Goal: Task Accomplishment & Management: Use online tool/utility

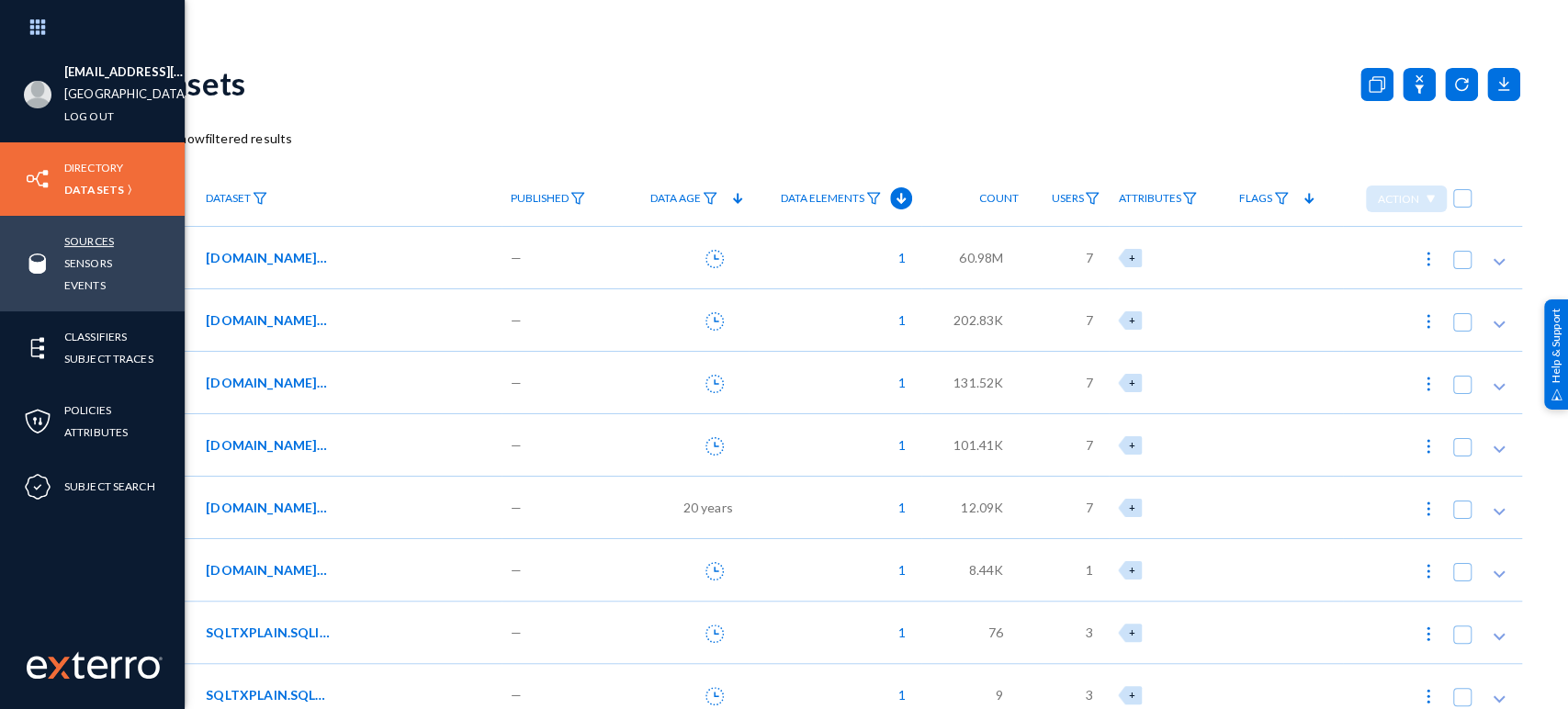
click at [101, 242] on link "Sources" at bounding box center [89, 241] width 50 height 21
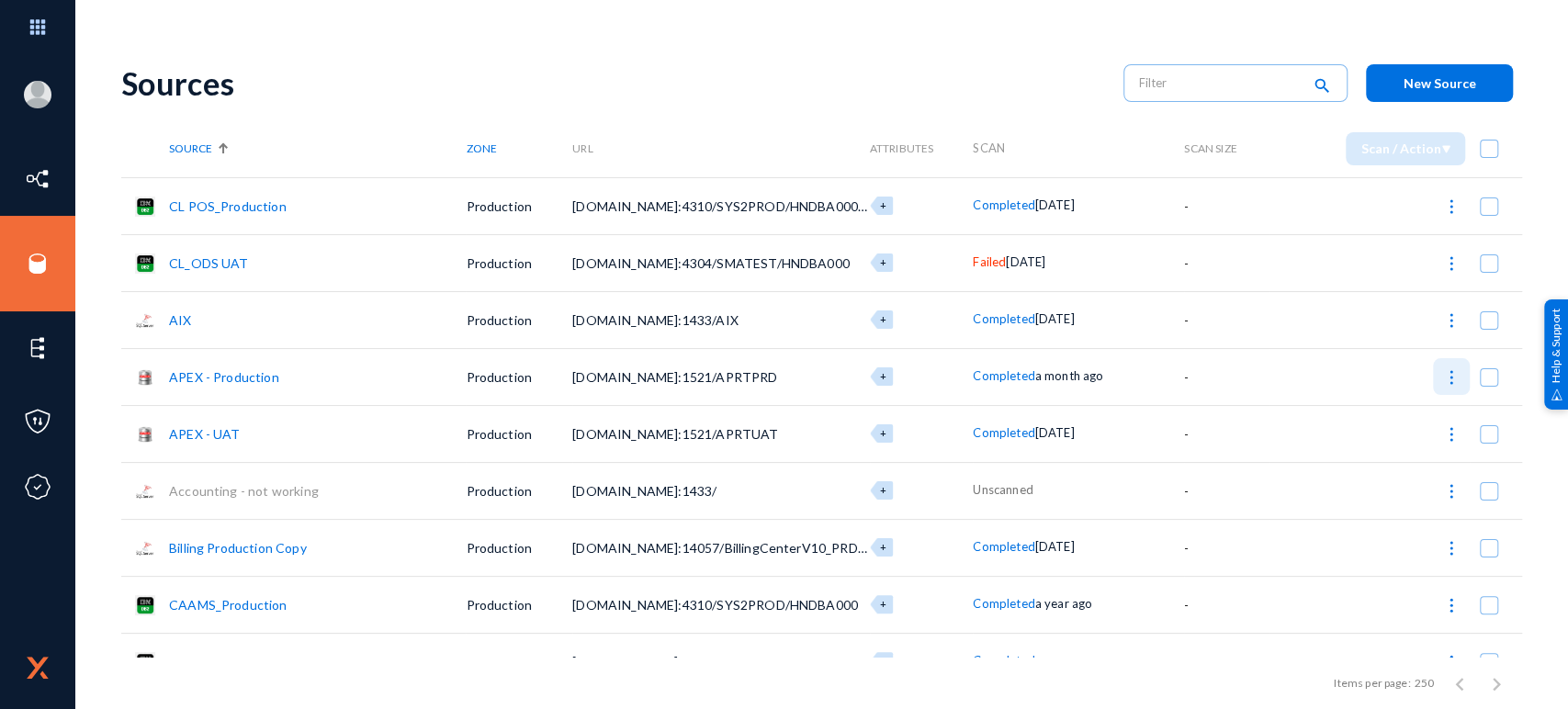
click at [1448, 375] on img at bounding box center [1452, 377] width 18 height 18
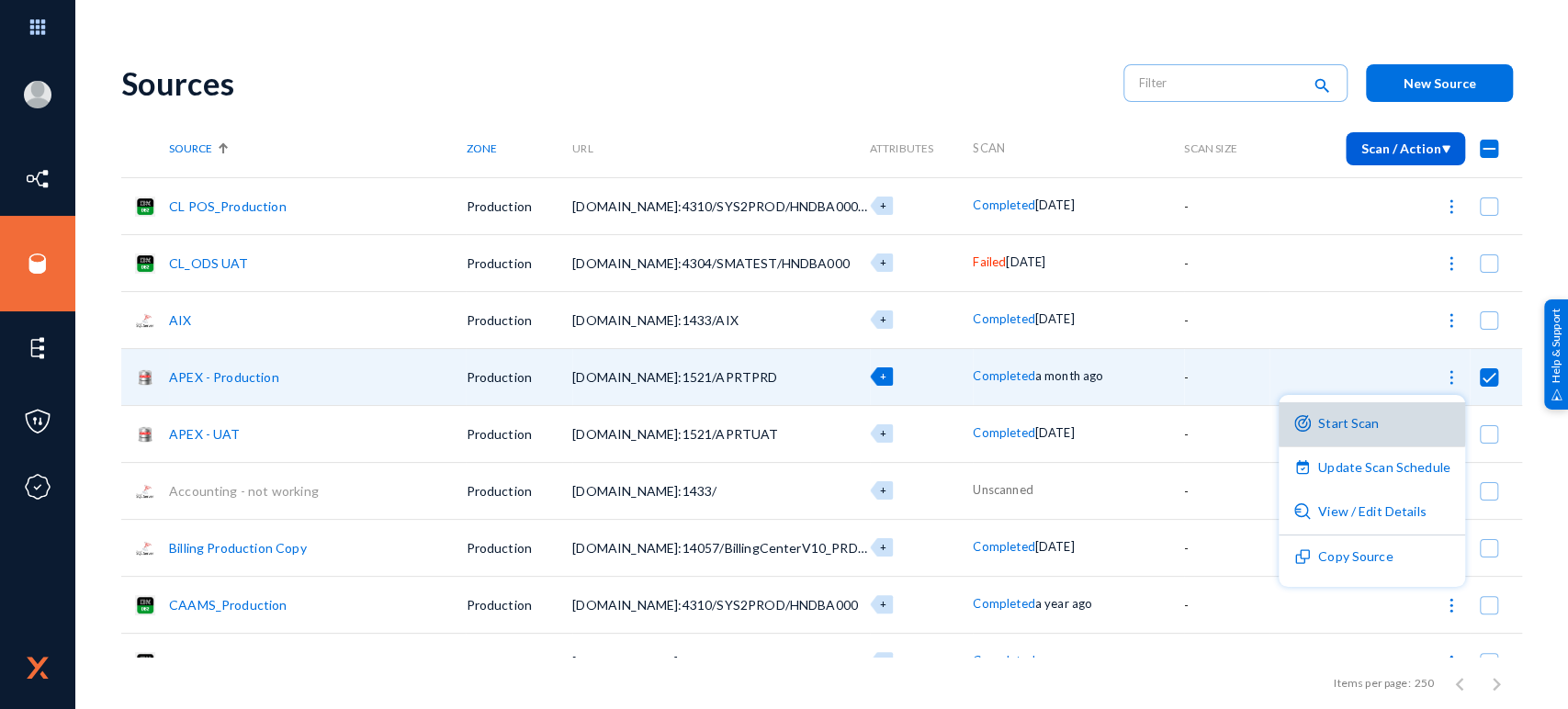
click at [1374, 419] on button "Start Scan" at bounding box center [1372, 424] width 186 height 44
checkbox input "false"
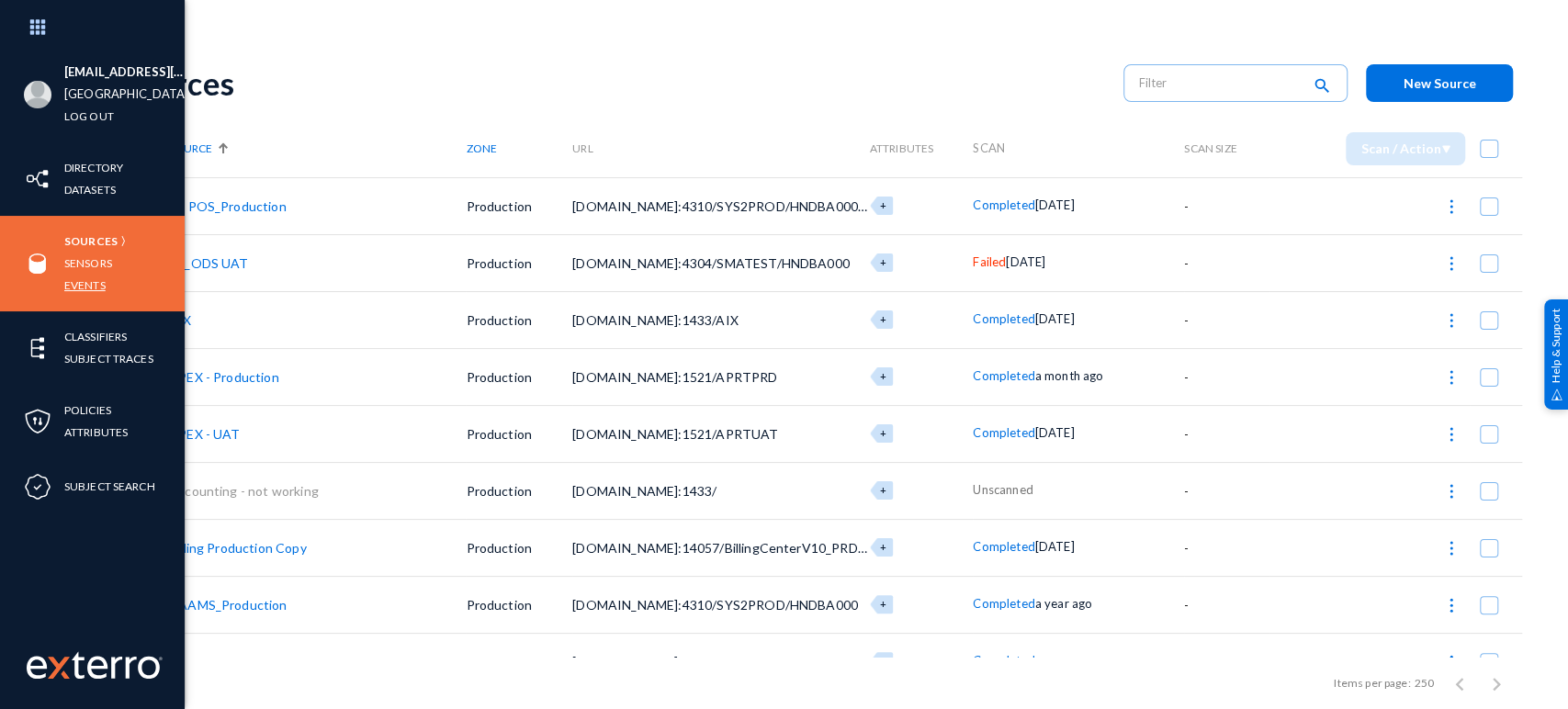
click at [91, 278] on link "Events" at bounding box center [85, 285] width 42 height 21
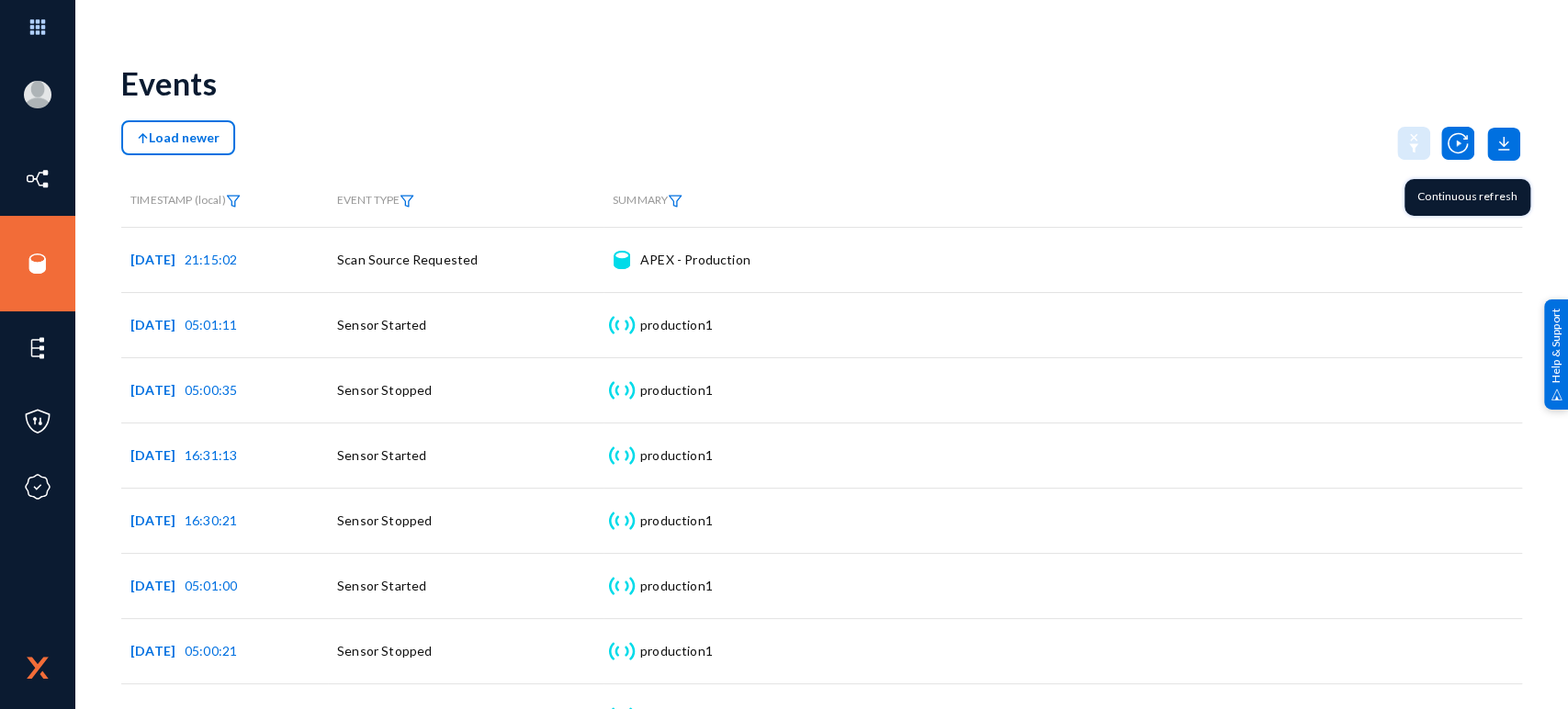
click at [1448, 146] on img at bounding box center [1458, 143] width 33 height 33
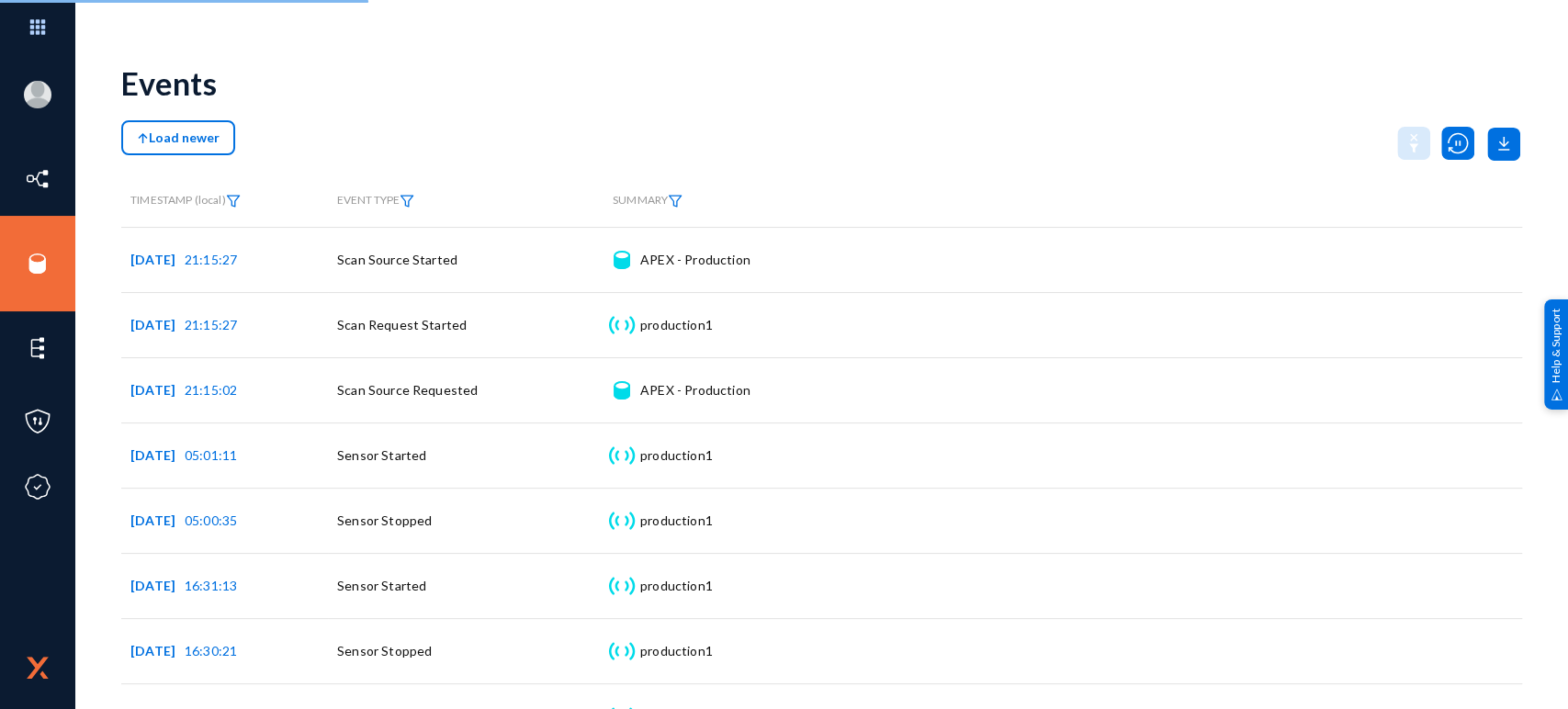
click at [1130, 108] on div "Events" at bounding box center [821, 83] width 1401 height 75
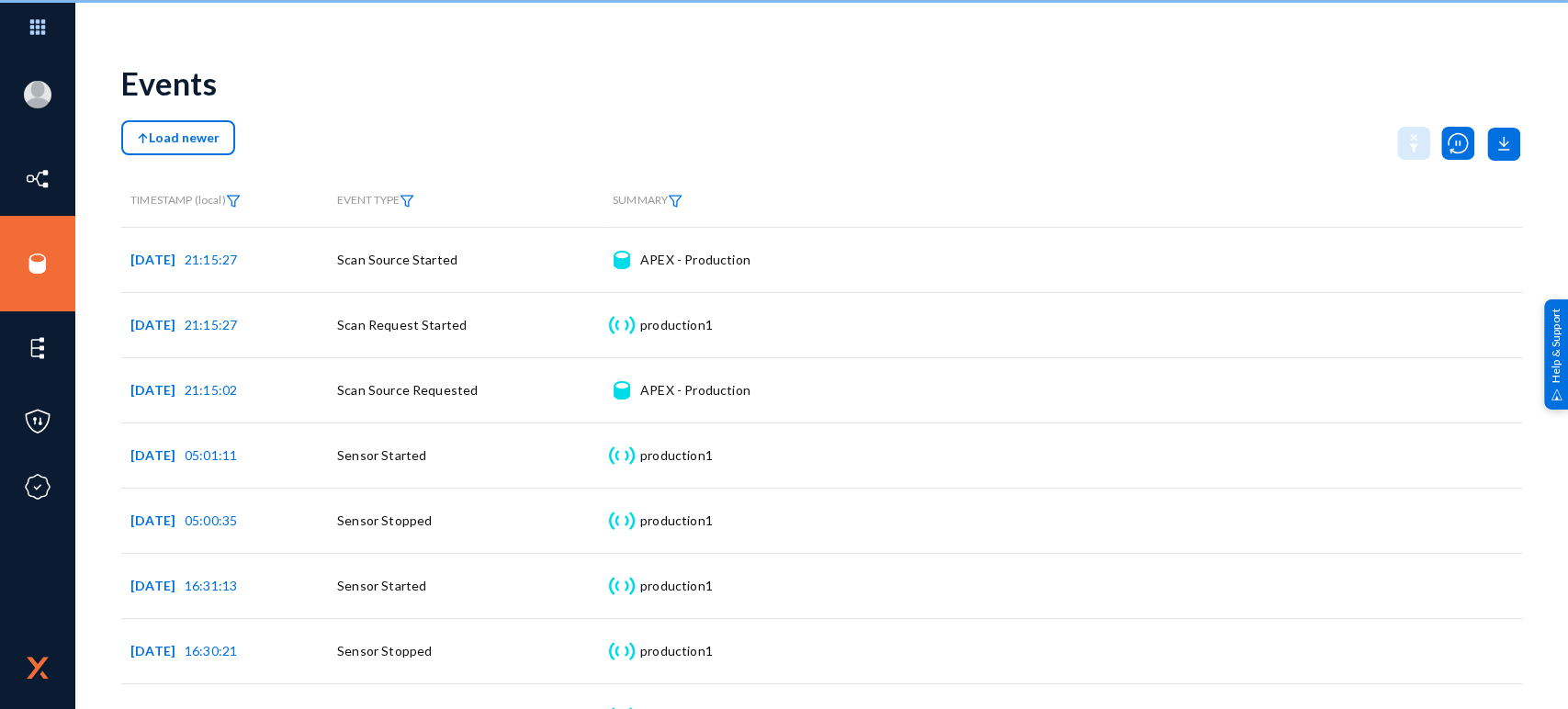
click at [1373, 22] on div "[EMAIL_ADDRESS][DOMAIN_NAME] hanover Log out Directory Datasets Sources Sensors…" at bounding box center [784, 354] width 1568 height 709
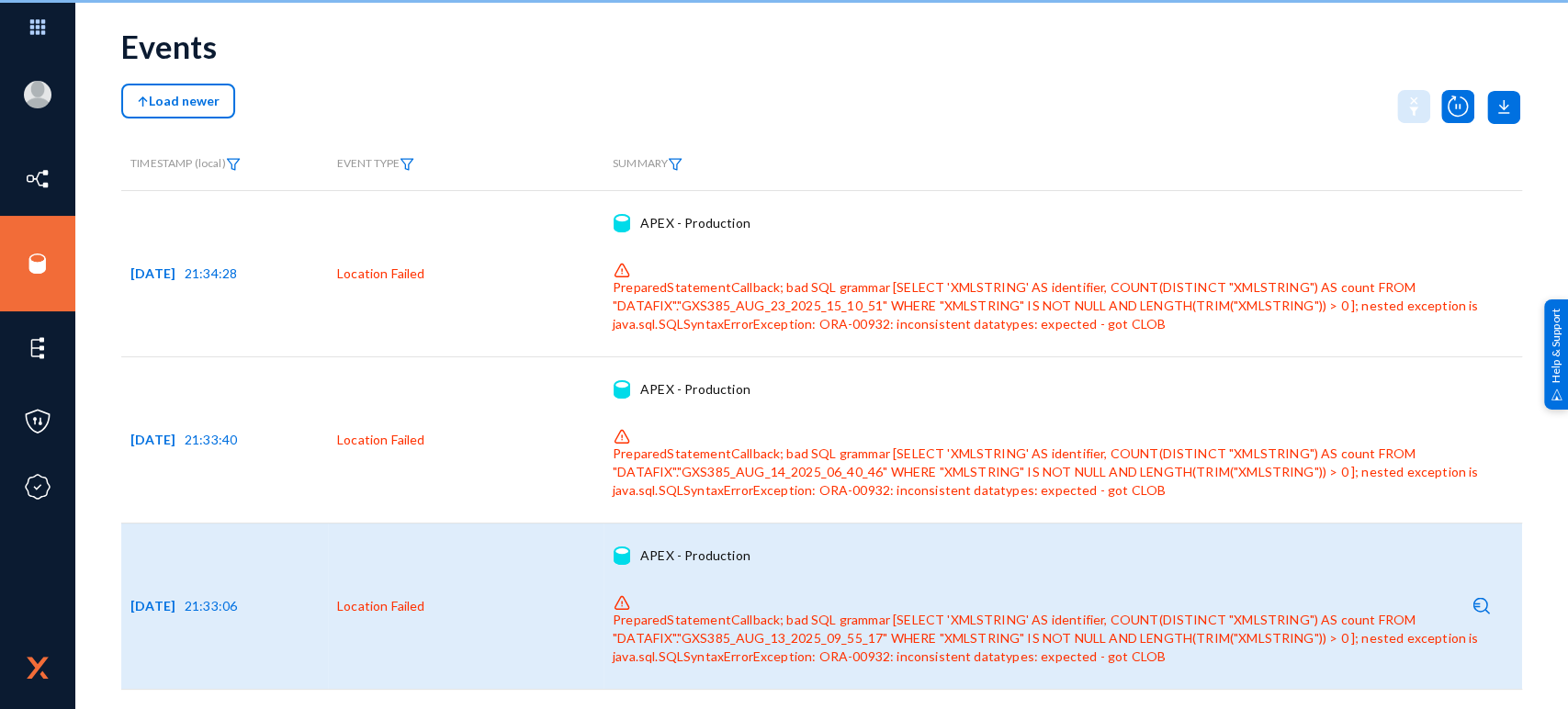
scroll to position [40, 0]
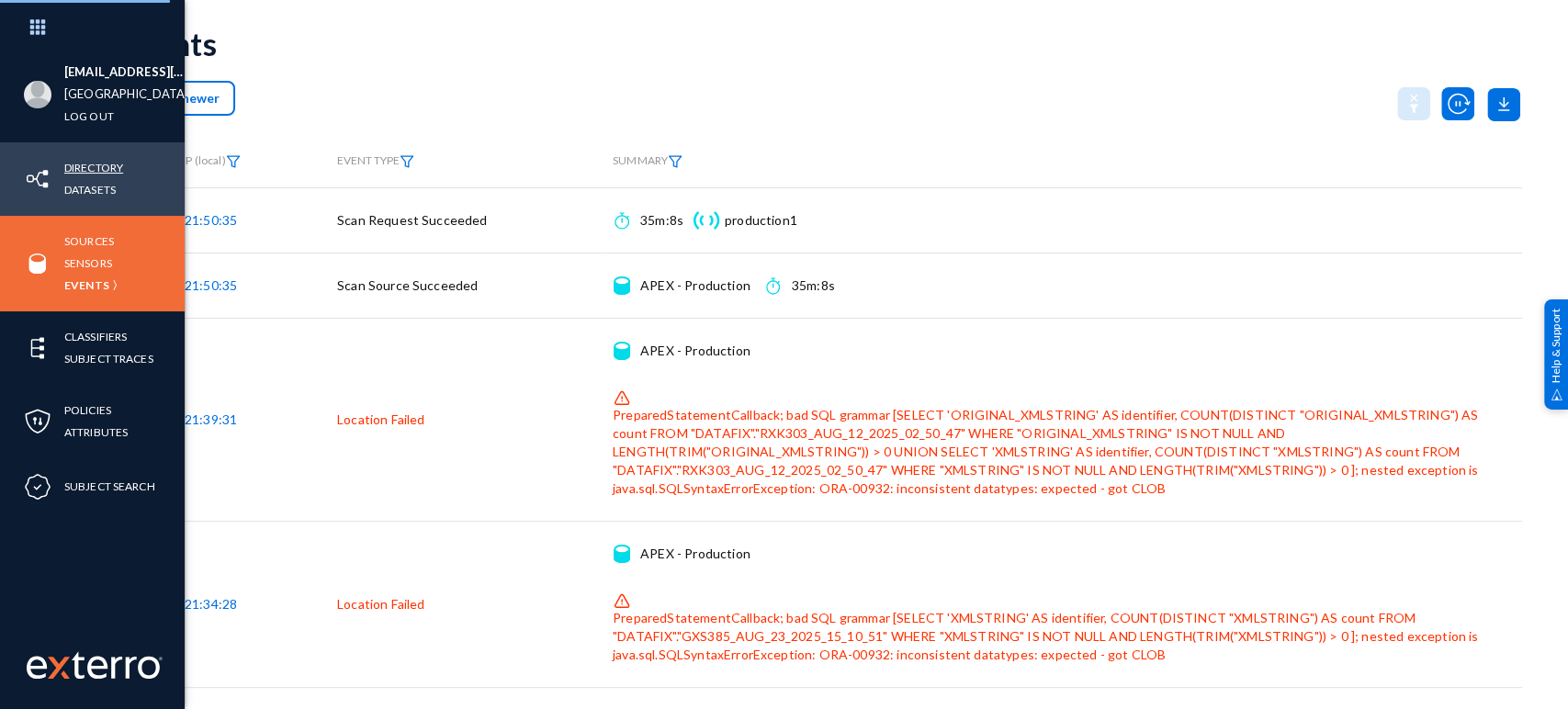
click at [76, 171] on link "Directory" at bounding box center [94, 167] width 59 height 21
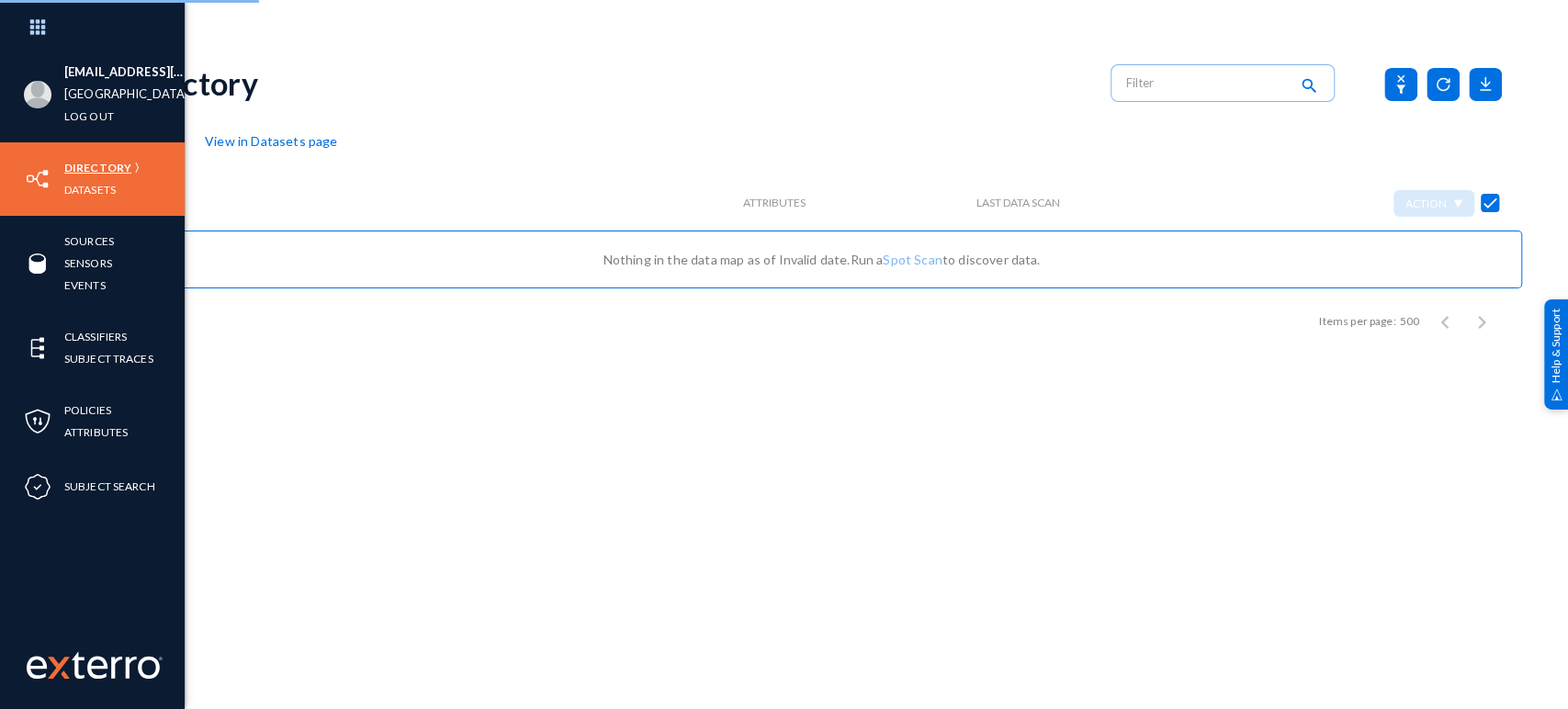
checkbox input "false"
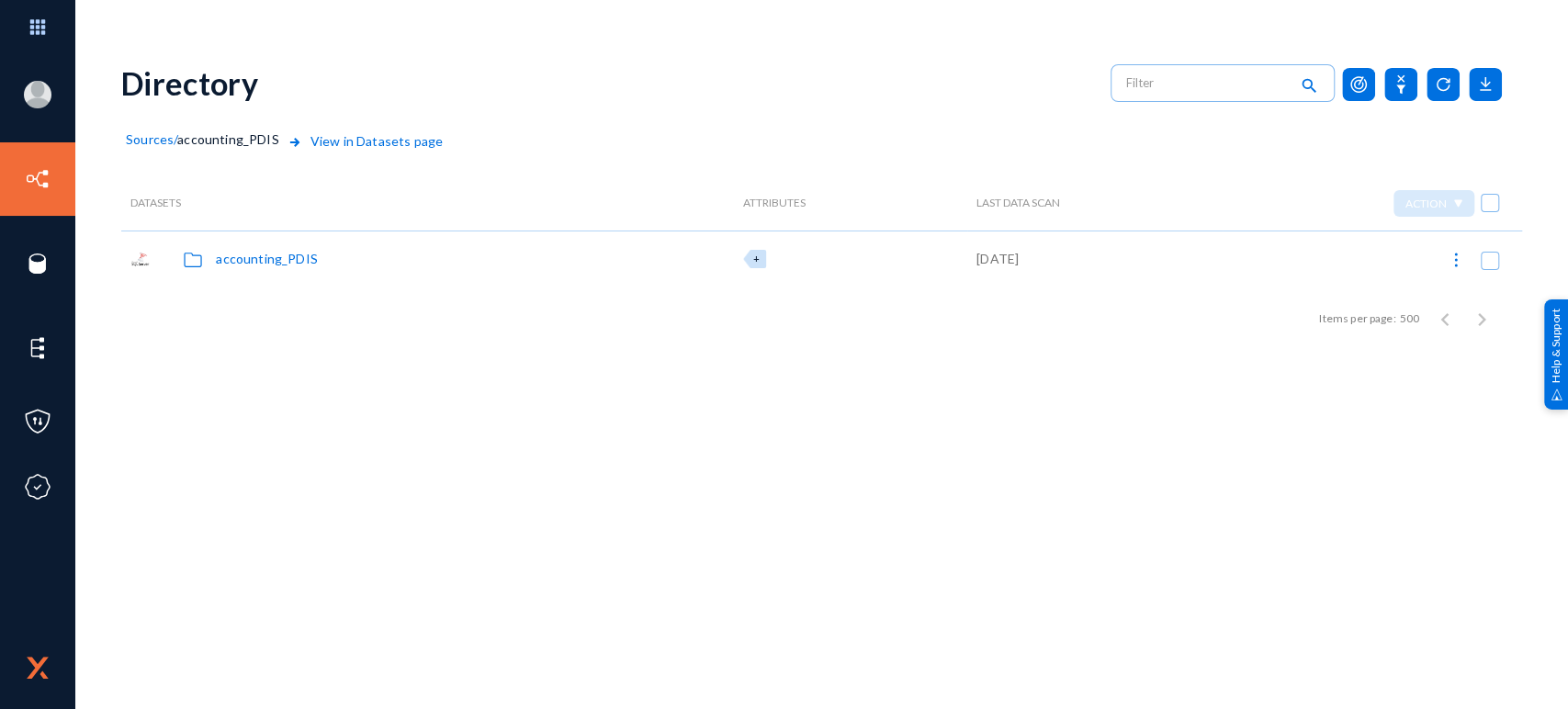
click at [165, 142] on span "Sources" at bounding box center [149, 138] width 48 height 16
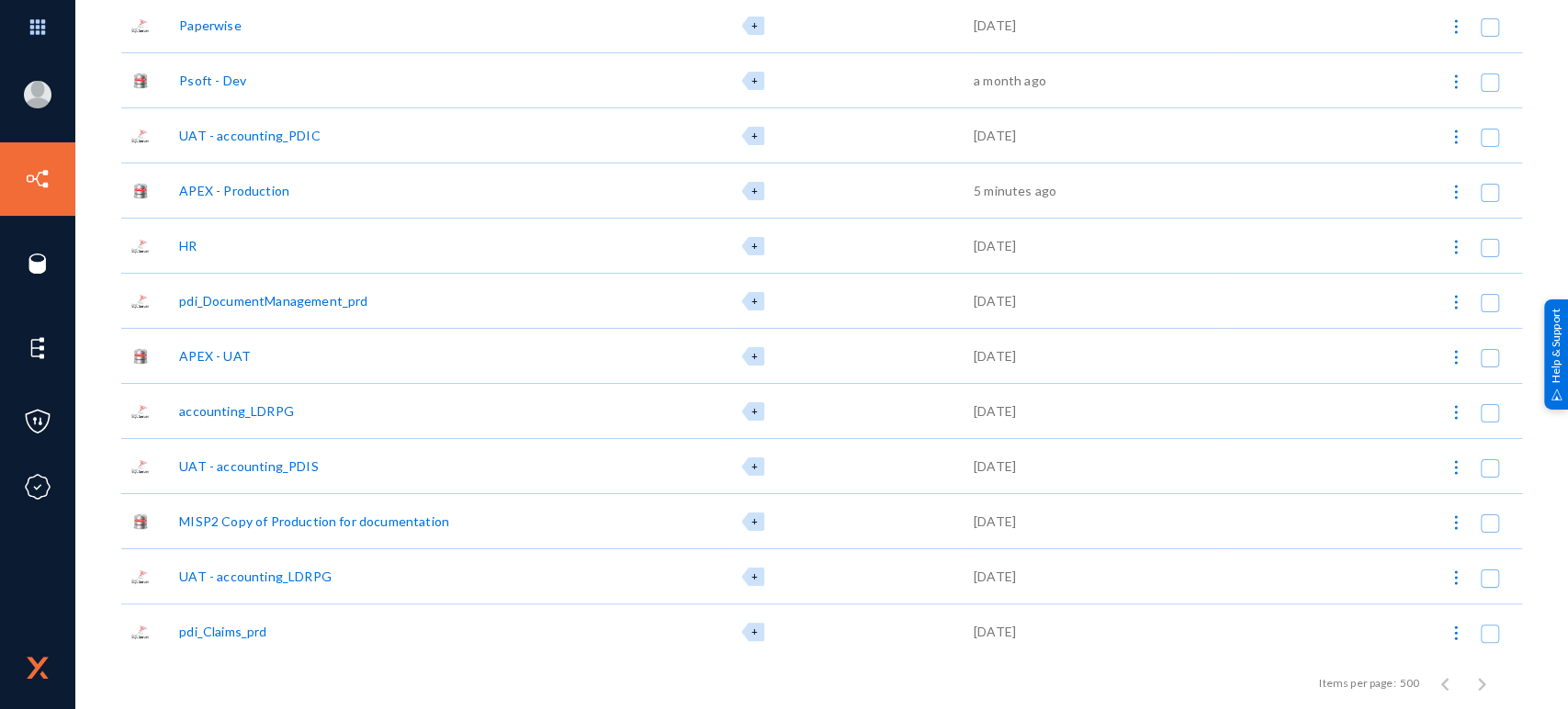
scroll to position [951, 0]
click at [257, 190] on div "APEX - Production" at bounding box center [234, 189] width 111 height 19
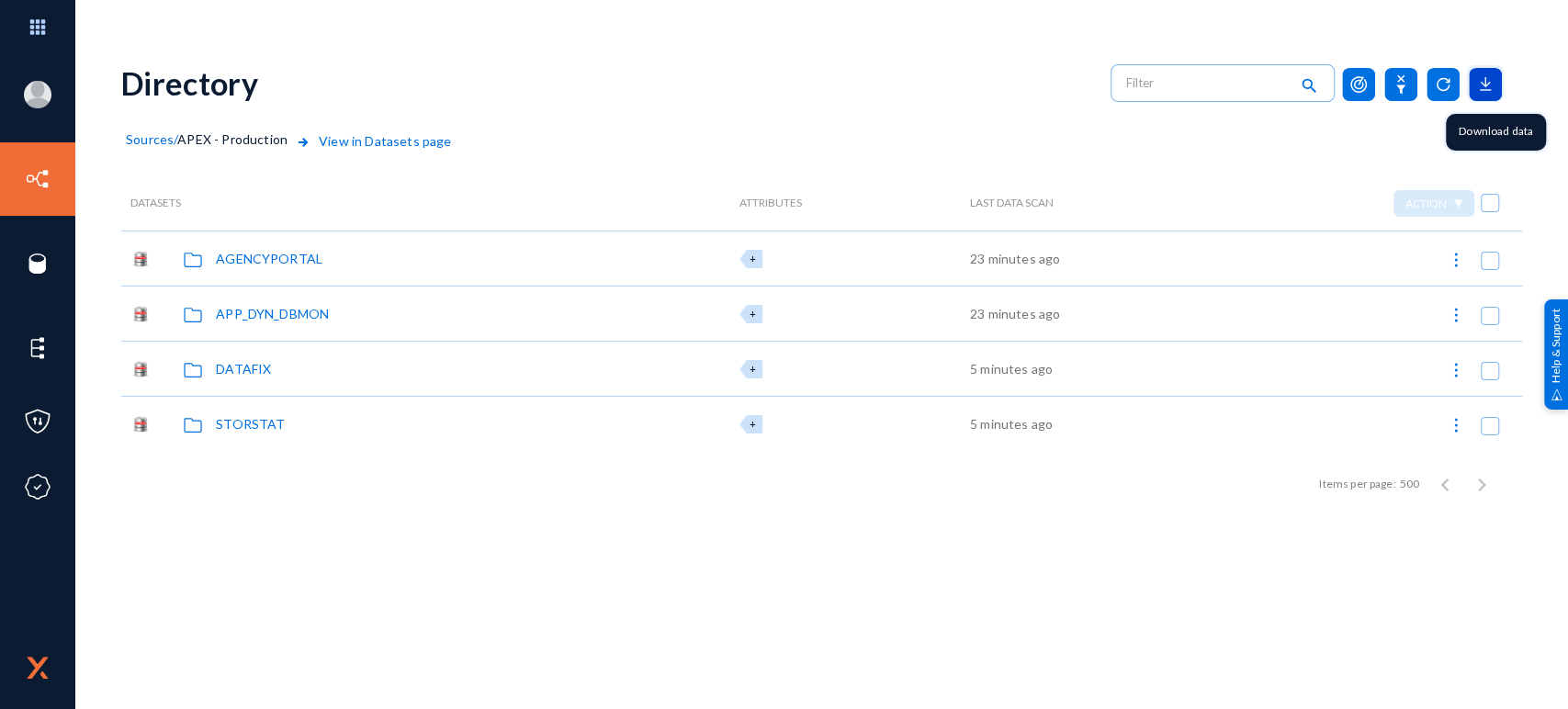
click at [1490, 99] on icon at bounding box center [1486, 85] width 33 height 33
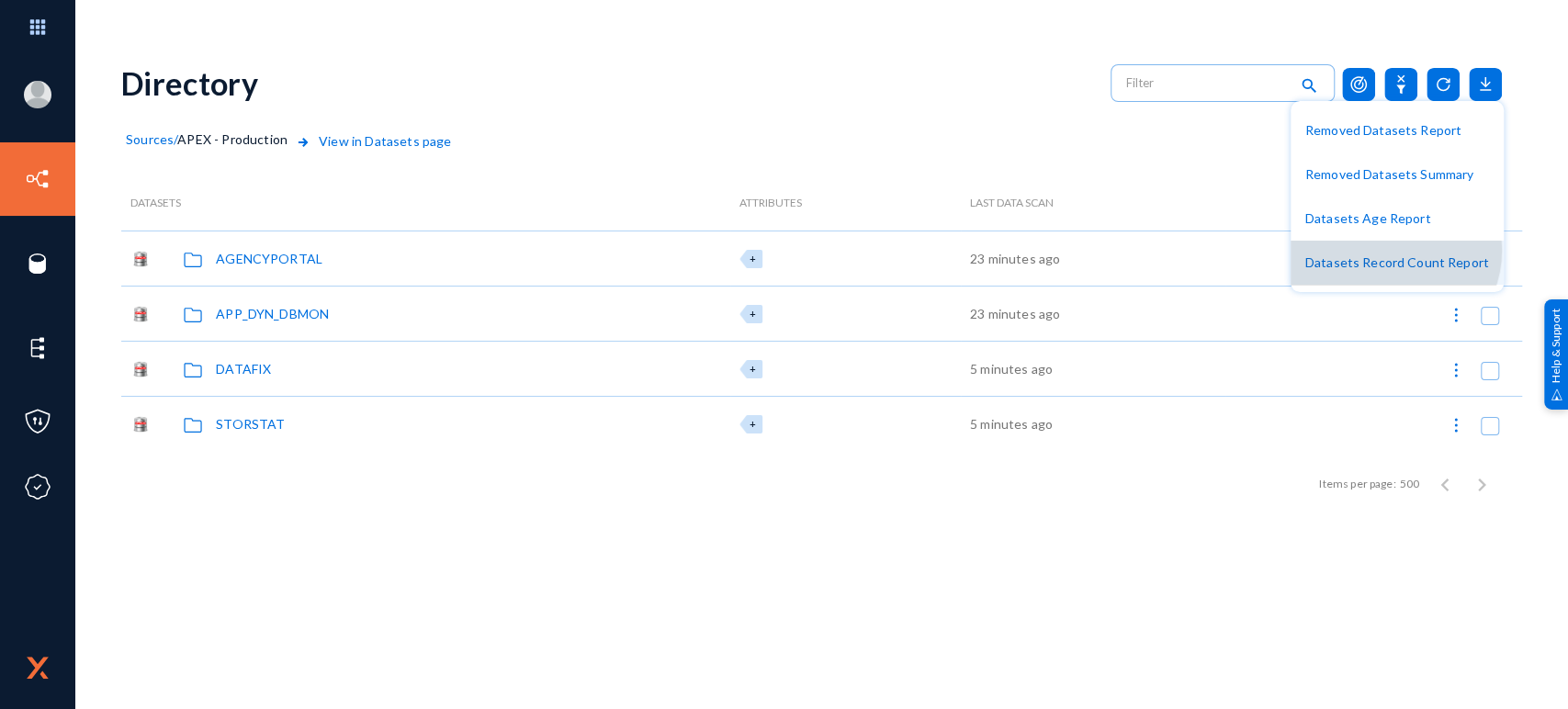
click at [1396, 250] on button "Datasets Record Count Report" at bounding box center [1397, 263] width 213 height 44
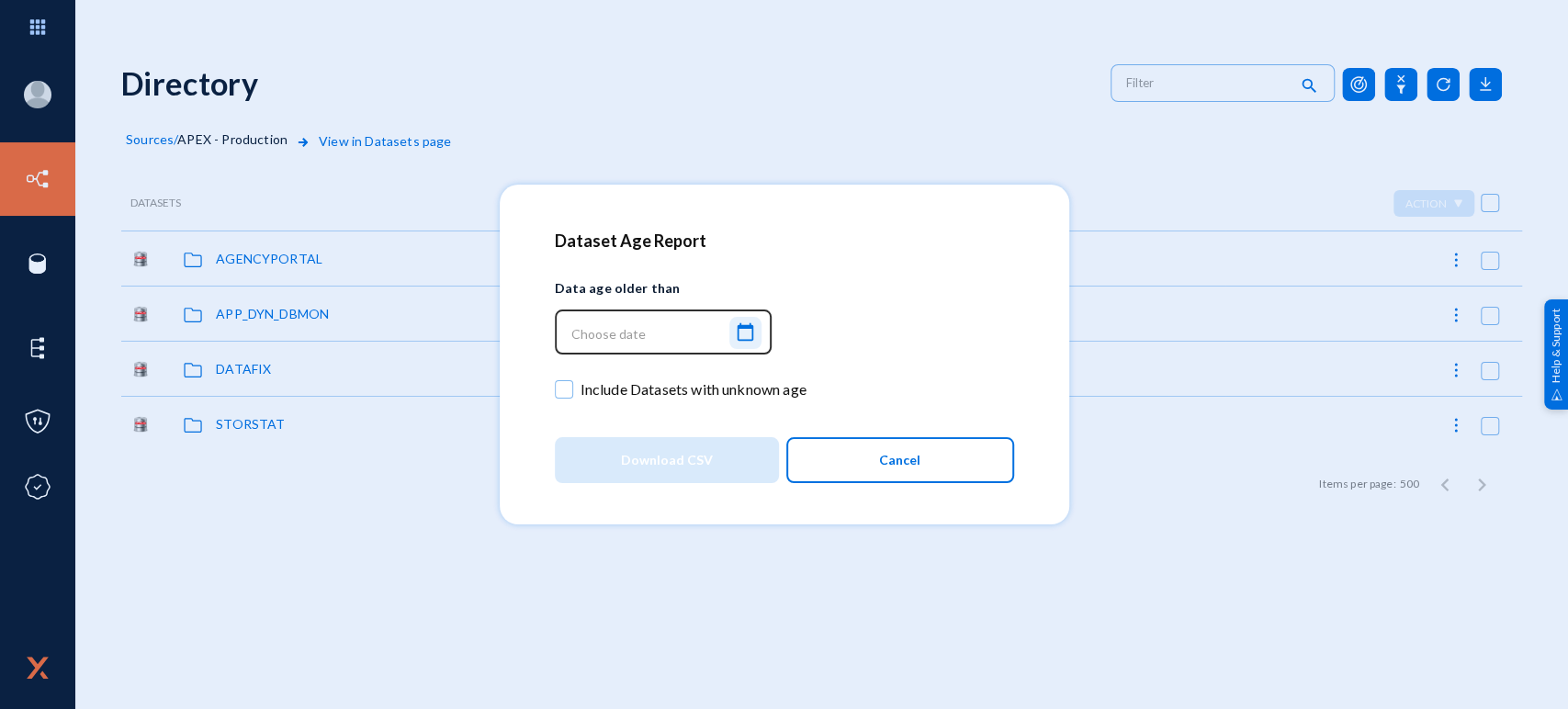
click at [761, 329] on button "calendar_today" at bounding box center [745, 333] width 32 height 32
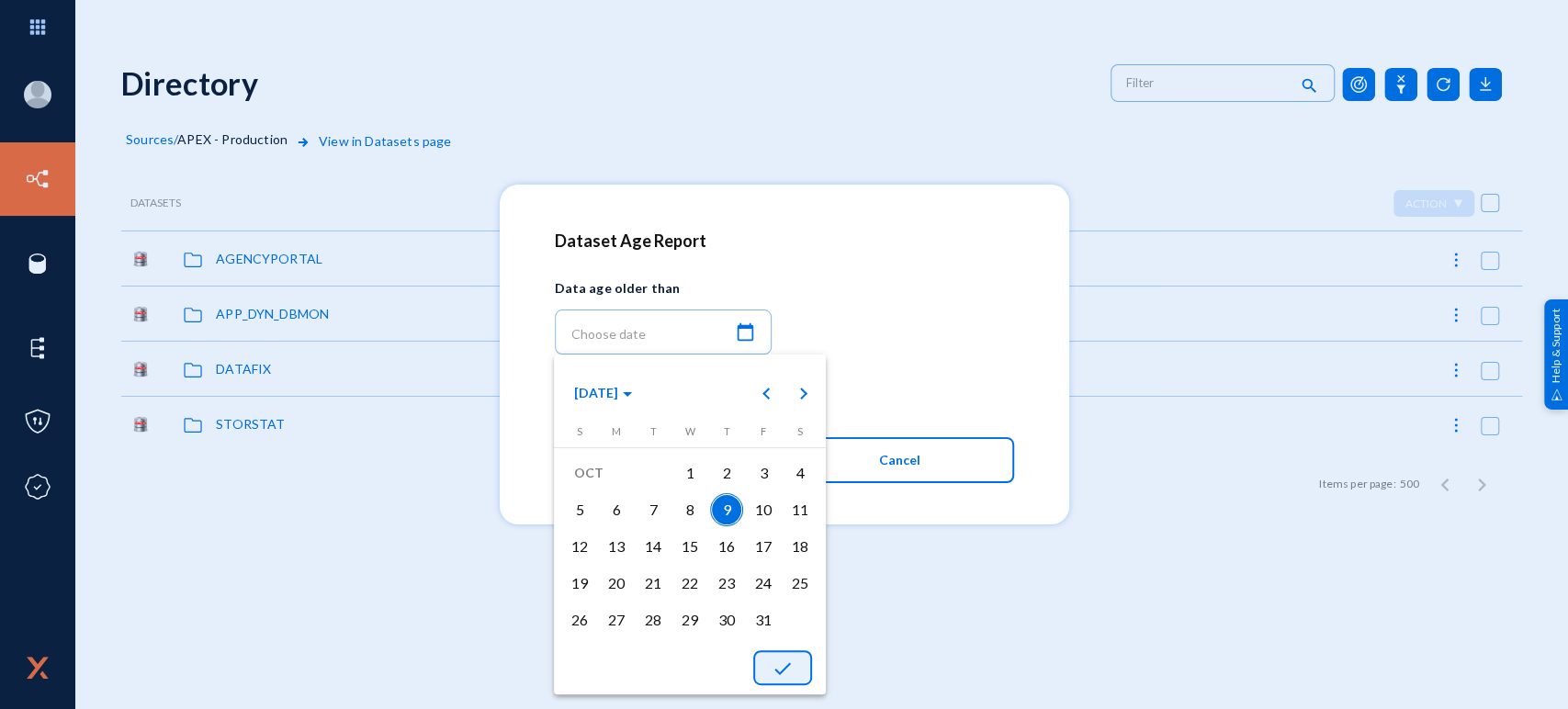
click at [786, 662] on mat-icon "done" at bounding box center [783, 668] width 22 height 22
type input "[DATE] 21:54:50"
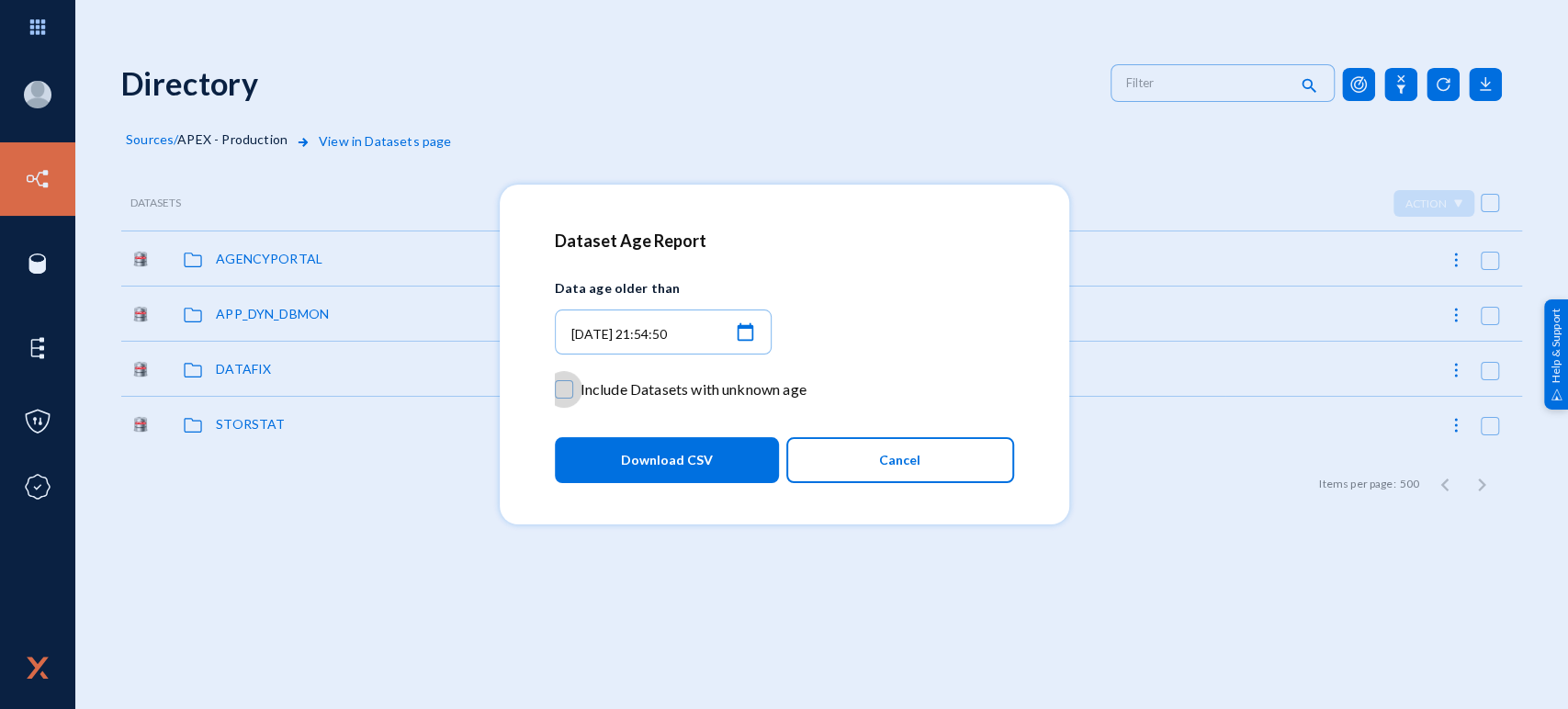
click at [646, 389] on span "Include Datasets with unknown age" at bounding box center [694, 389] width 226 height 28
click at [565, 397] on input "Include Datasets with unknown age" at bounding box center [564, 398] width 2 height 2
checkbox input "true"
click at [632, 456] on span "Download CSV" at bounding box center [667, 460] width 92 height 33
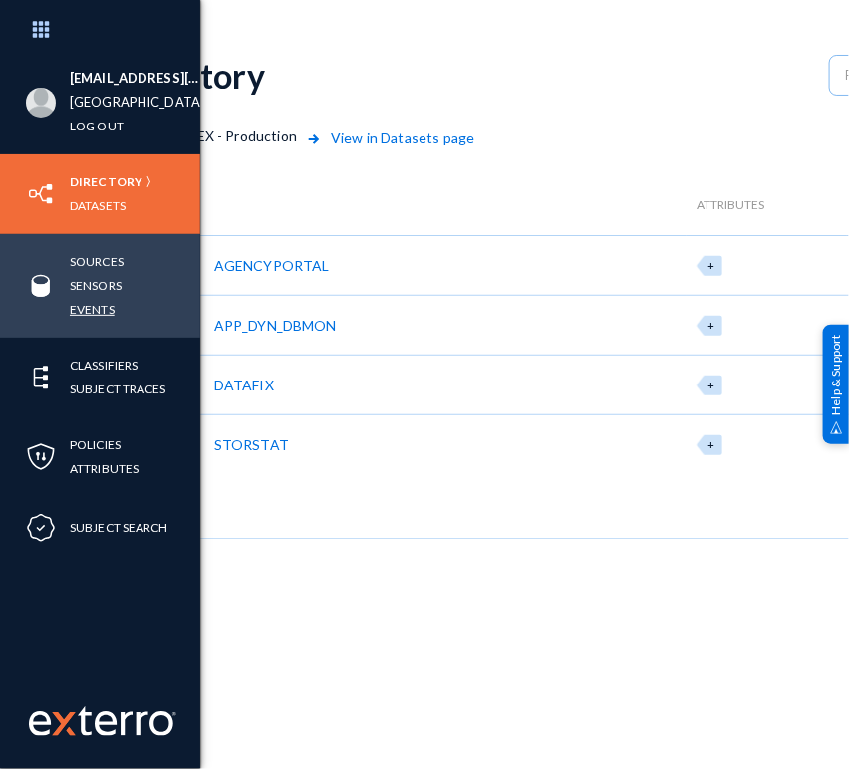
click at [99, 315] on link "Events" at bounding box center [92, 309] width 45 height 23
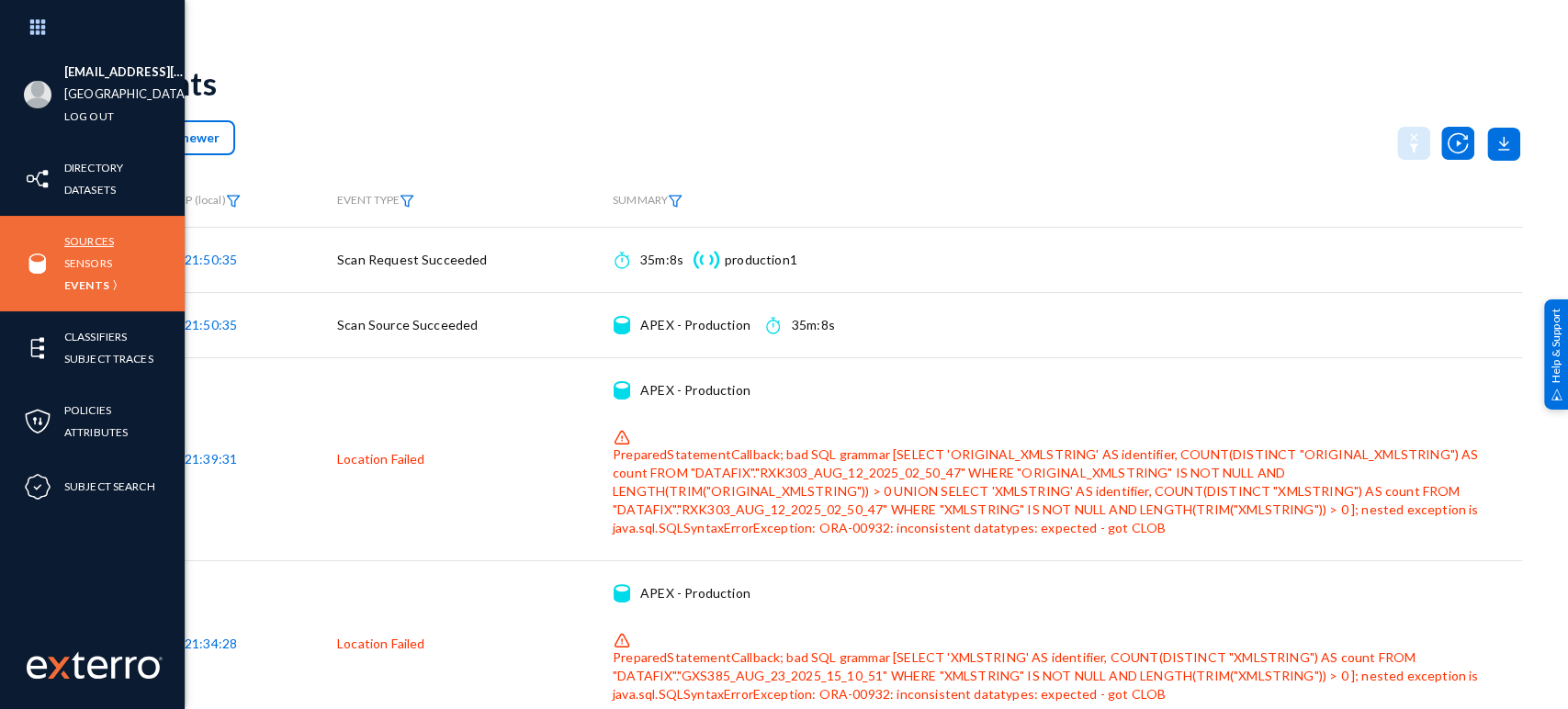
click at [84, 235] on link "Sources" at bounding box center [89, 241] width 50 height 21
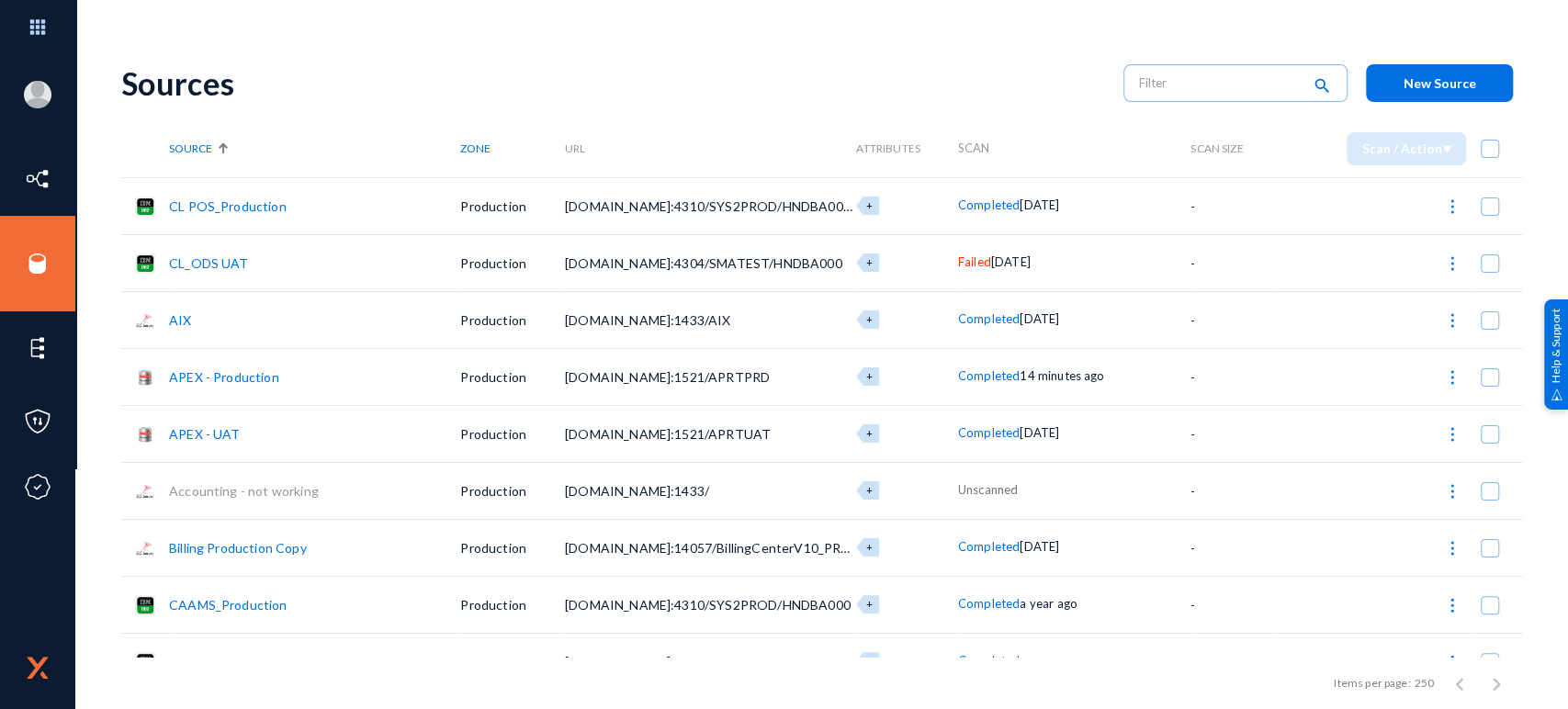
click at [235, 370] on link "APEX - Production" at bounding box center [224, 376] width 111 height 16
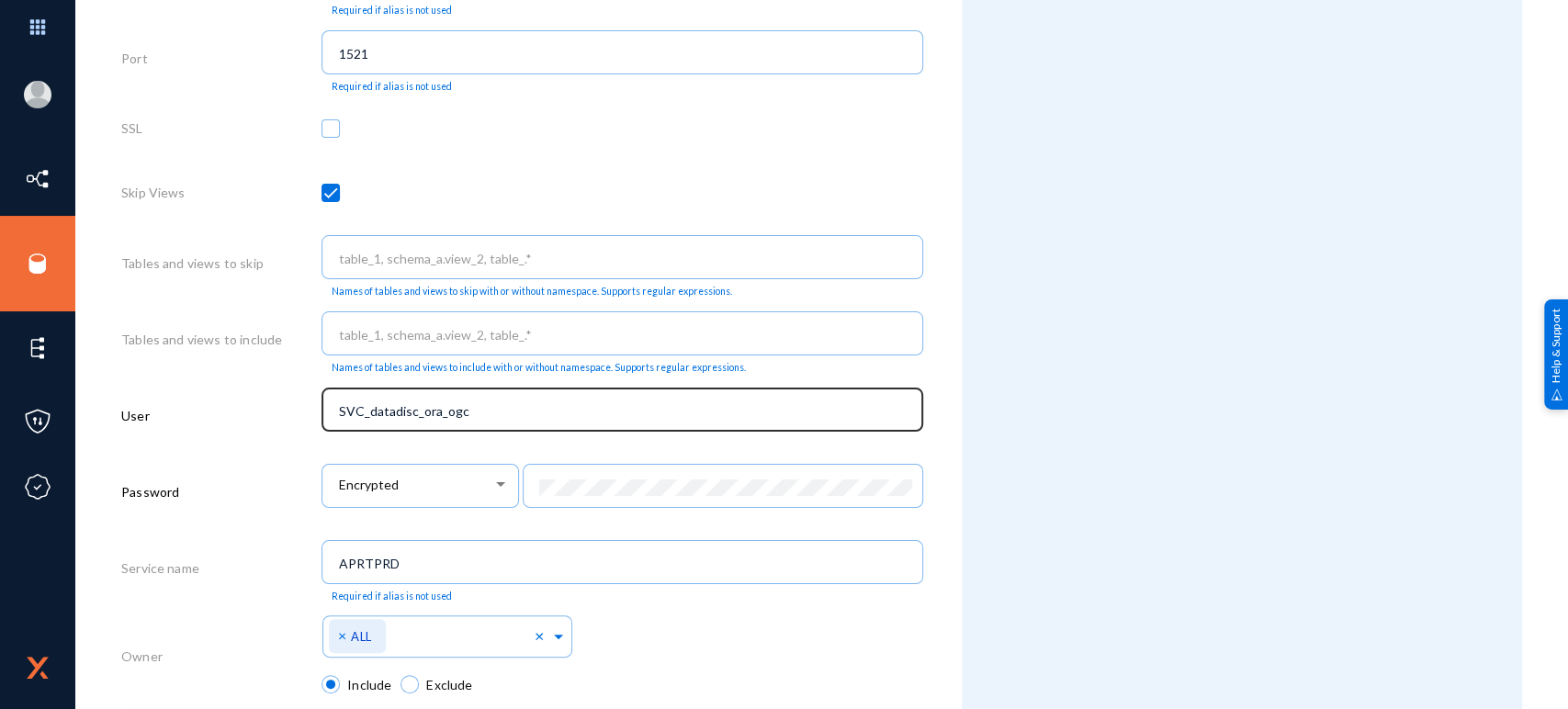
scroll to position [908, 0]
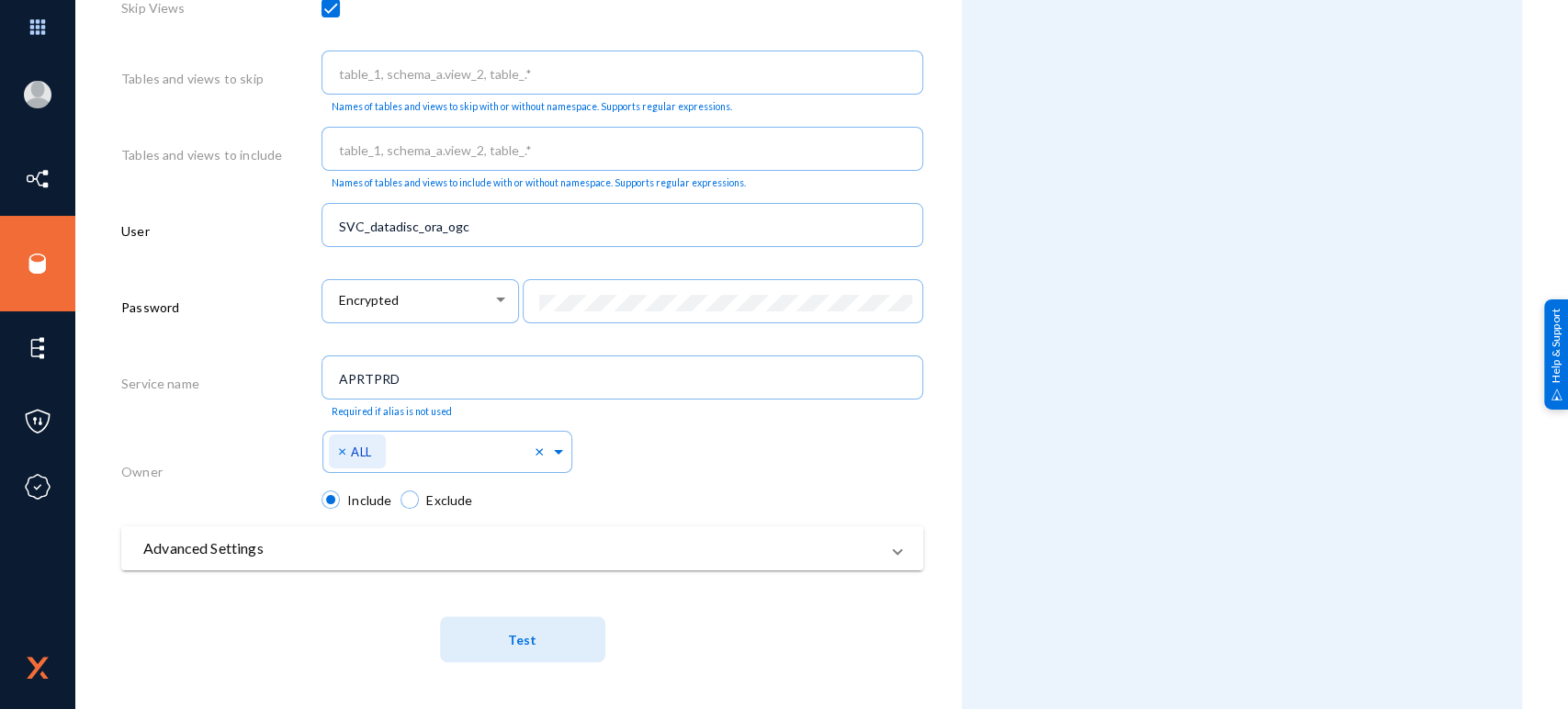
click at [350, 563] on mat-expansion-panel-header "Advanced Settings" at bounding box center [522, 549] width 802 height 44
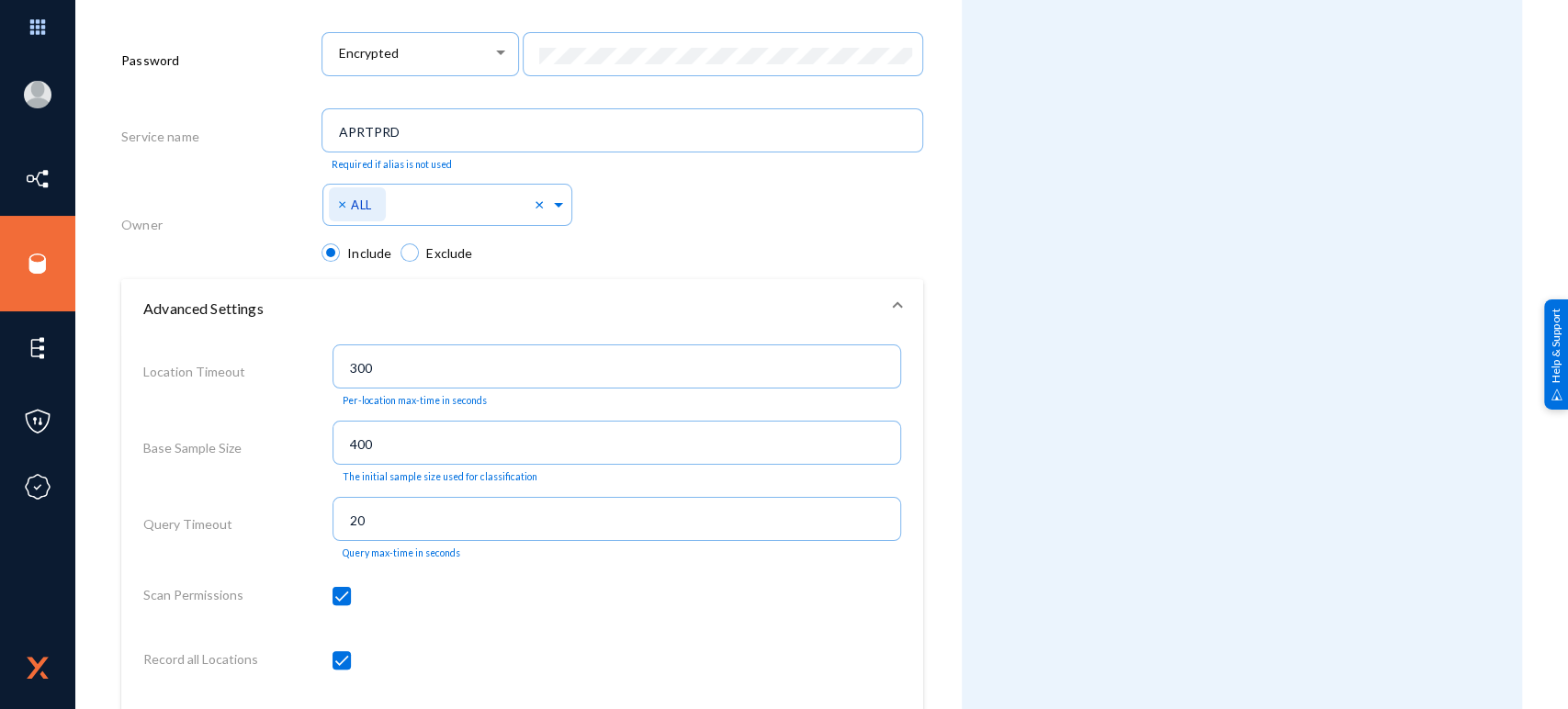
scroll to position [1175, 0]
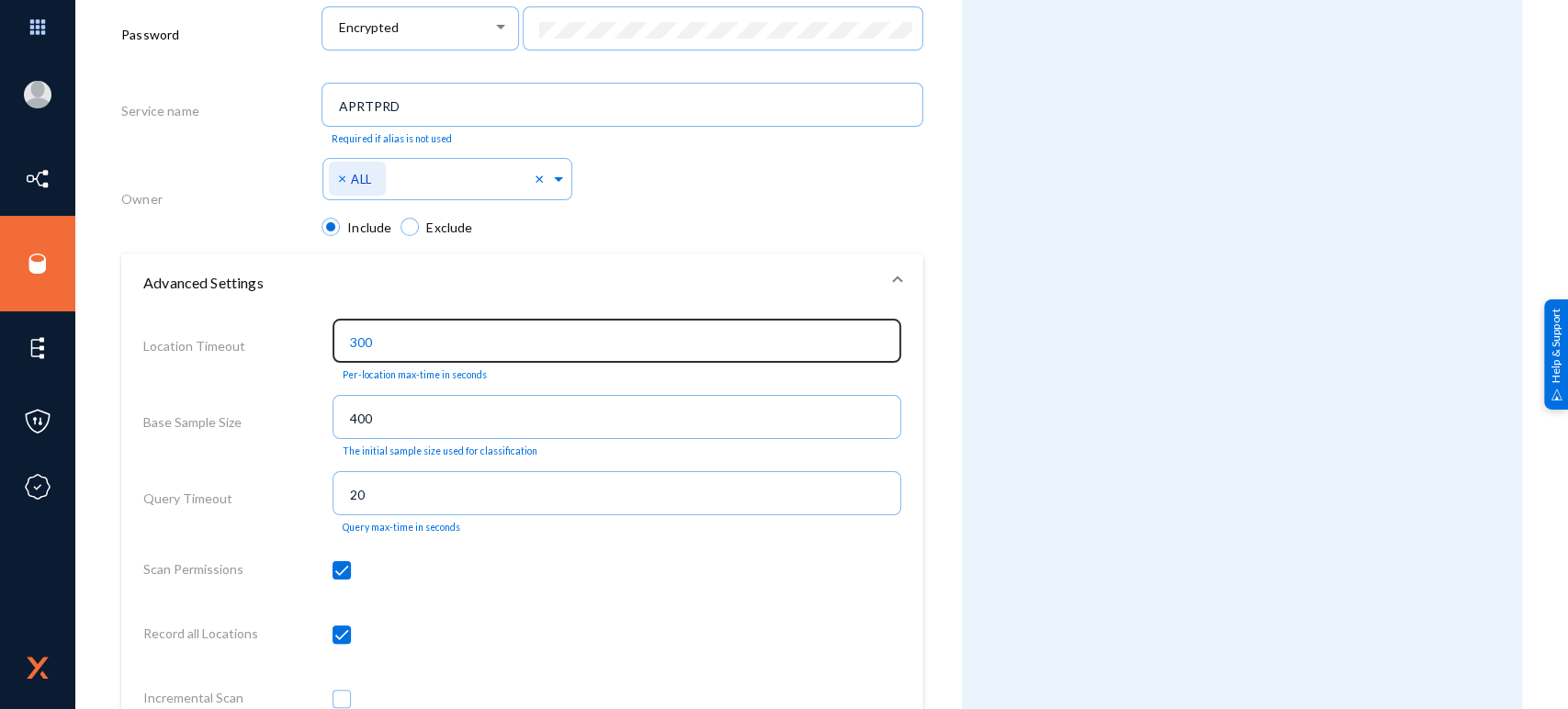
click at [410, 350] on input "300" at bounding box center [622, 343] width 542 height 17
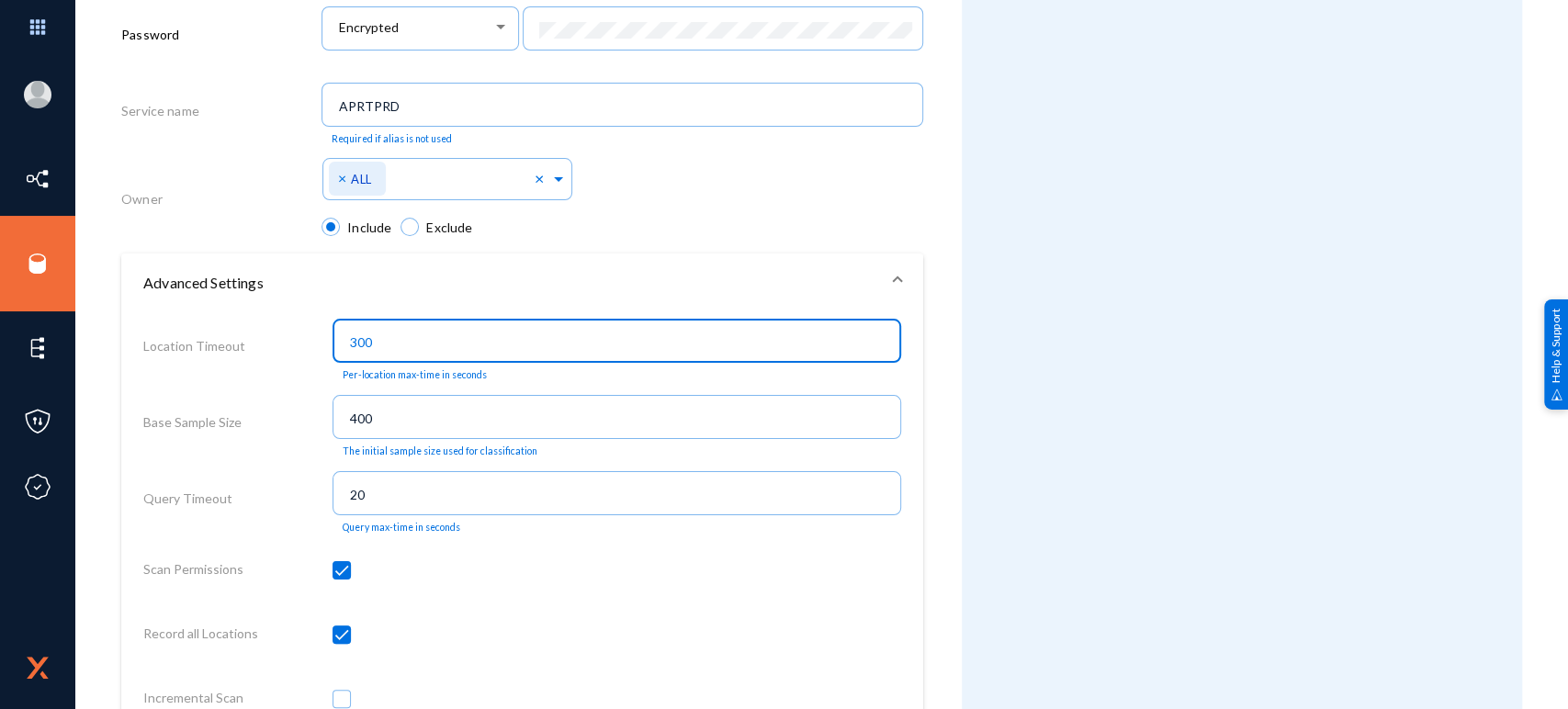
click at [410, 350] on input "300" at bounding box center [622, 343] width 542 height 17
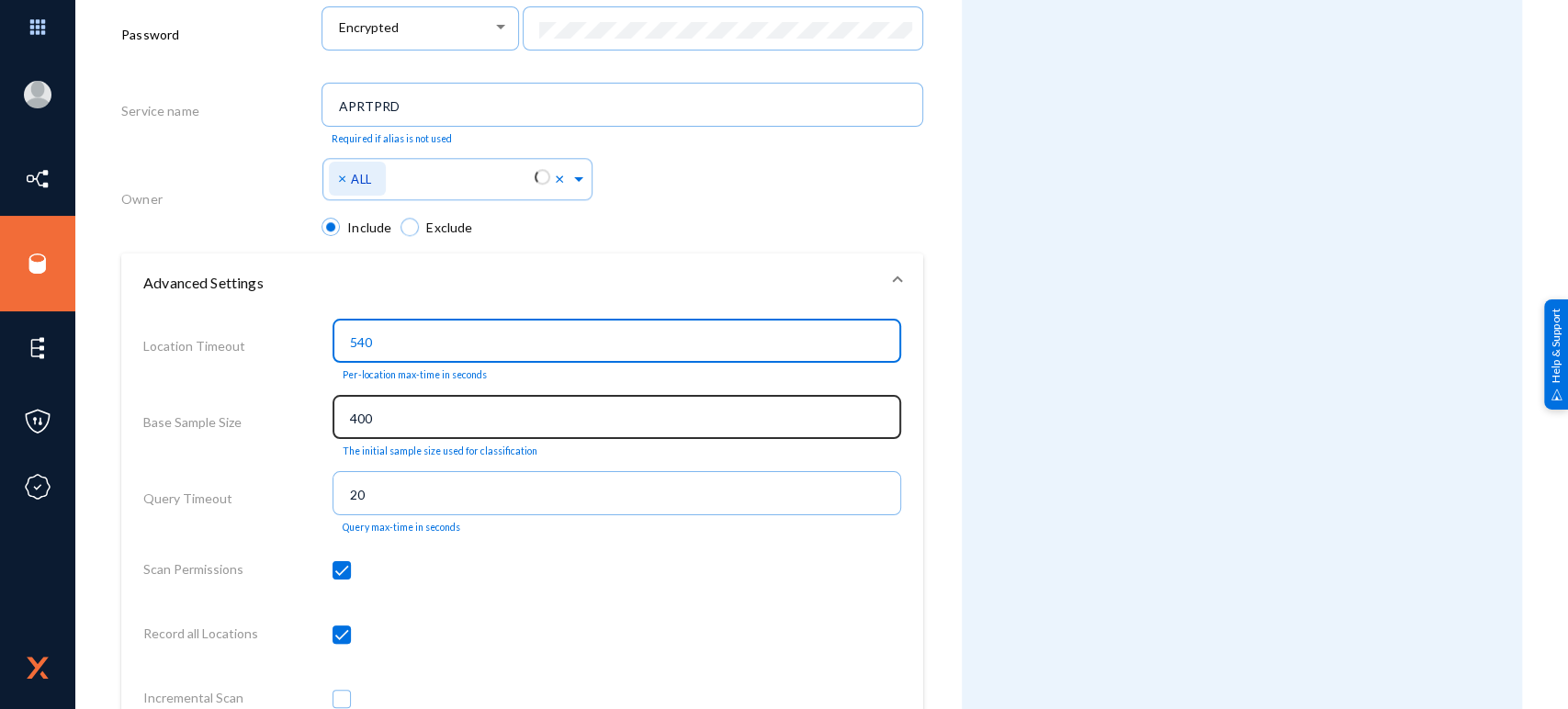
type input "540"
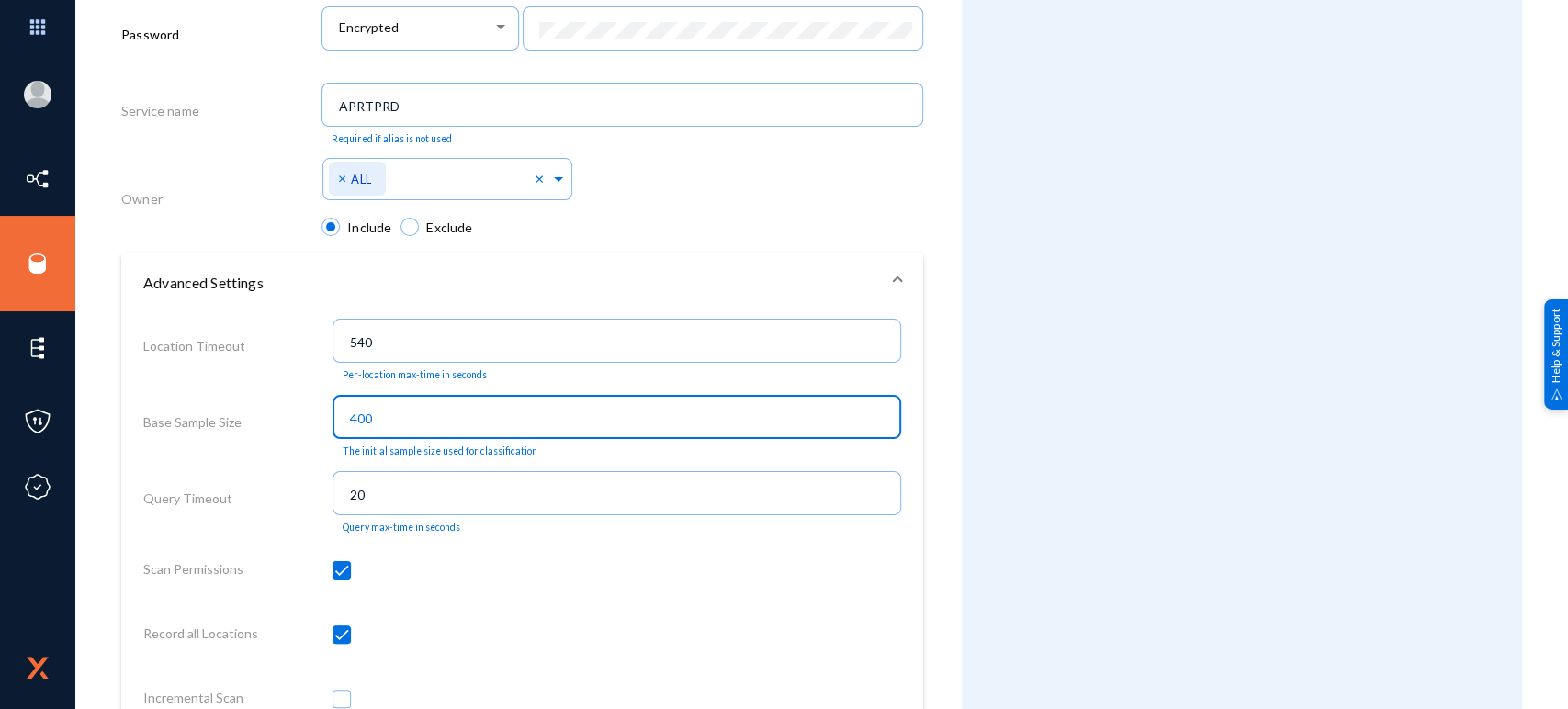
click at [426, 427] on input "400" at bounding box center [622, 419] width 542 height 17
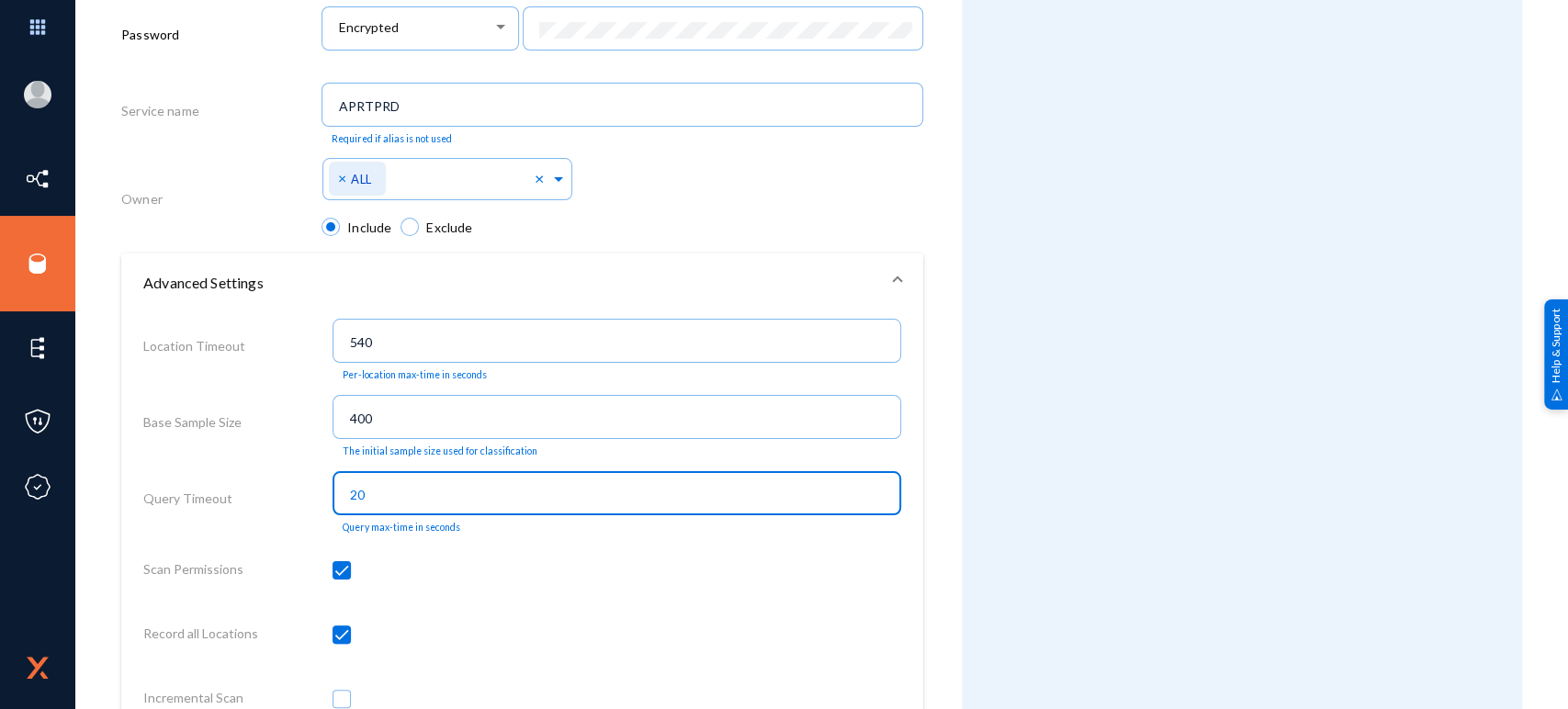
click at [387, 495] on input "20" at bounding box center [622, 495] width 542 height 17
type input "300"
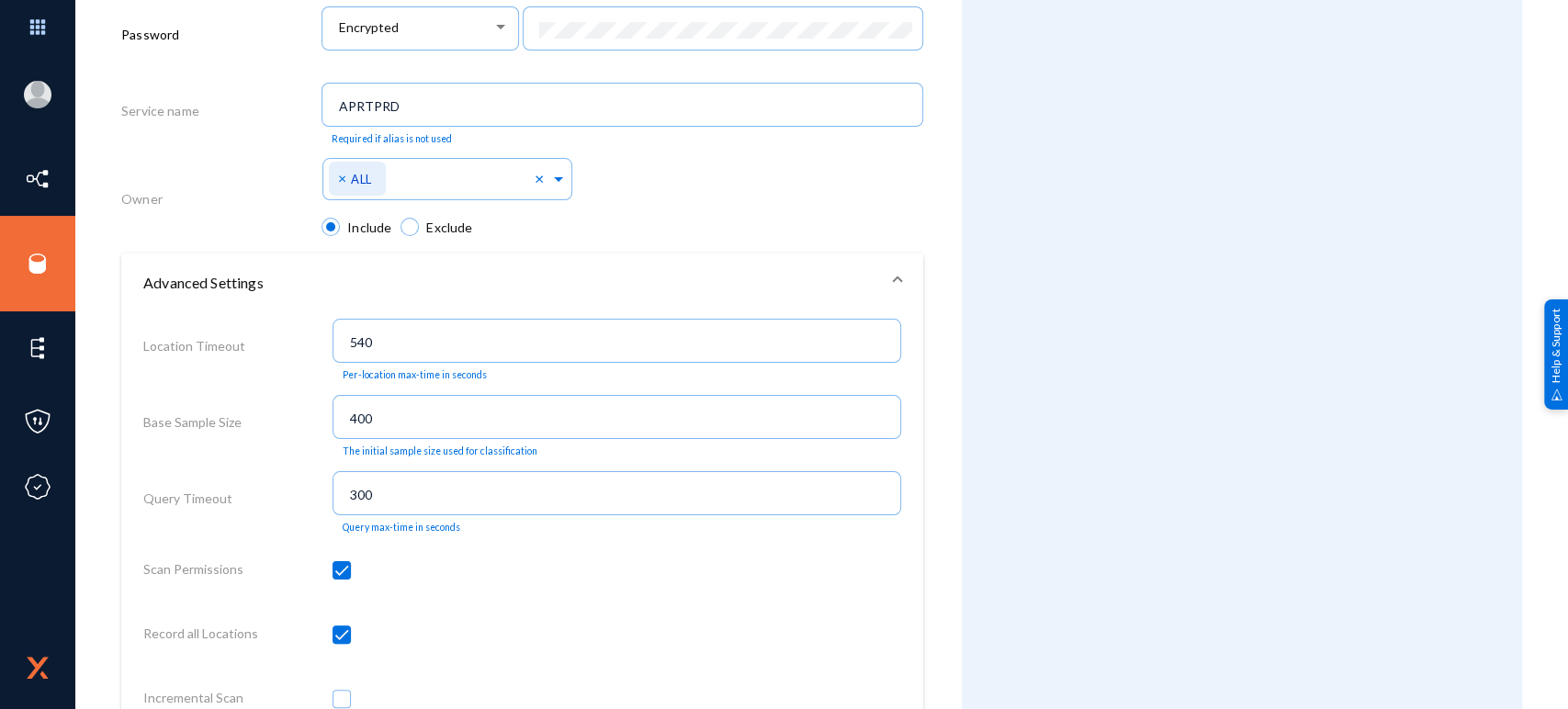
click at [525, 605] on div at bounding box center [617, 573] width 569 height 65
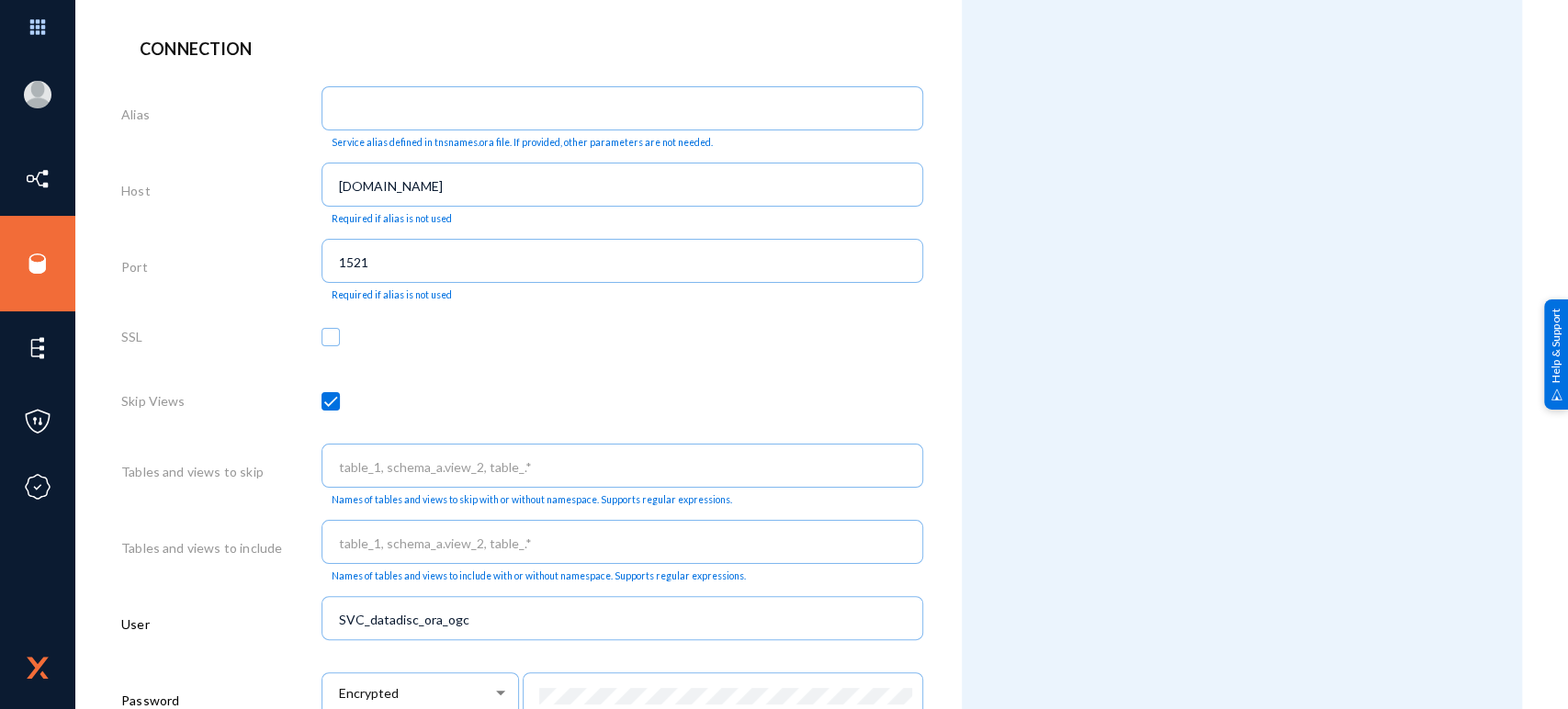
scroll to position [0, 0]
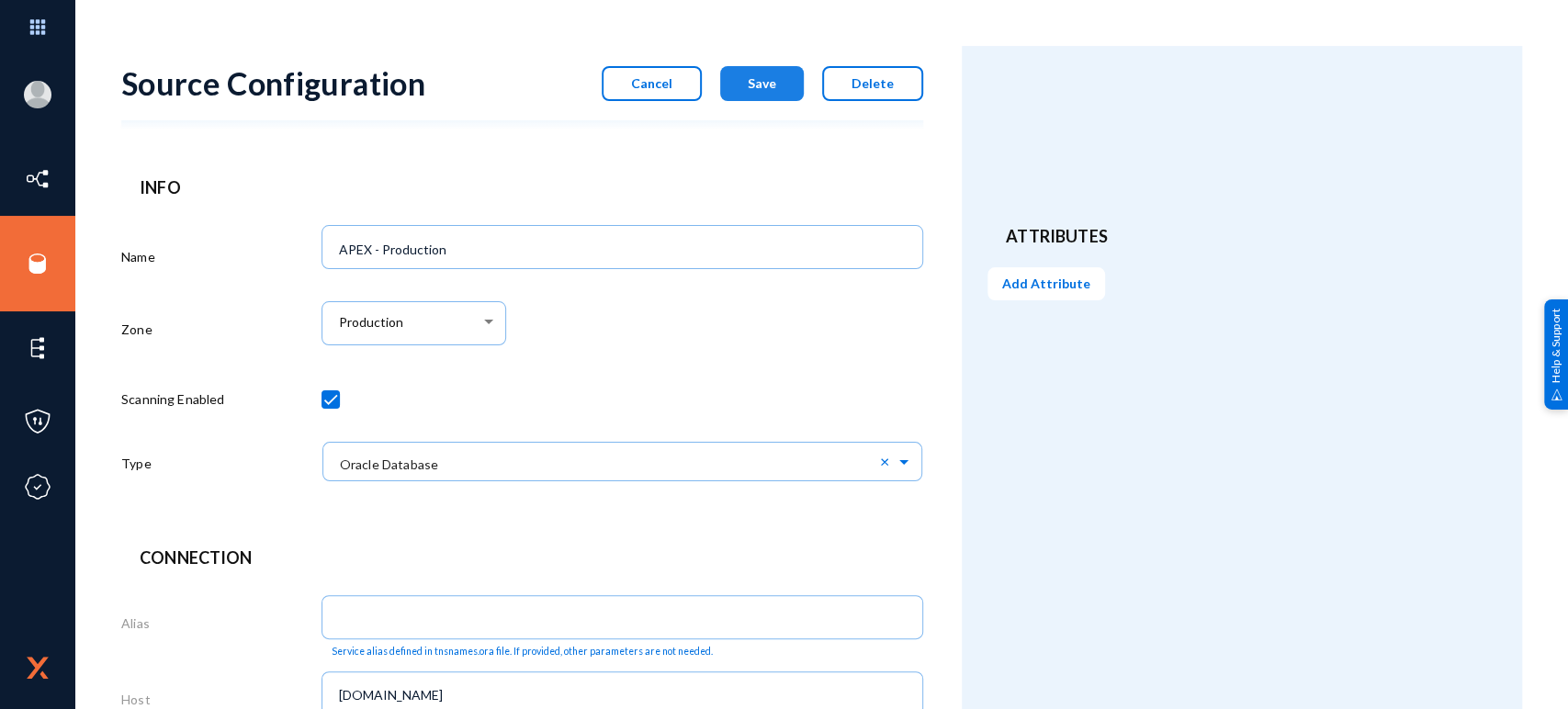
click at [742, 77] on button "Save" at bounding box center [762, 84] width 84 height 35
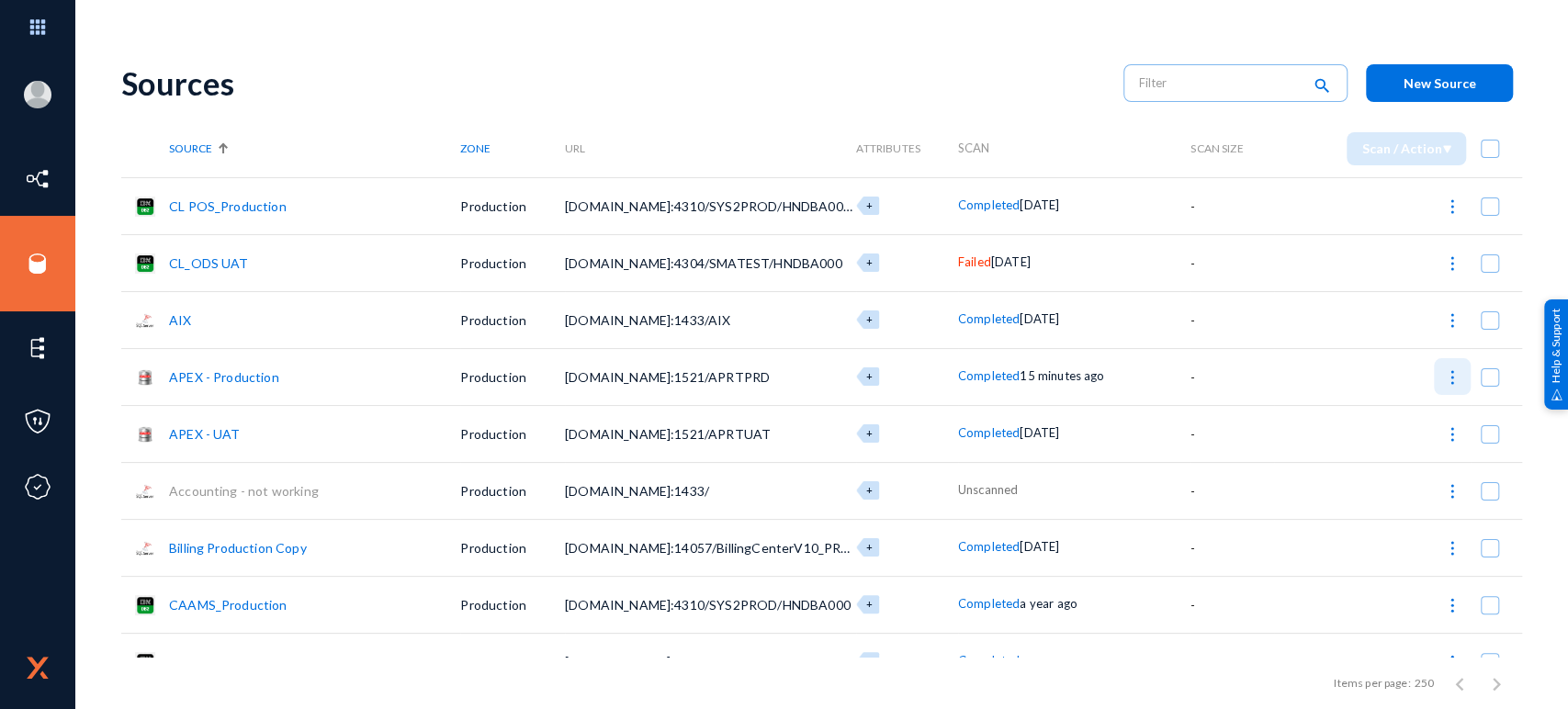
click at [1448, 369] on img at bounding box center [1453, 377] width 18 height 18
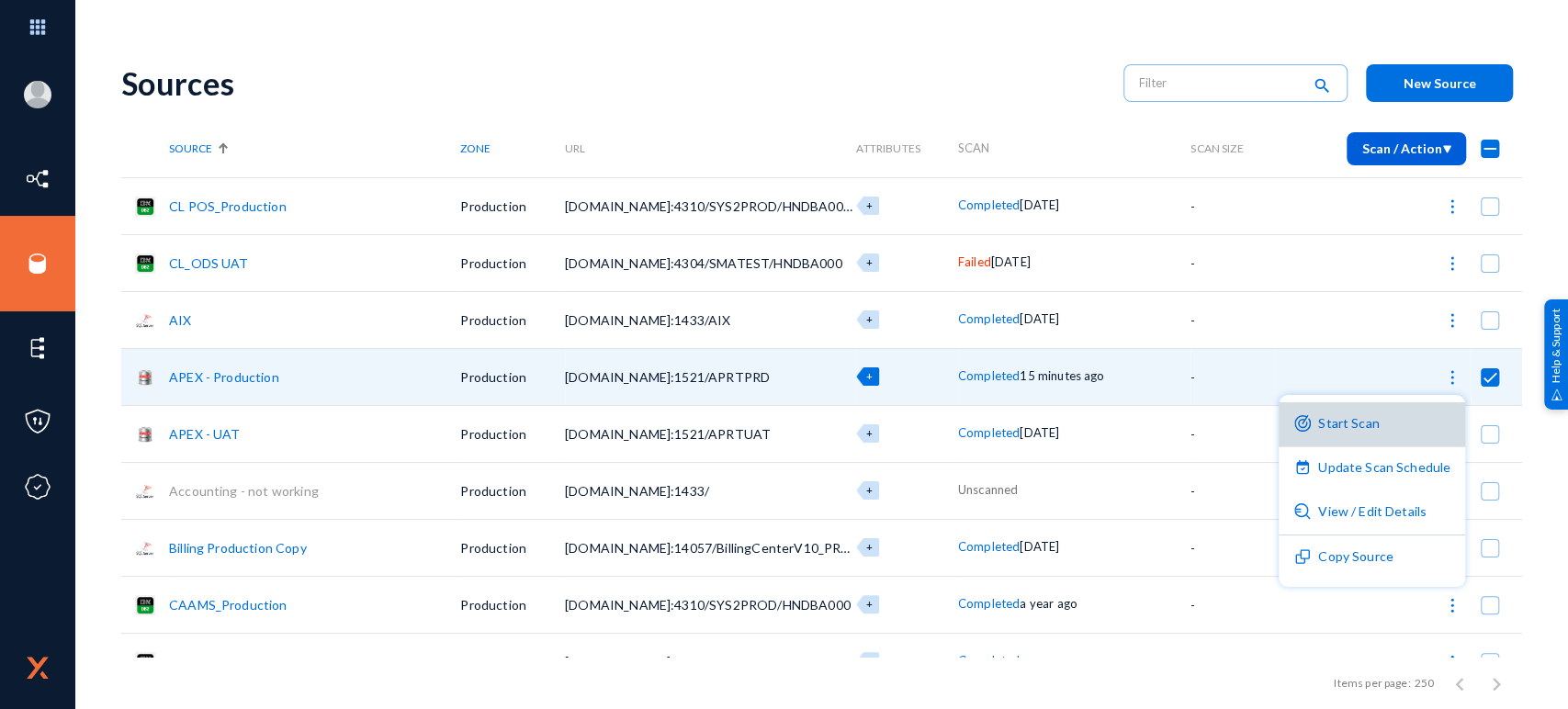
click at [1387, 421] on button "Start Scan" at bounding box center [1372, 424] width 186 height 44
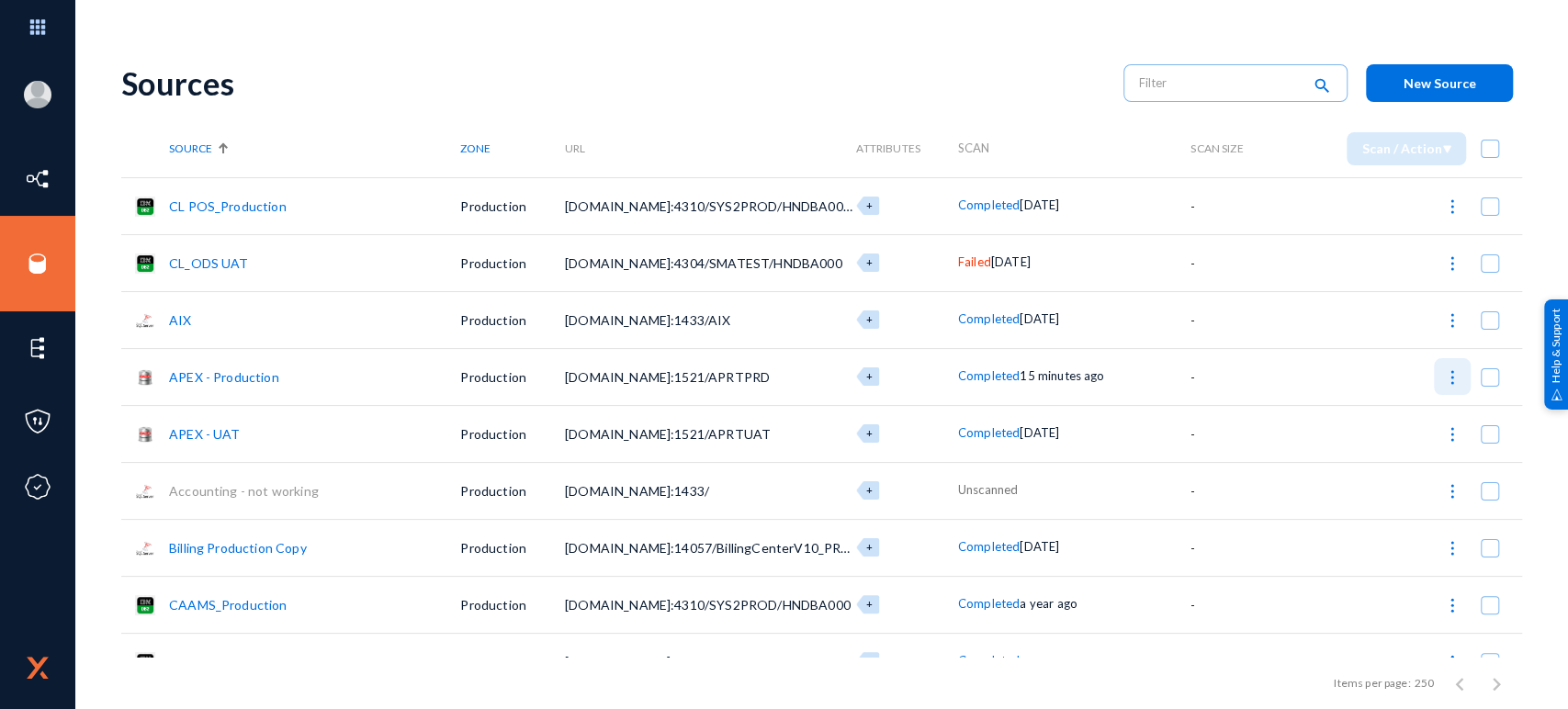
click at [1455, 380] on img at bounding box center [1453, 377] width 18 height 18
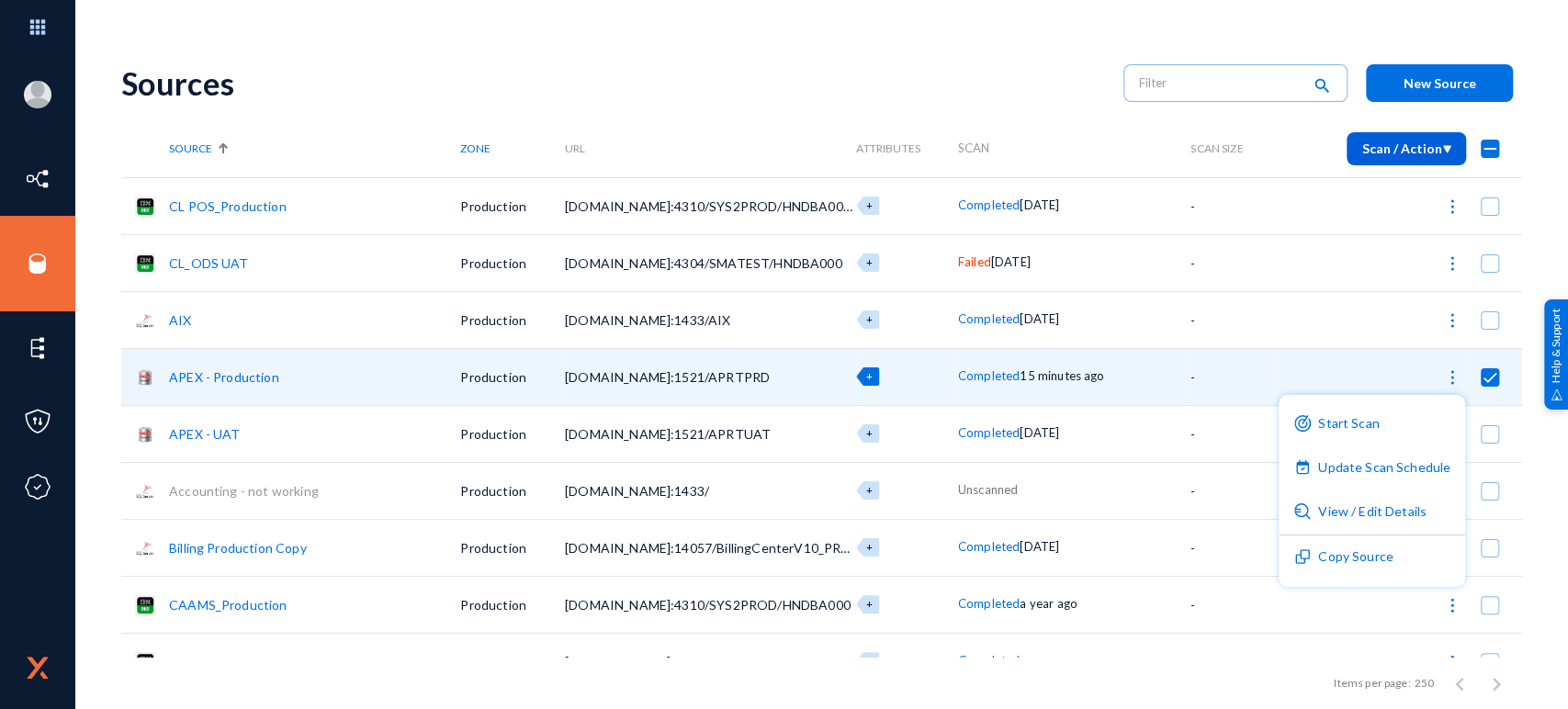
click at [335, 43] on div at bounding box center [784, 354] width 1568 height 709
checkbox input "false"
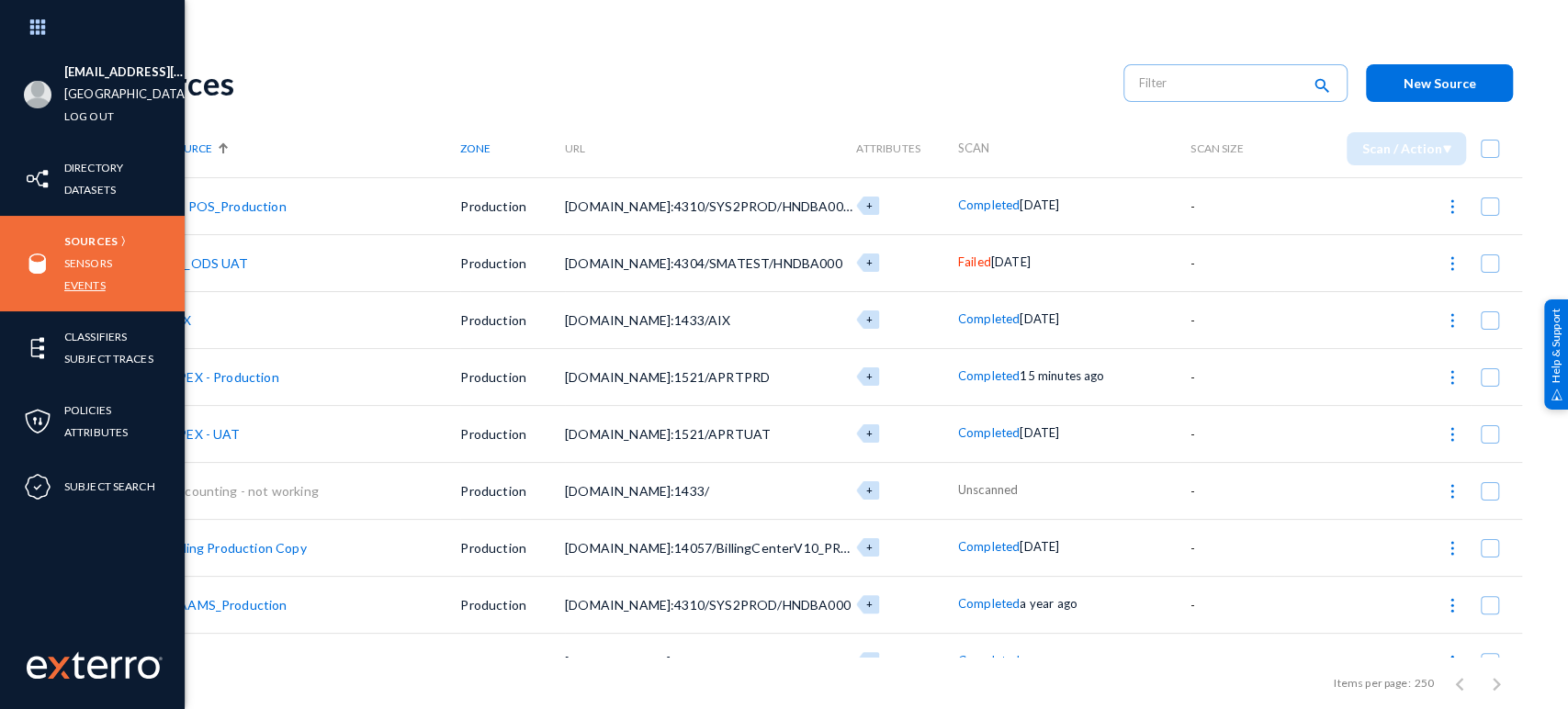
click at [75, 285] on link "Events" at bounding box center [85, 285] width 42 height 21
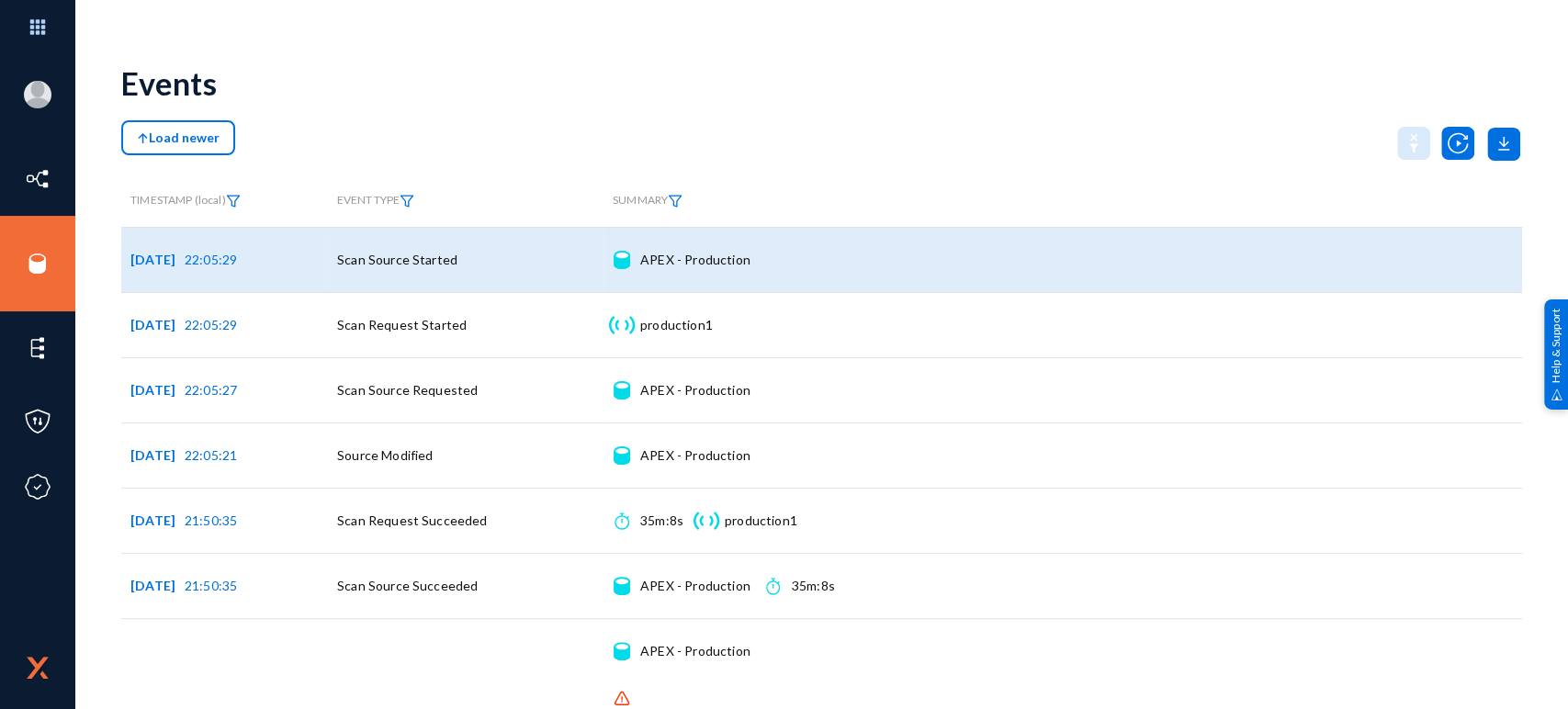
click at [516, 287] on td "Scan Source Started" at bounding box center [466, 259] width 276 height 65
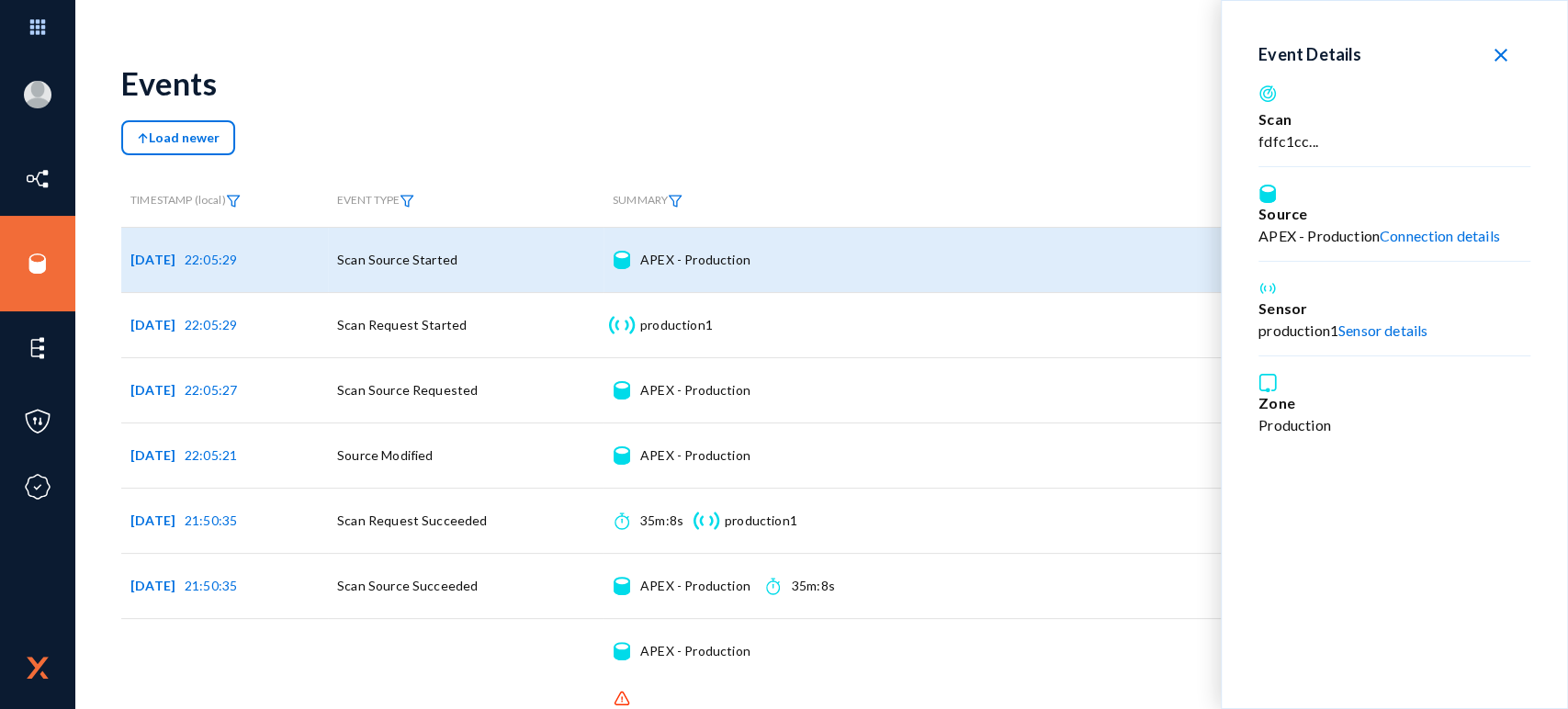
click at [671, 284] on td "Source APEX - Production Connection details" at bounding box center [1063, 259] width 919 height 65
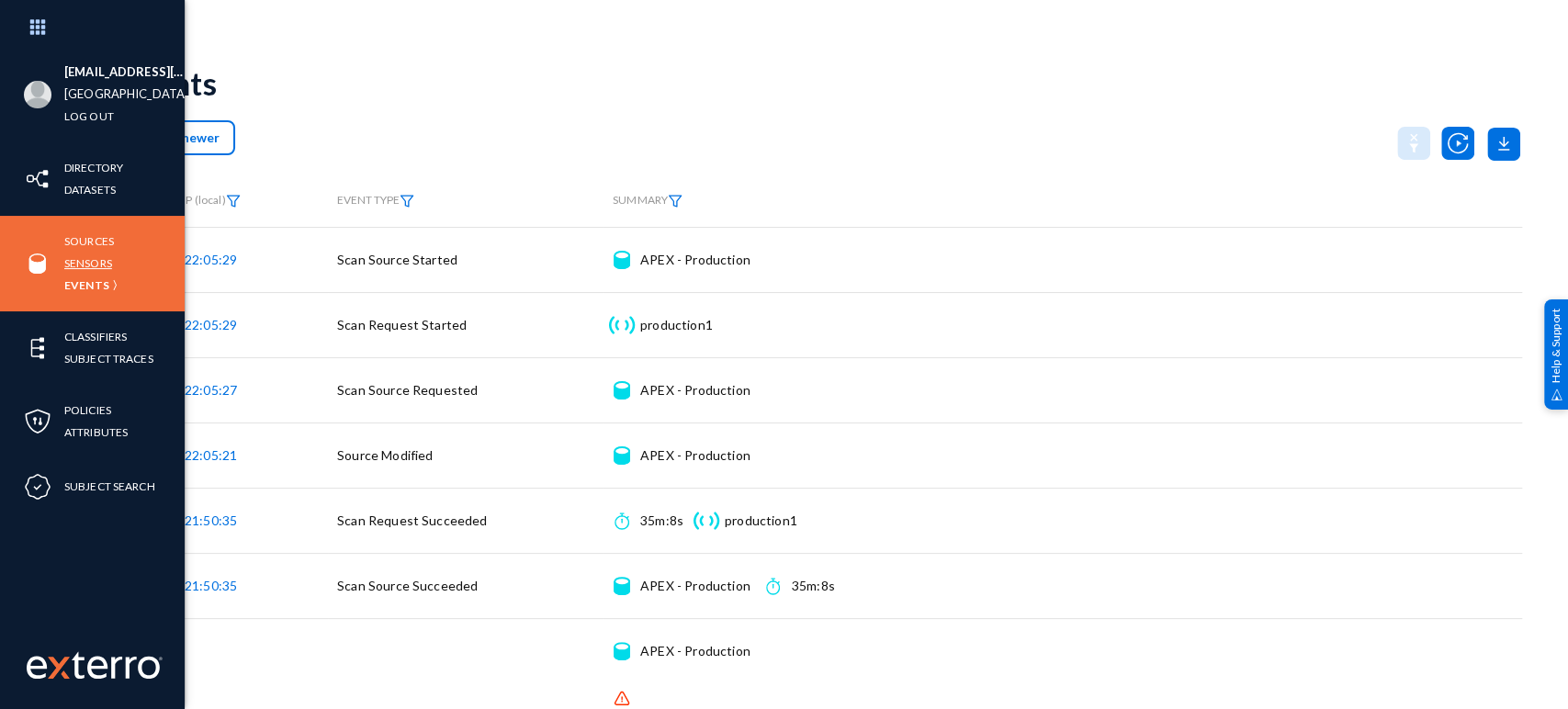
click at [98, 266] on link "Sensors" at bounding box center [89, 263] width 48 height 21
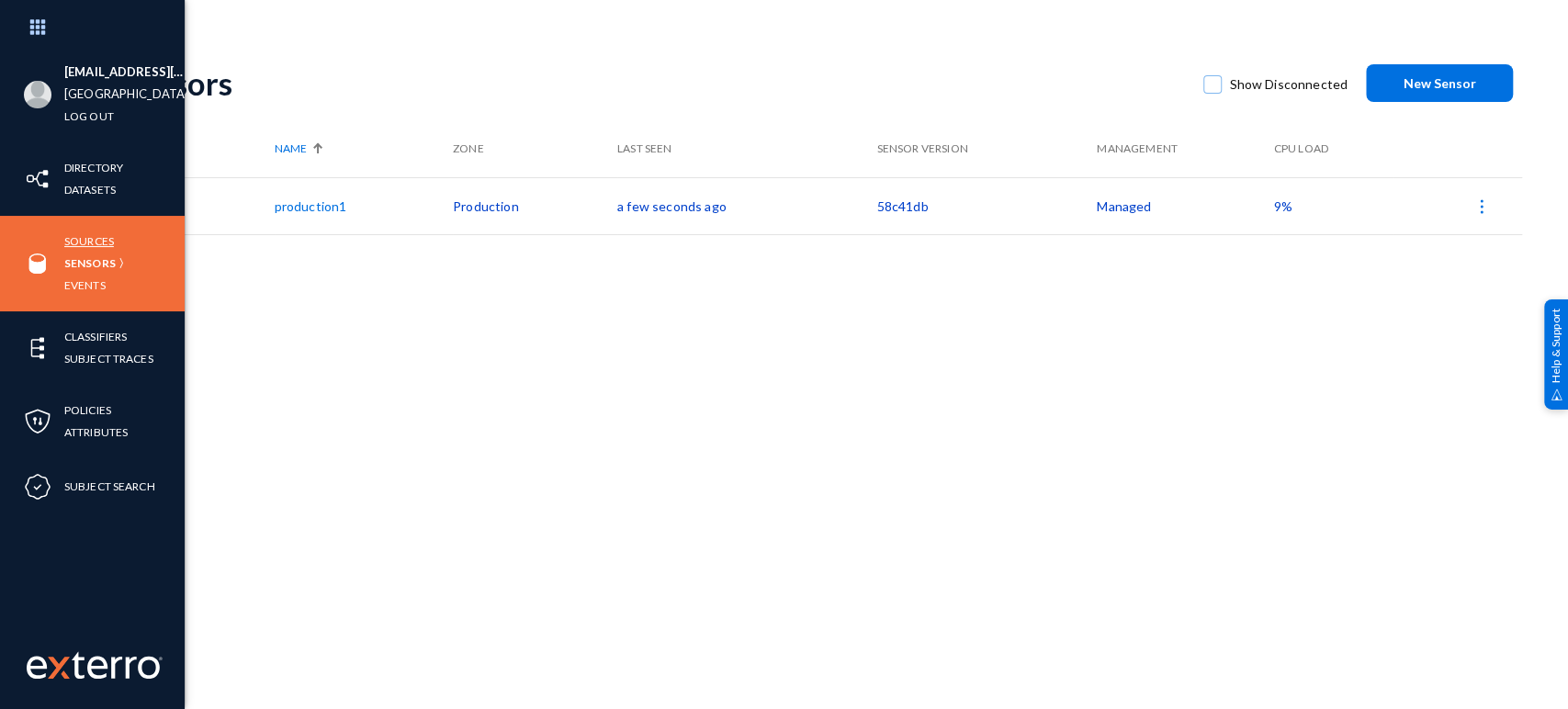
click at [87, 232] on link "Sources" at bounding box center [89, 241] width 50 height 21
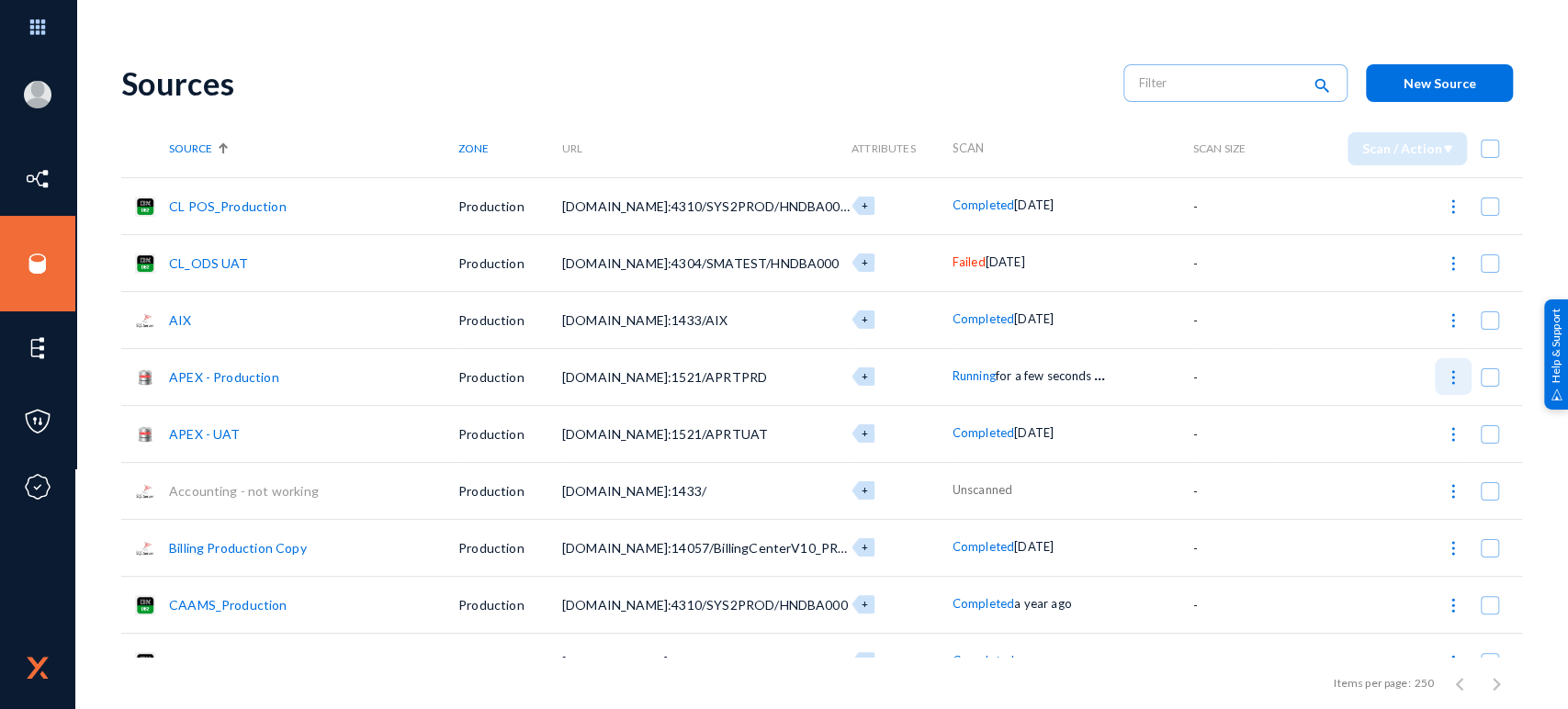
click at [1448, 384] on img at bounding box center [1454, 377] width 18 height 18
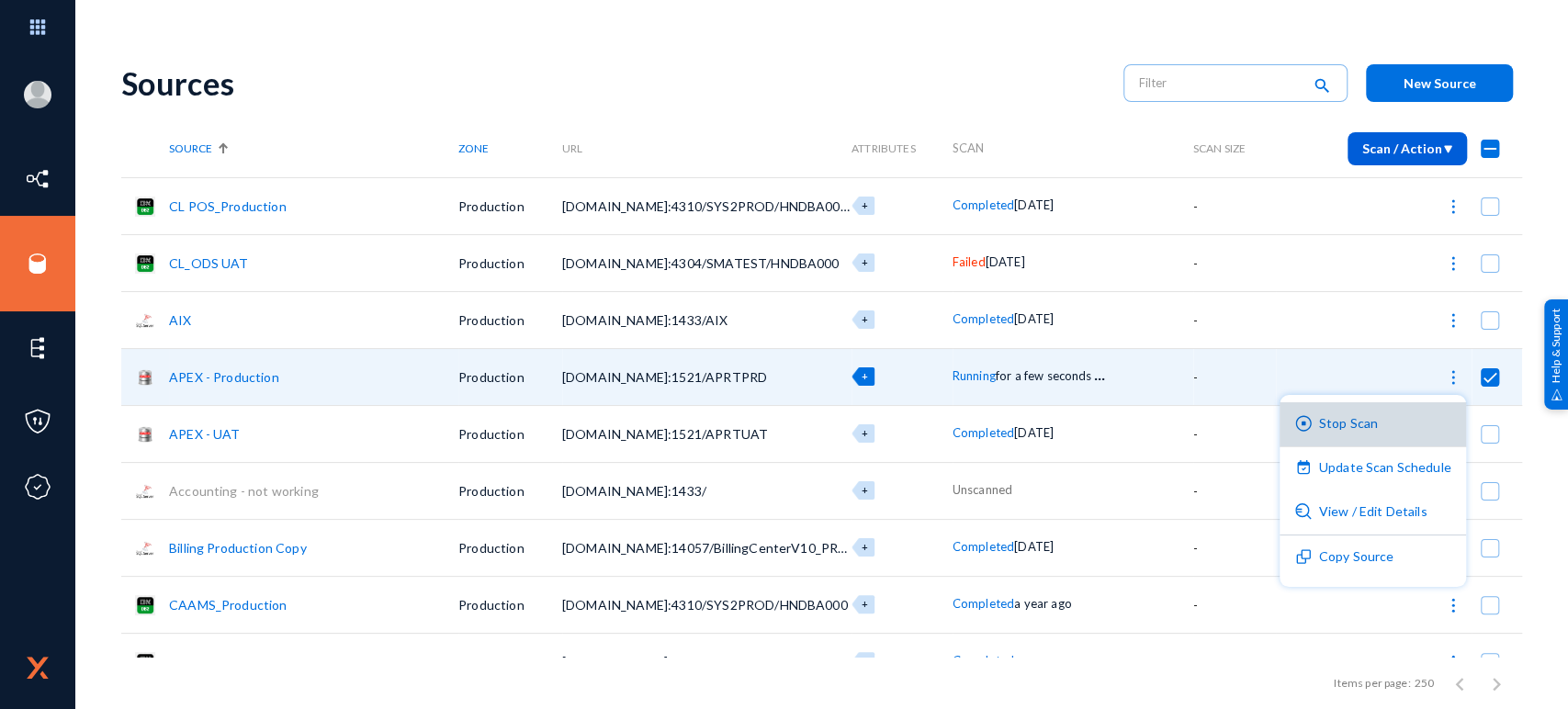
click at [1404, 414] on button "Stop Scan" at bounding box center [1373, 424] width 186 height 44
checkbox input "false"
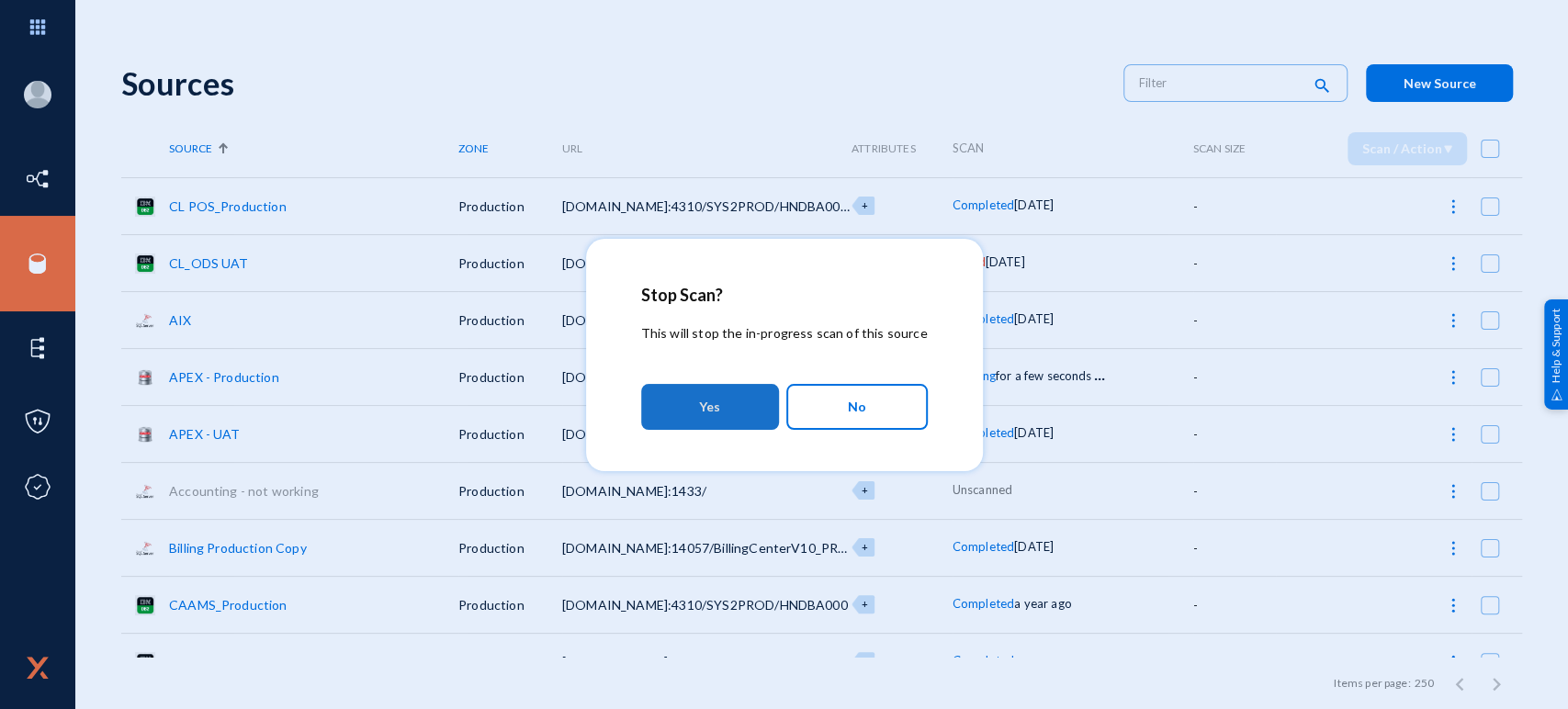
click at [751, 389] on button "Yes" at bounding box center [709, 407] width 137 height 46
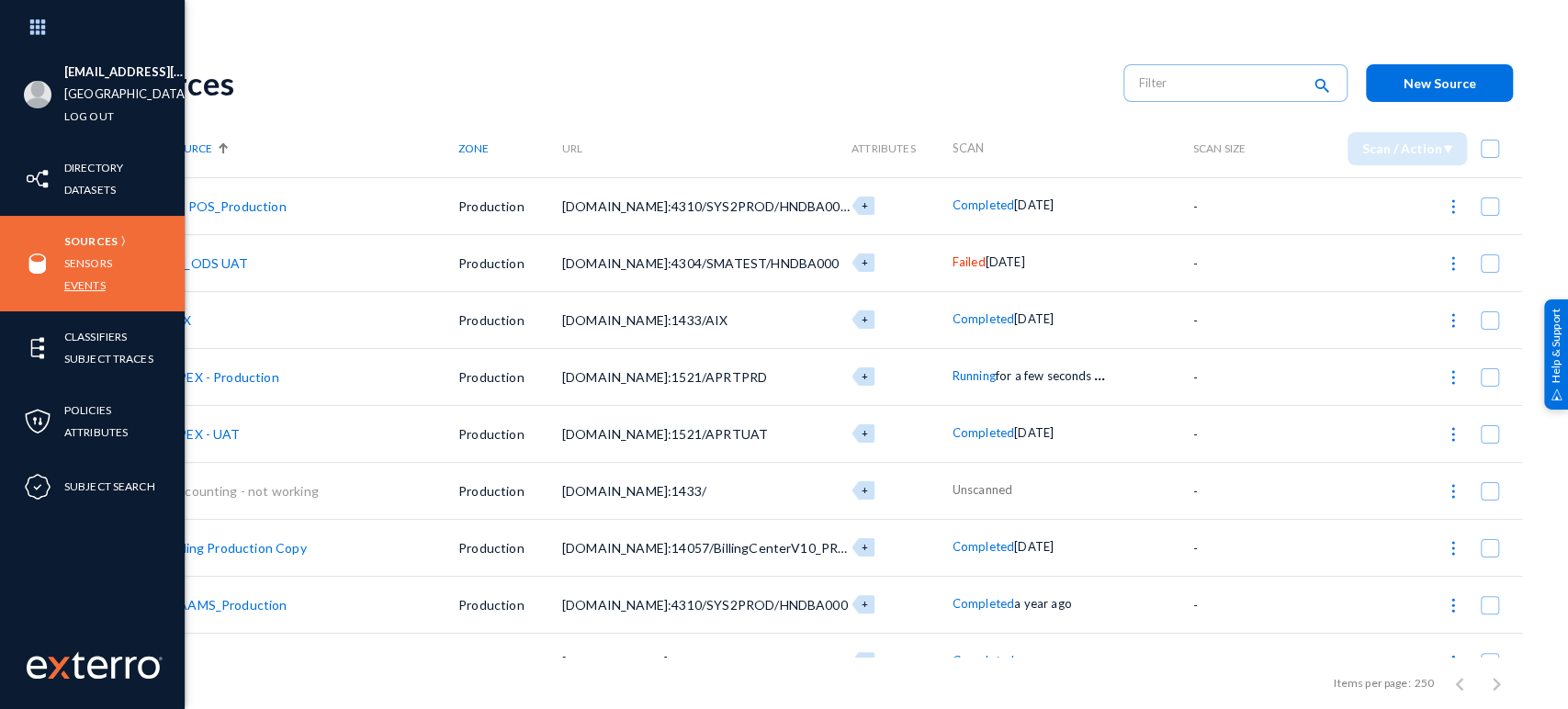
click at [78, 278] on link "Events" at bounding box center [85, 285] width 42 height 21
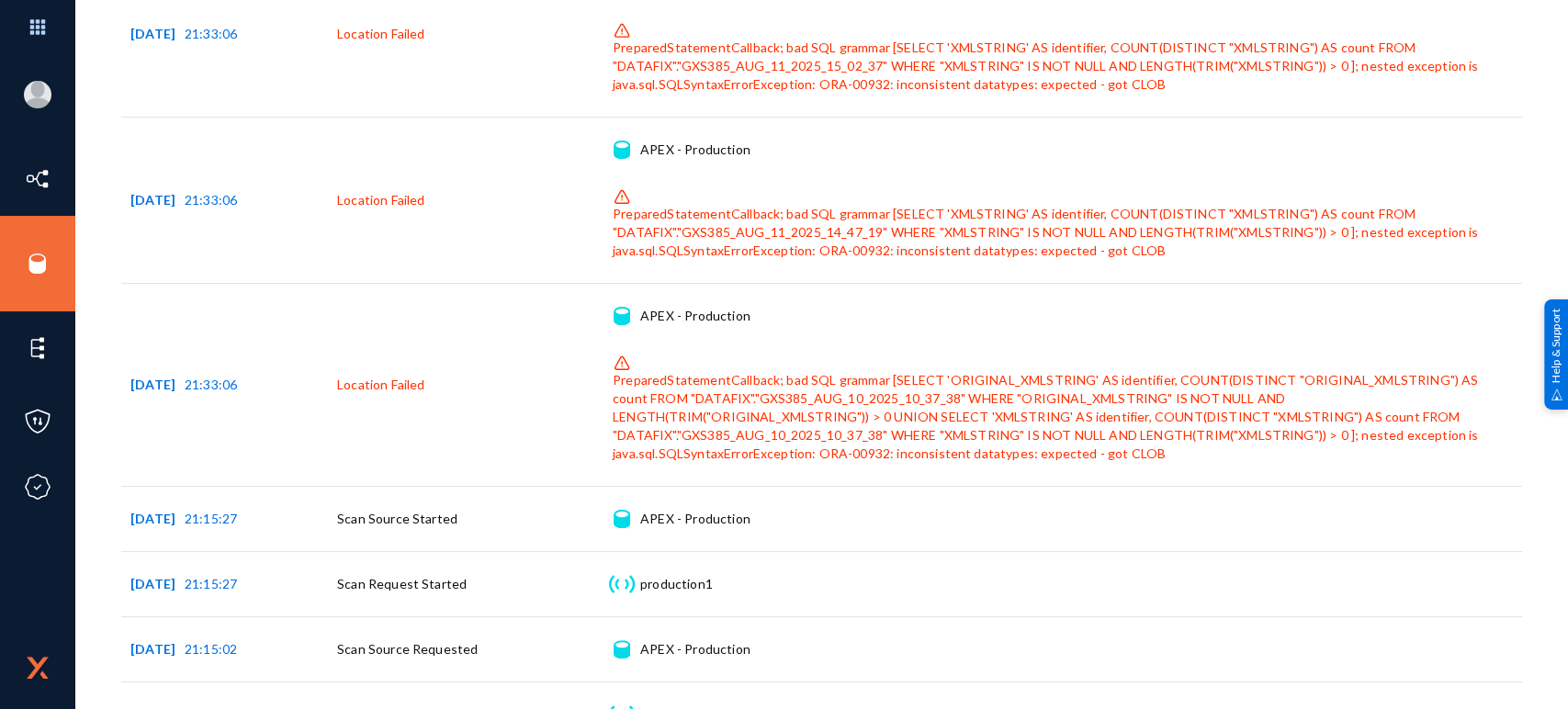
scroll to position [1534, 0]
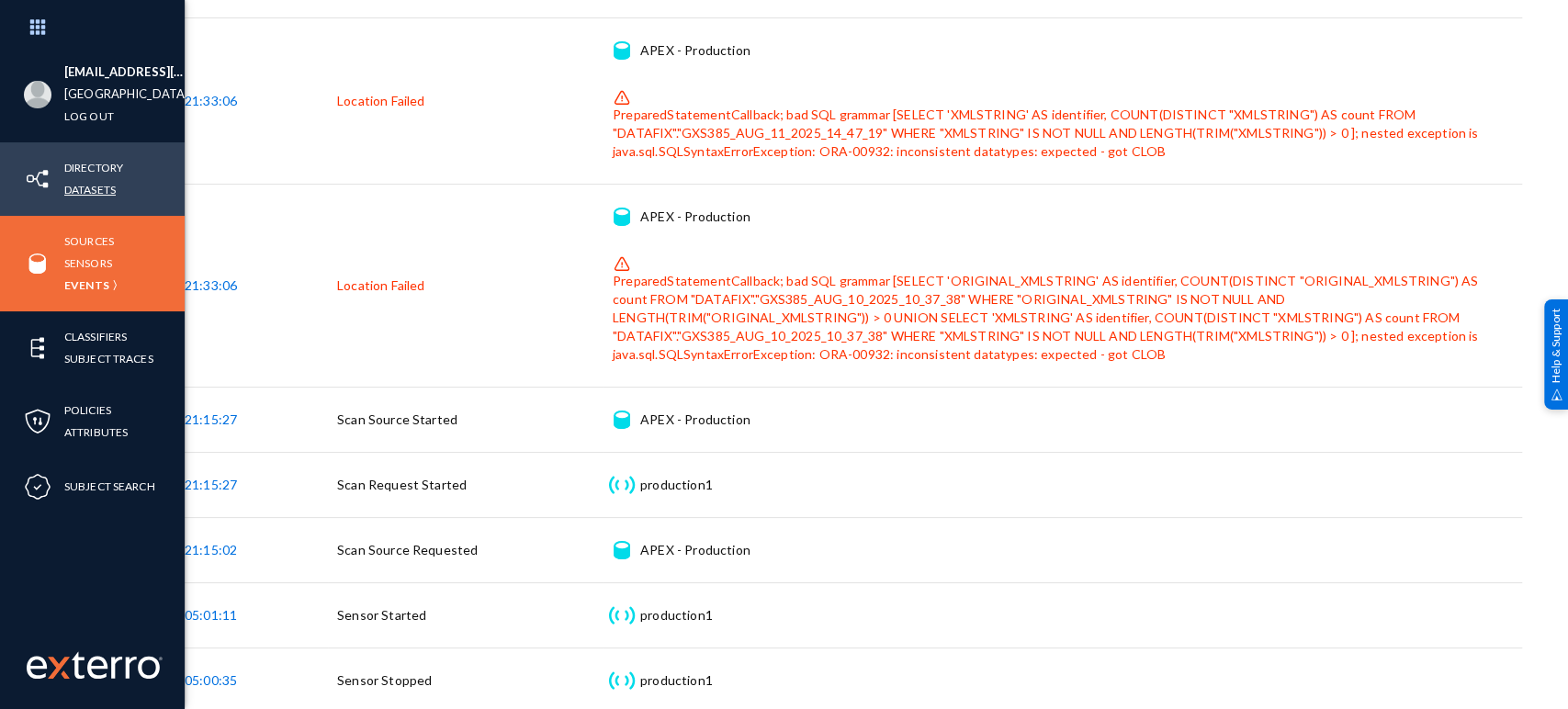
click at [96, 183] on link "Datasets" at bounding box center [90, 189] width 52 height 21
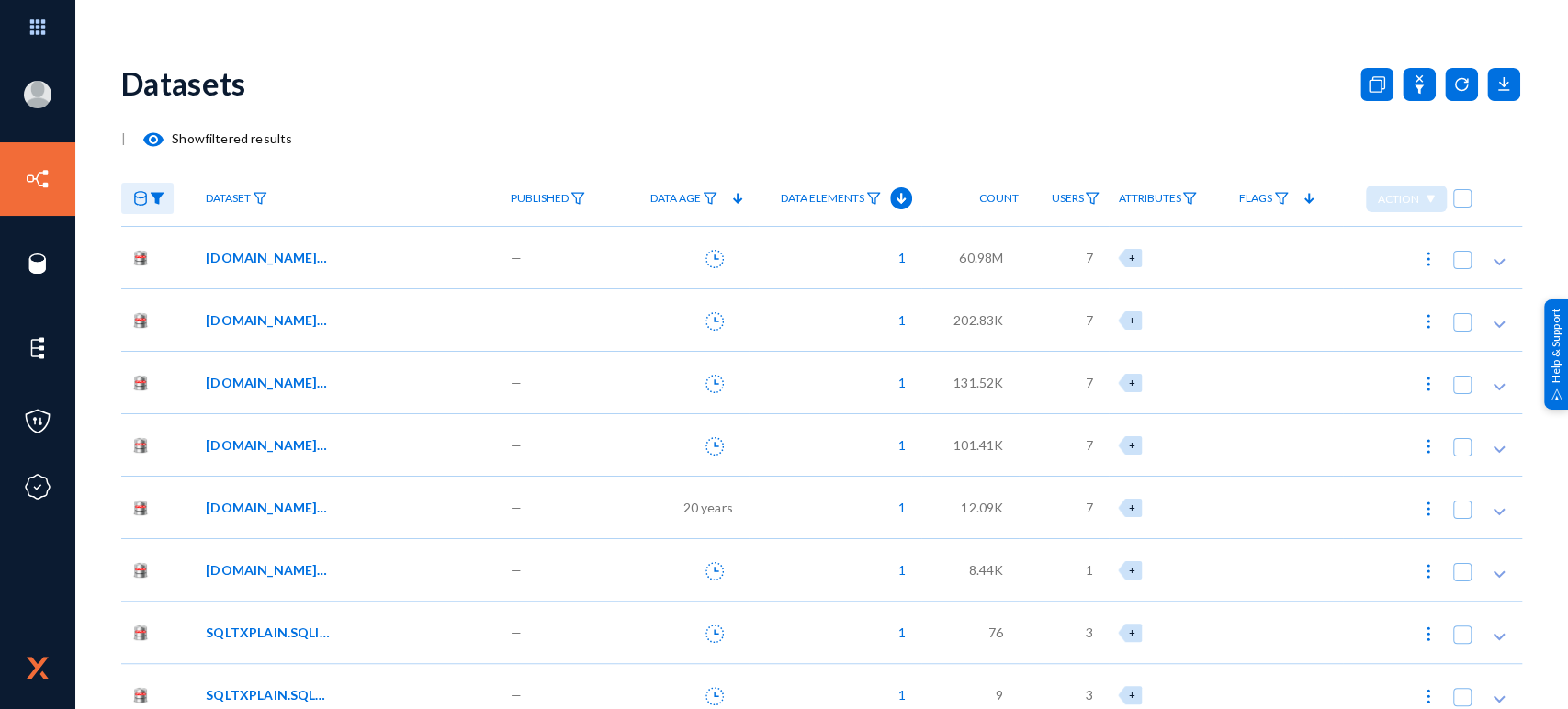
click at [147, 207] on link at bounding box center [147, 198] width 53 height 32
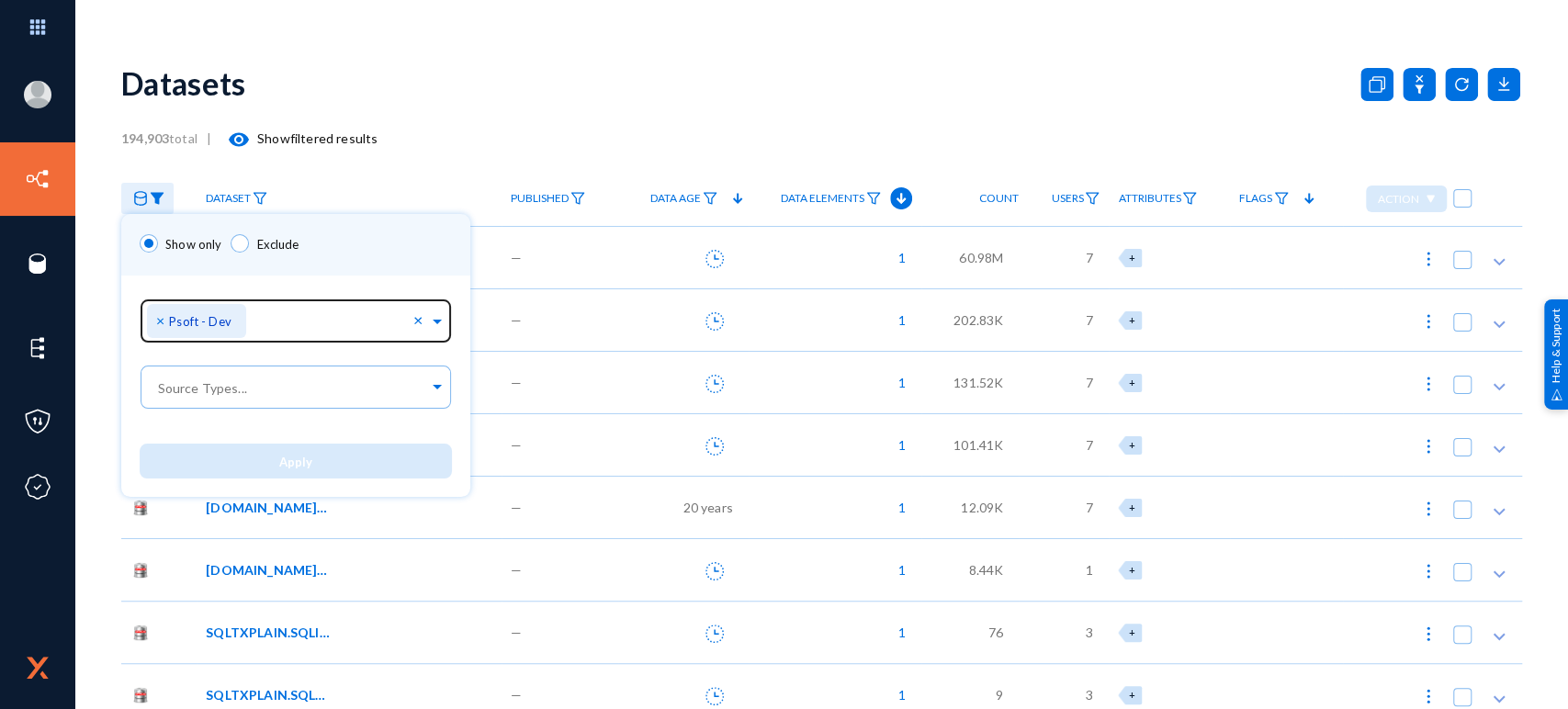
click at [160, 315] on span "×" at bounding box center [162, 320] width 13 height 18
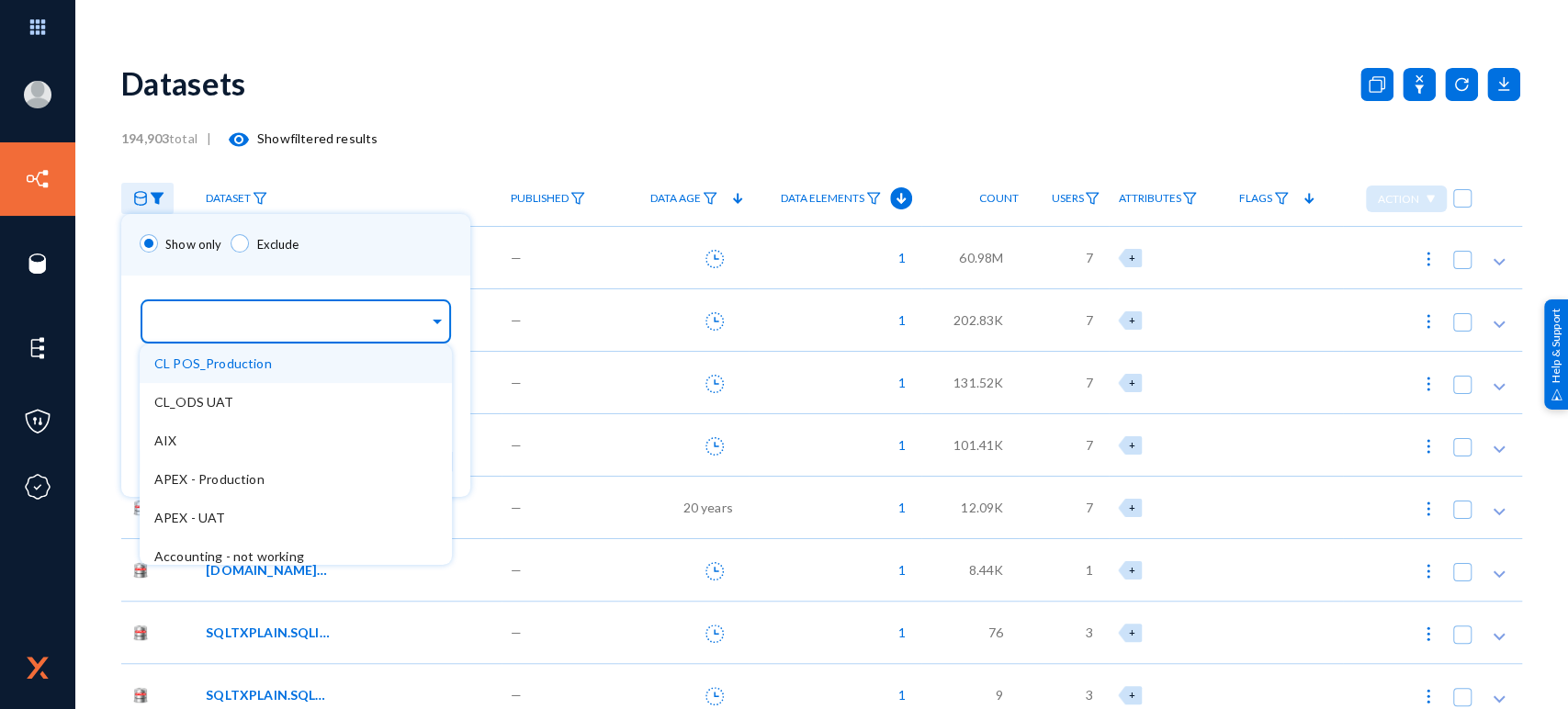
click at [209, 326] on input "text" at bounding box center [291, 324] width 275 height 18
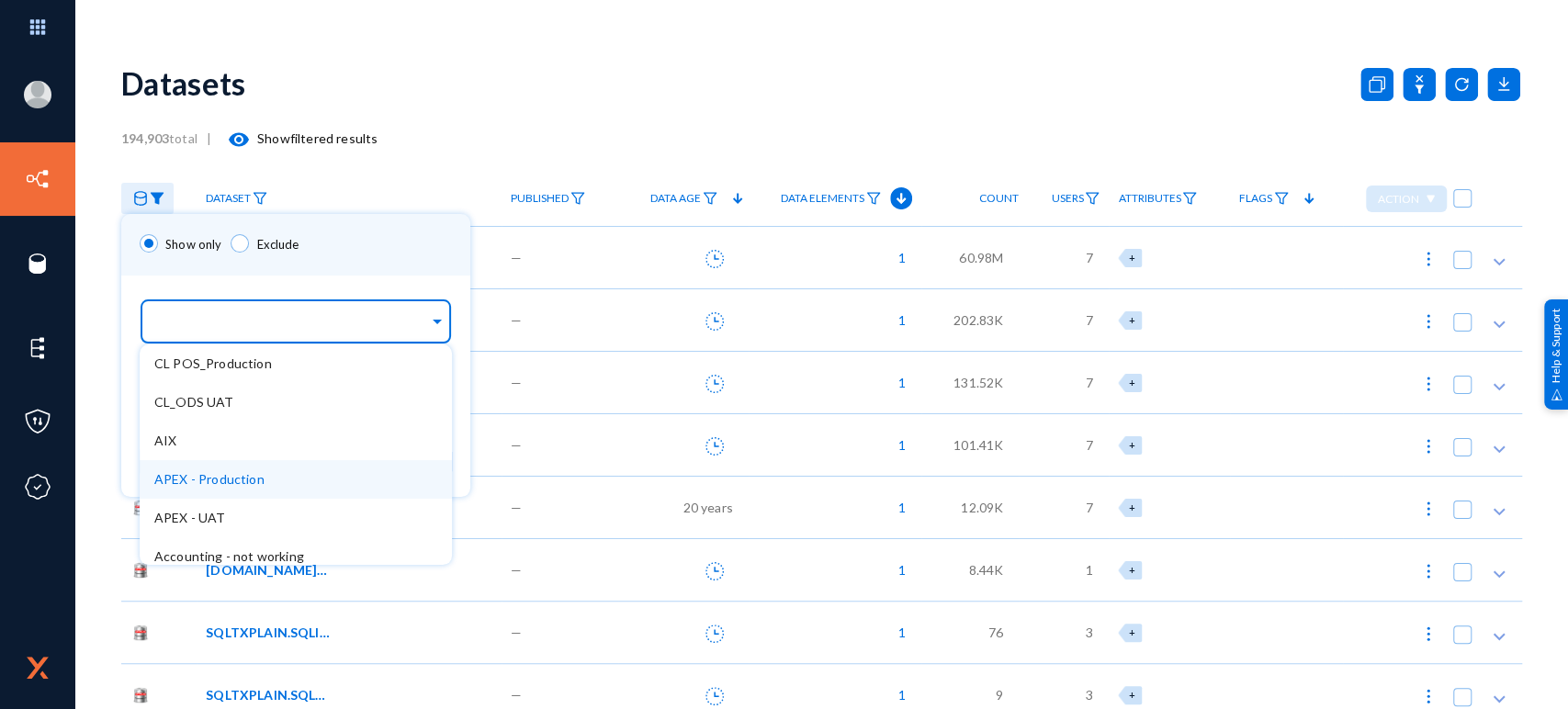
click at [199, 476] on span "APEX - Production" at bounding box center [209, 479] width 111 height 16
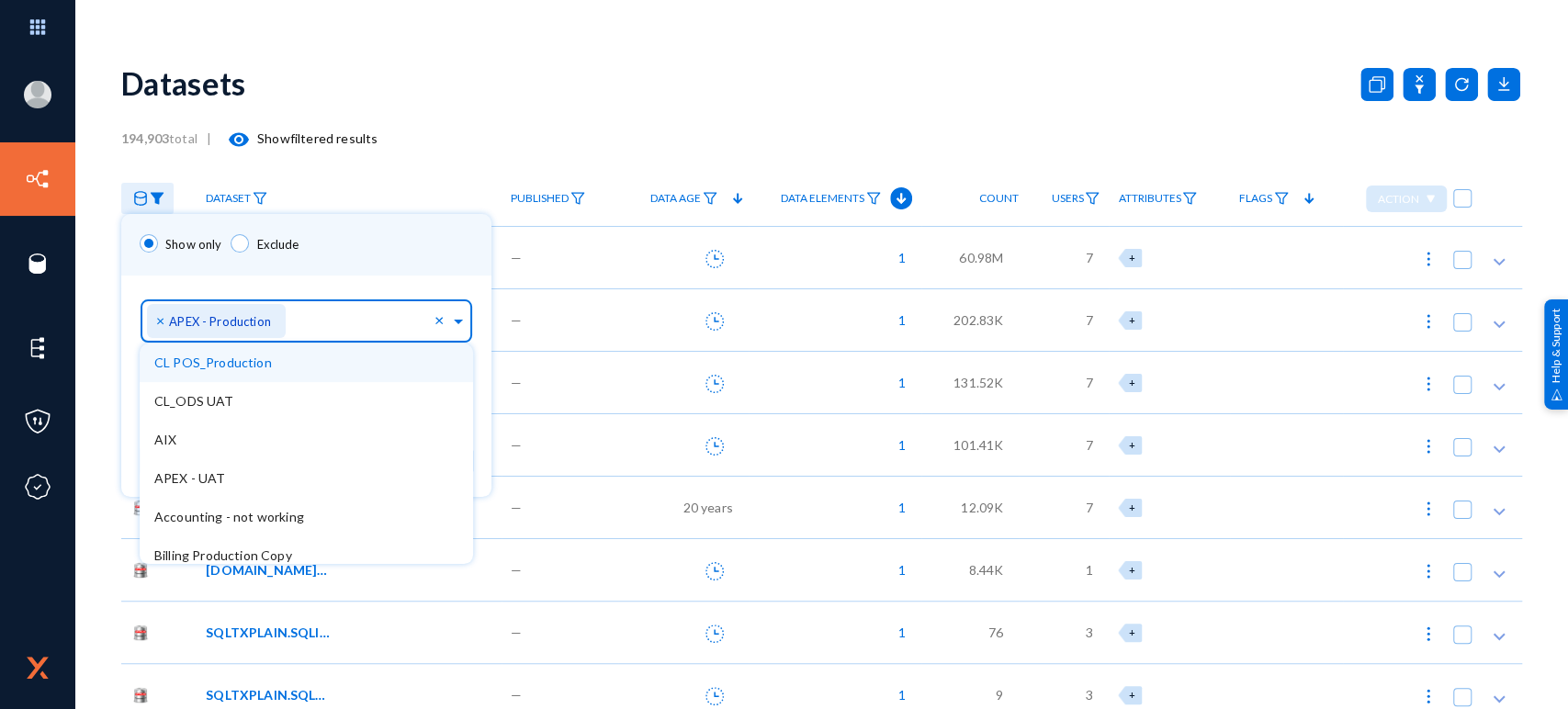
click at [335, 278] on div "Sources... × APEX - Production × CL POS_Production CL_ODS UAT AIX APEX - UAT Ac…" at bounding box center [305, 317] width 370 height 84
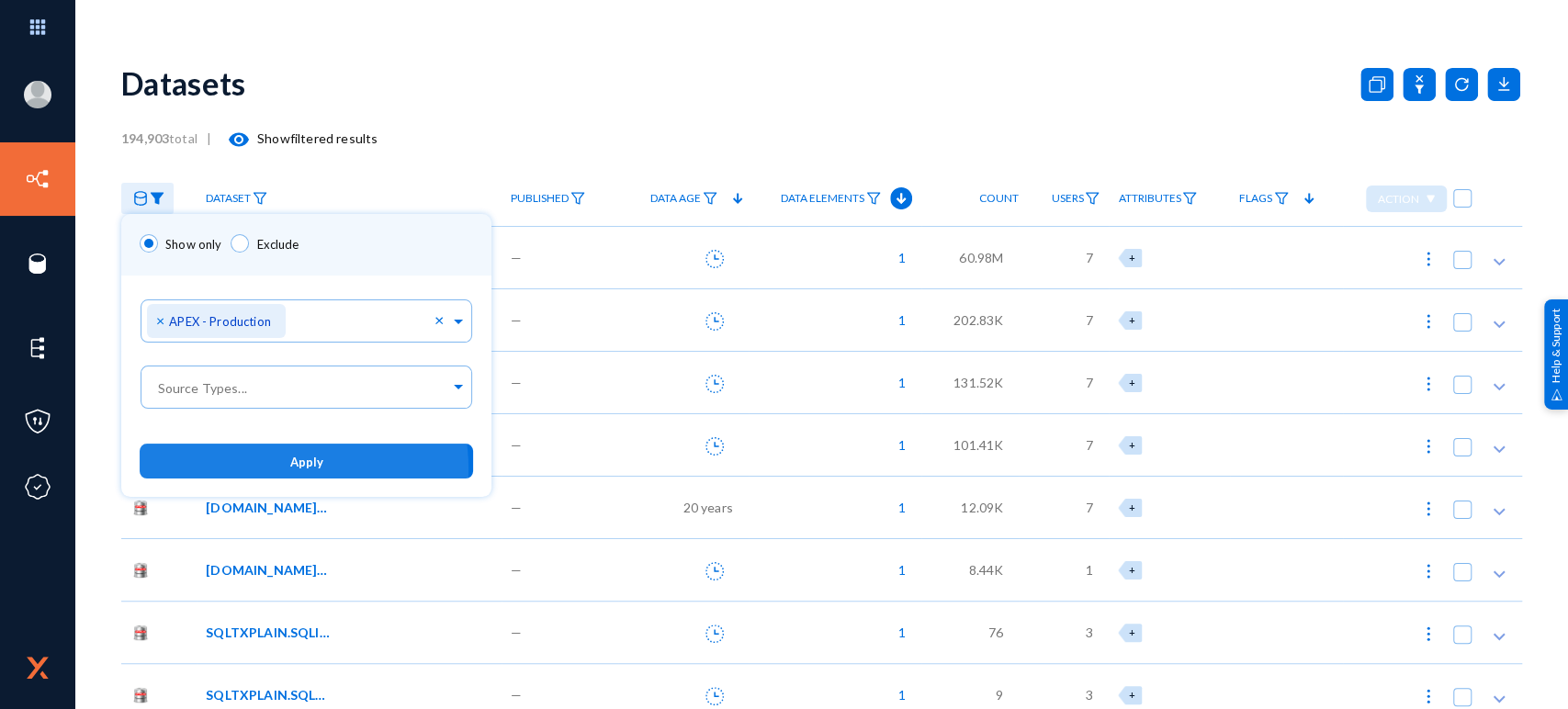
click at [265, 471] on button "Apply" at bounding box center [306, 460] width 334 height 34
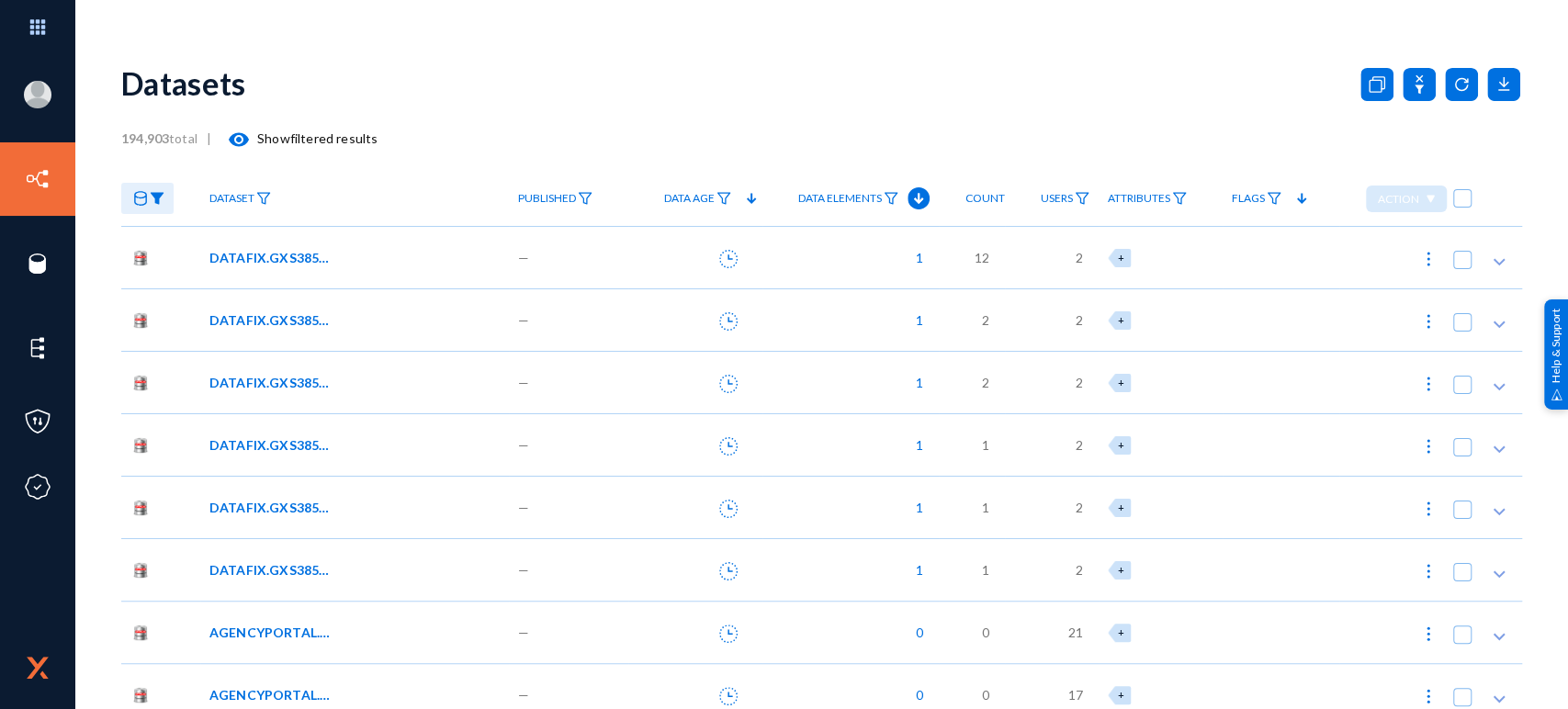
click at [388, 246] on div "DATAFIX.GXS385_AUG_11_2025_15_02_37" at bounding box center [354, 257] width 309 height 63
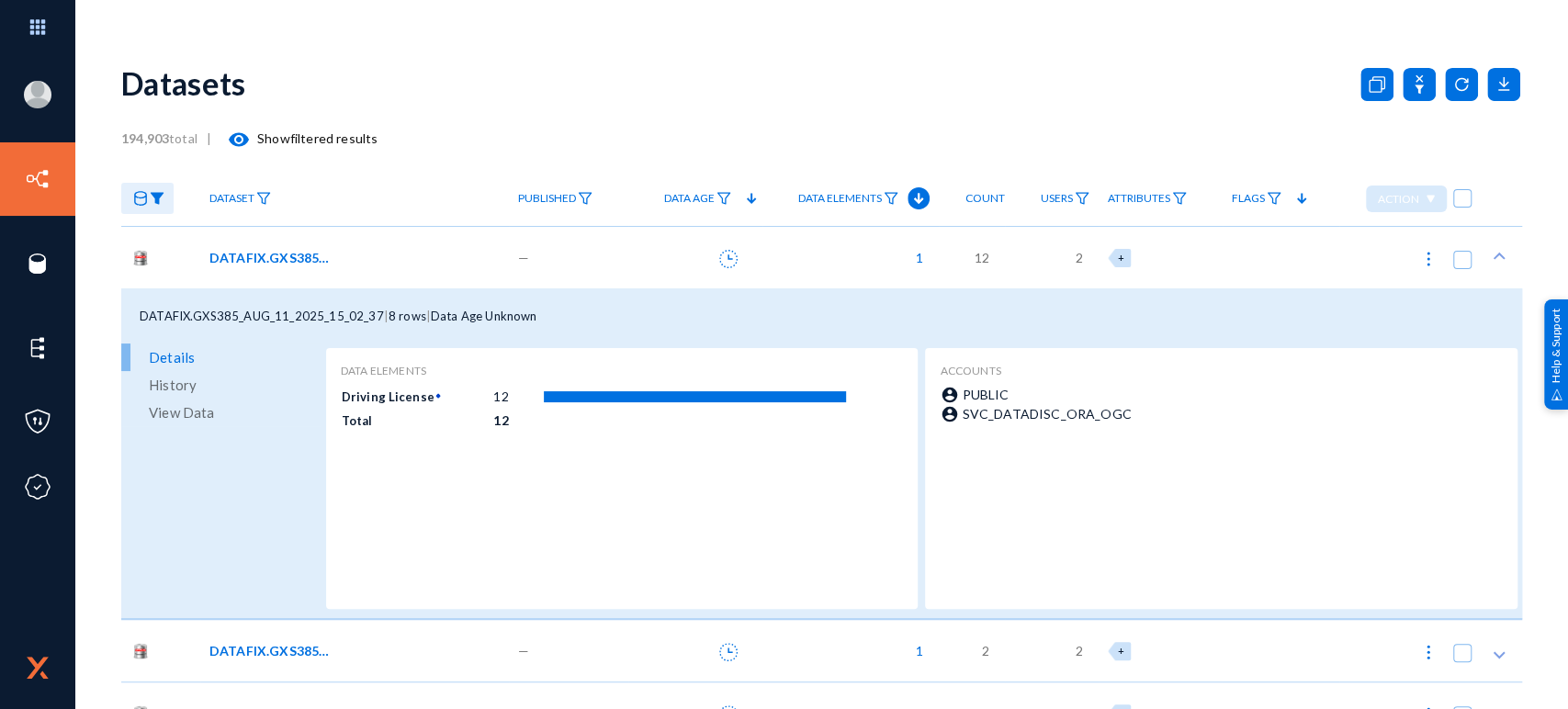
click at [388, 246] on div "DATAFIX.GXS385_AUG_11_2025_15_02_37" at bounding box center [354, 257] width 309 height 63
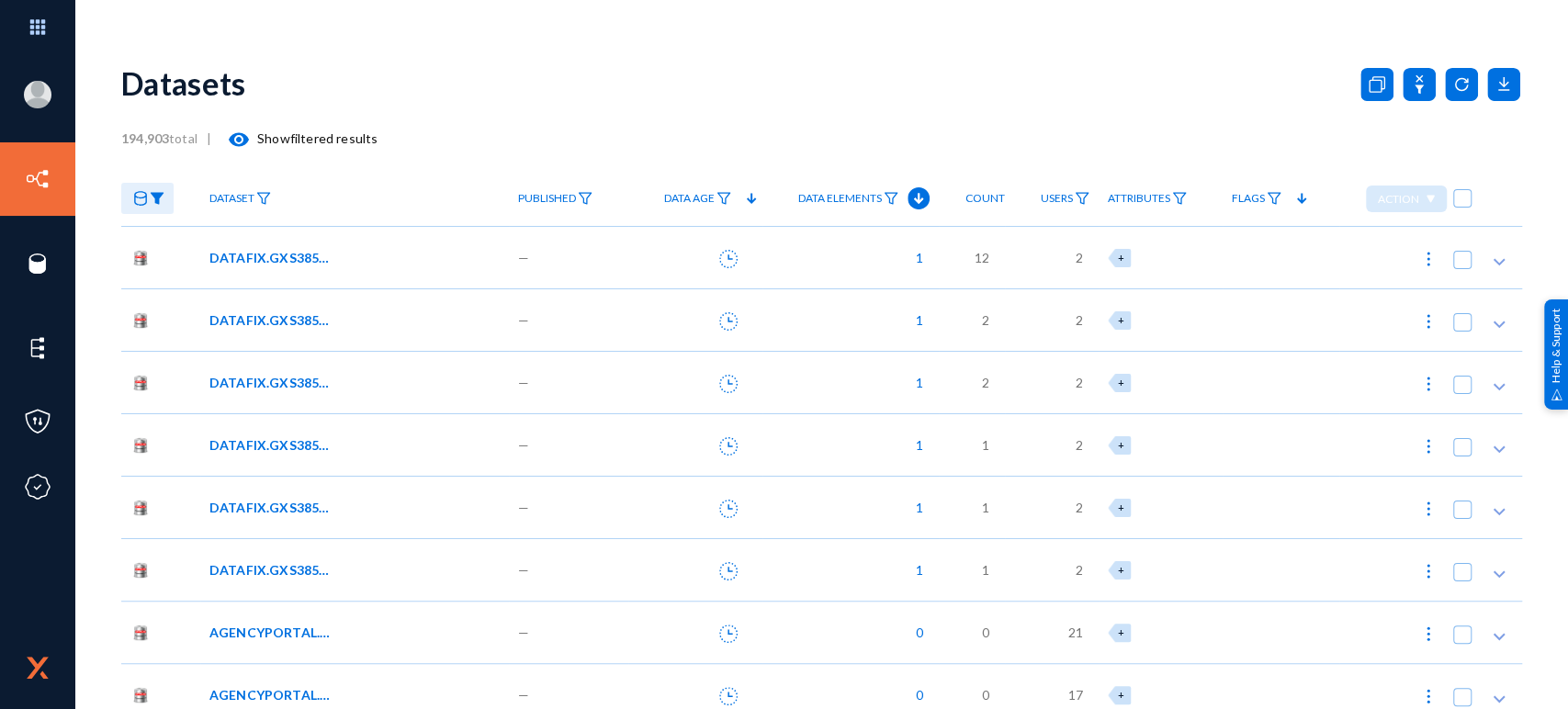
click at [373, 328] on div "DATAFIX.GXS385_AUG_10_2025_10_37_38" at bounding box center [351, 320] width 284 height 19
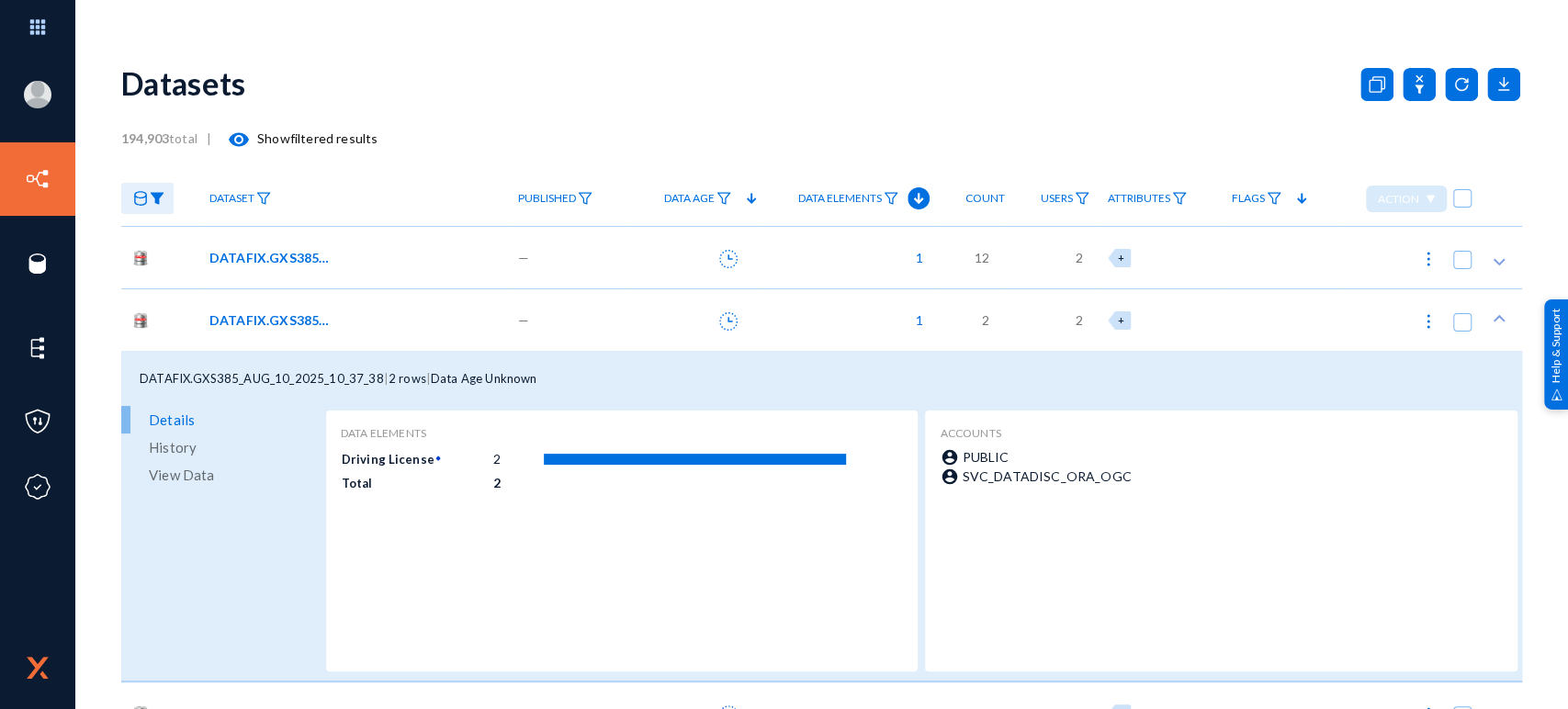
click at [373, 328] on div "DATAFIX.GXS385_AUG_10_2025_10_37_38" at bounding box center [351, 320] width 284 height 19
click at [1454, 259] on span at bounding box center [1463, 260] width 18 height 18
click at [1462, 268] on input "checkbox" at bounding box center [1463, 269] width 2 height 2
checkbox input "true"
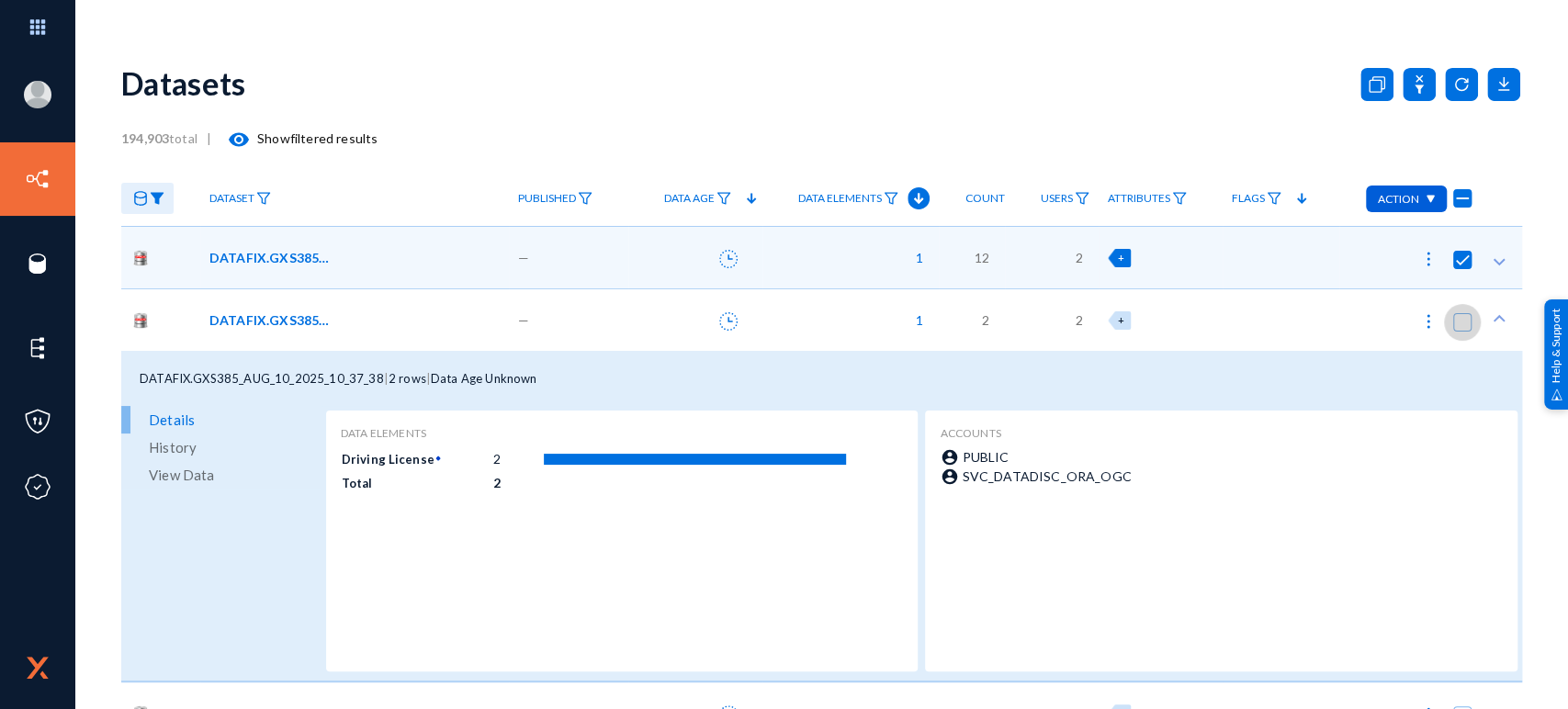
click at [1454, 317] on span at bounding box center [1463, 323] width 18 height 18
click at [1462, 331] on input "checkbox" at bounding box center [1463, 332] width 2 height 2
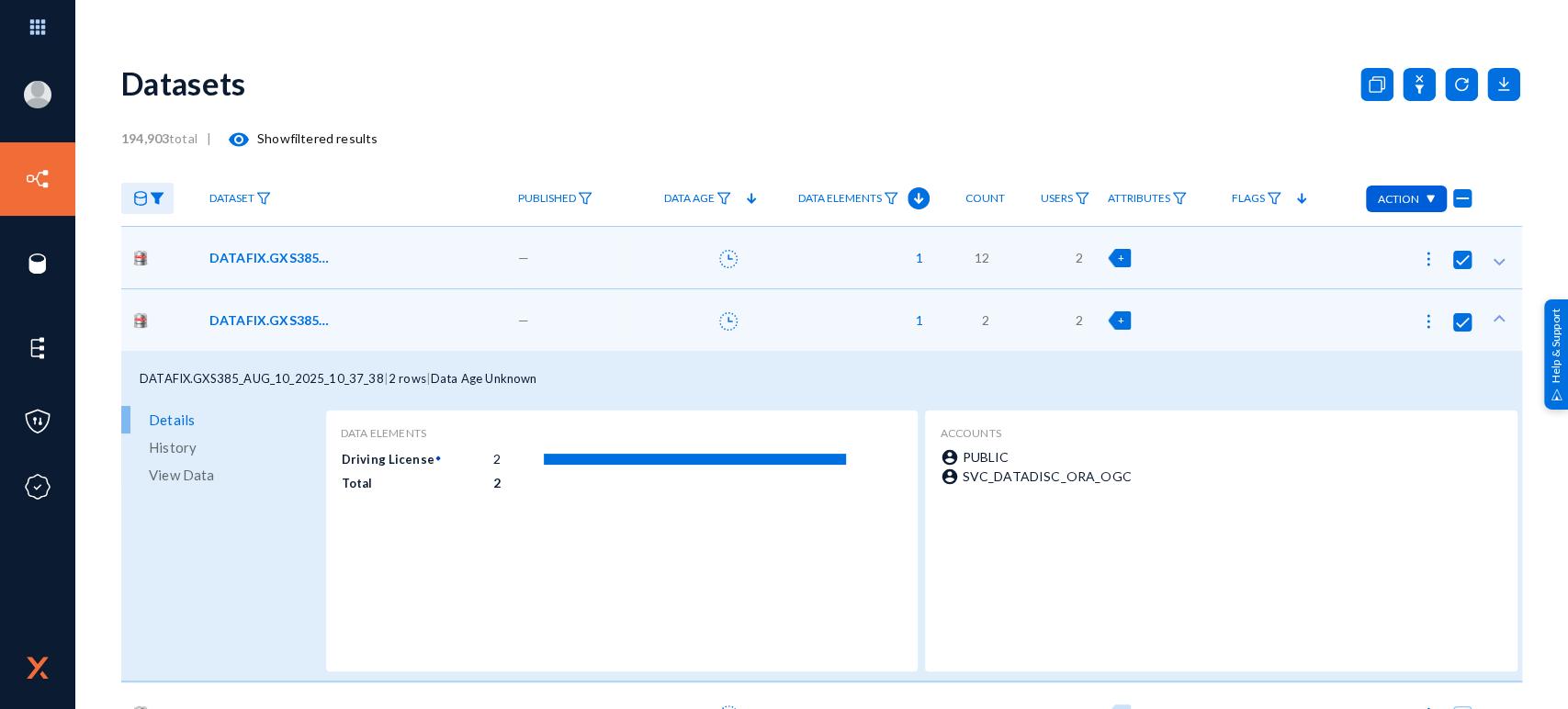
click at [1427, 202] on img at bounding box center [1430, 199] width 10 height 9
click at [1296, 117] on div at bounding box center [784, 354] width 1568 height 709
click at [1420, 255] on img at bounding box center [1429, 259] width 18 height 18
checkbox input "false"
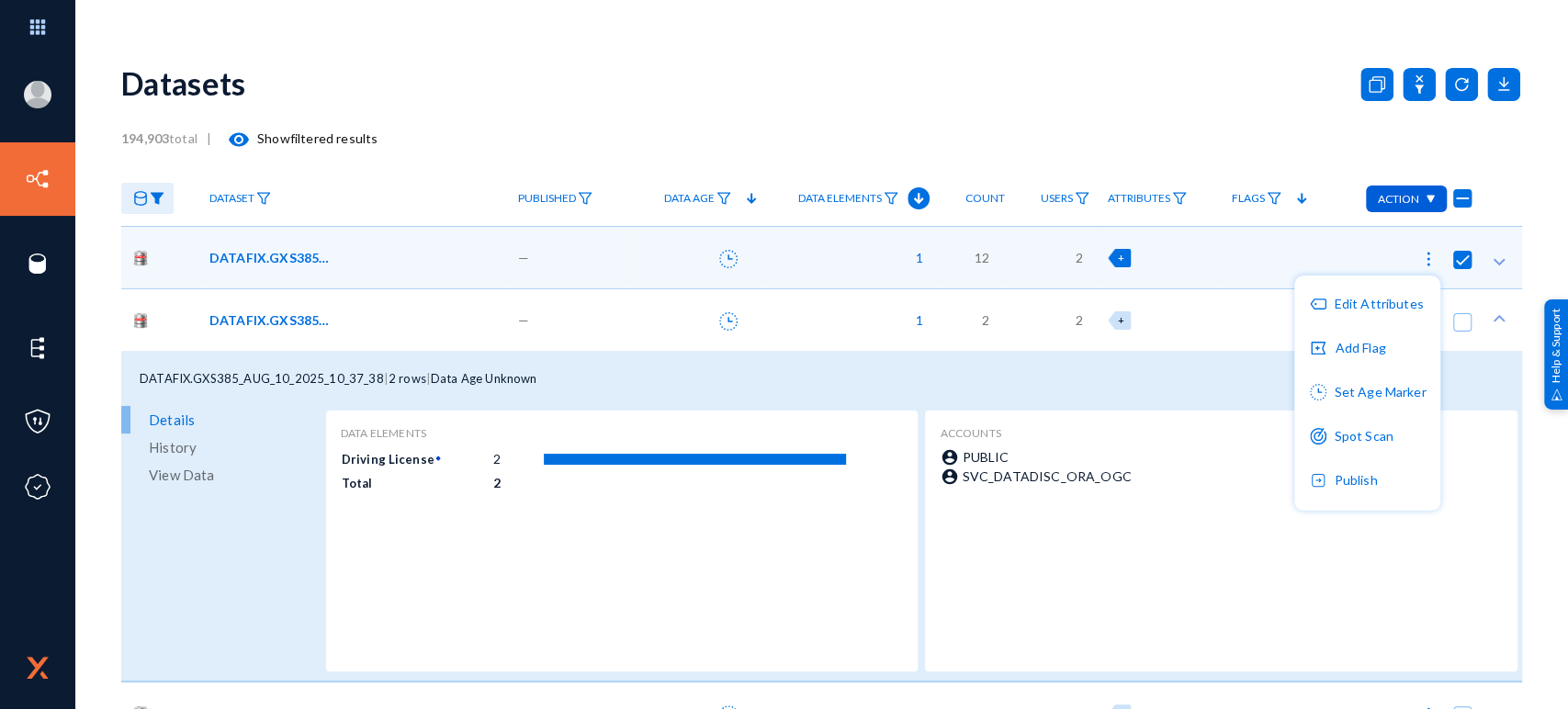
drag, startPoint x: 1497, startPoint y: 206, endPoint x: 1451, endPoint y: 255, distance: 67.2
click at [1451, 255] on div at bounding box center [784, 354] width 1568 height 709
click at [1454, 255] on span at bounding box center [1463, 260] width 18 height 18
click at [1462, 268] on input "checkbox" at bounding box center [1463, 269] width 2 height 2
checkbox input "false"
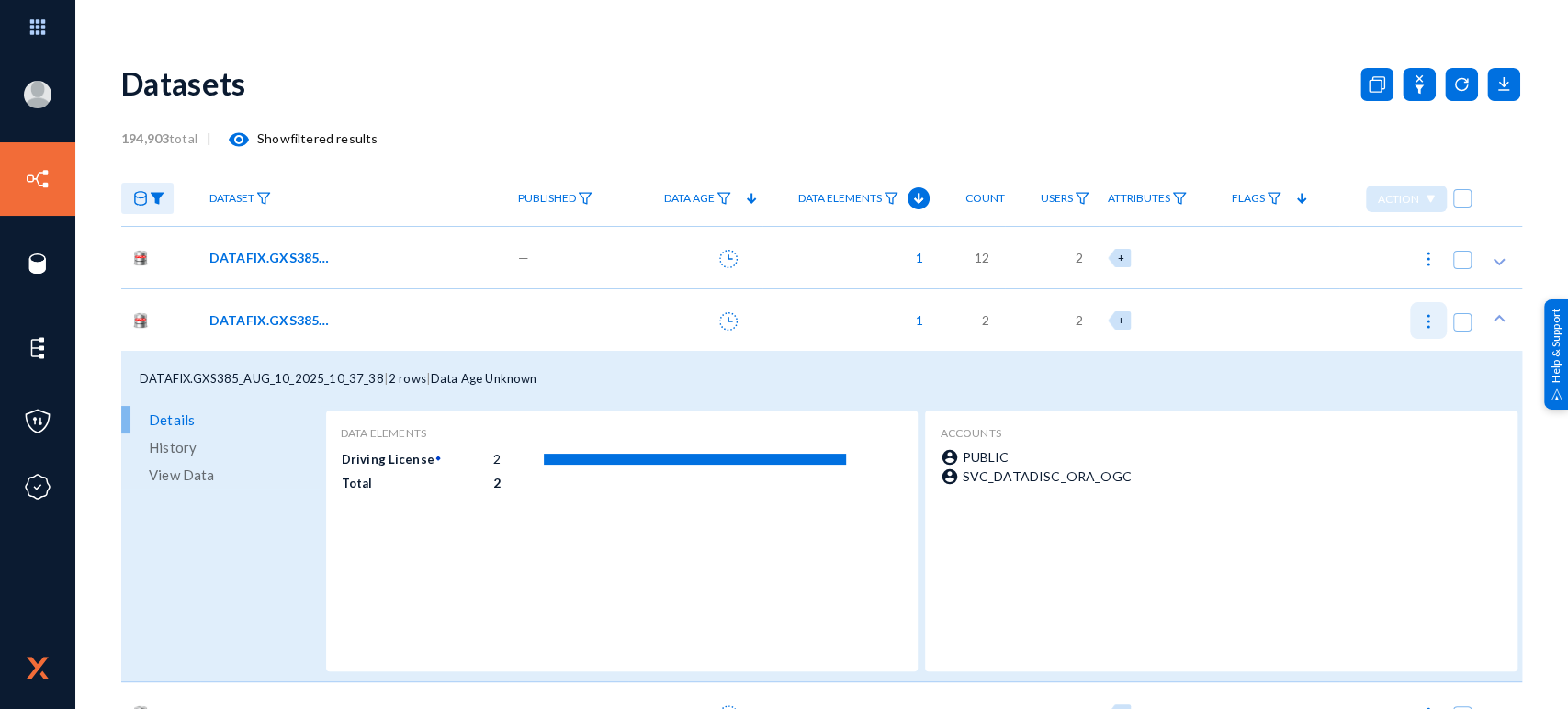
click at [1420, 319] on img at bounding box center [1429, 322] width 18 height 18
checkbox input "true"
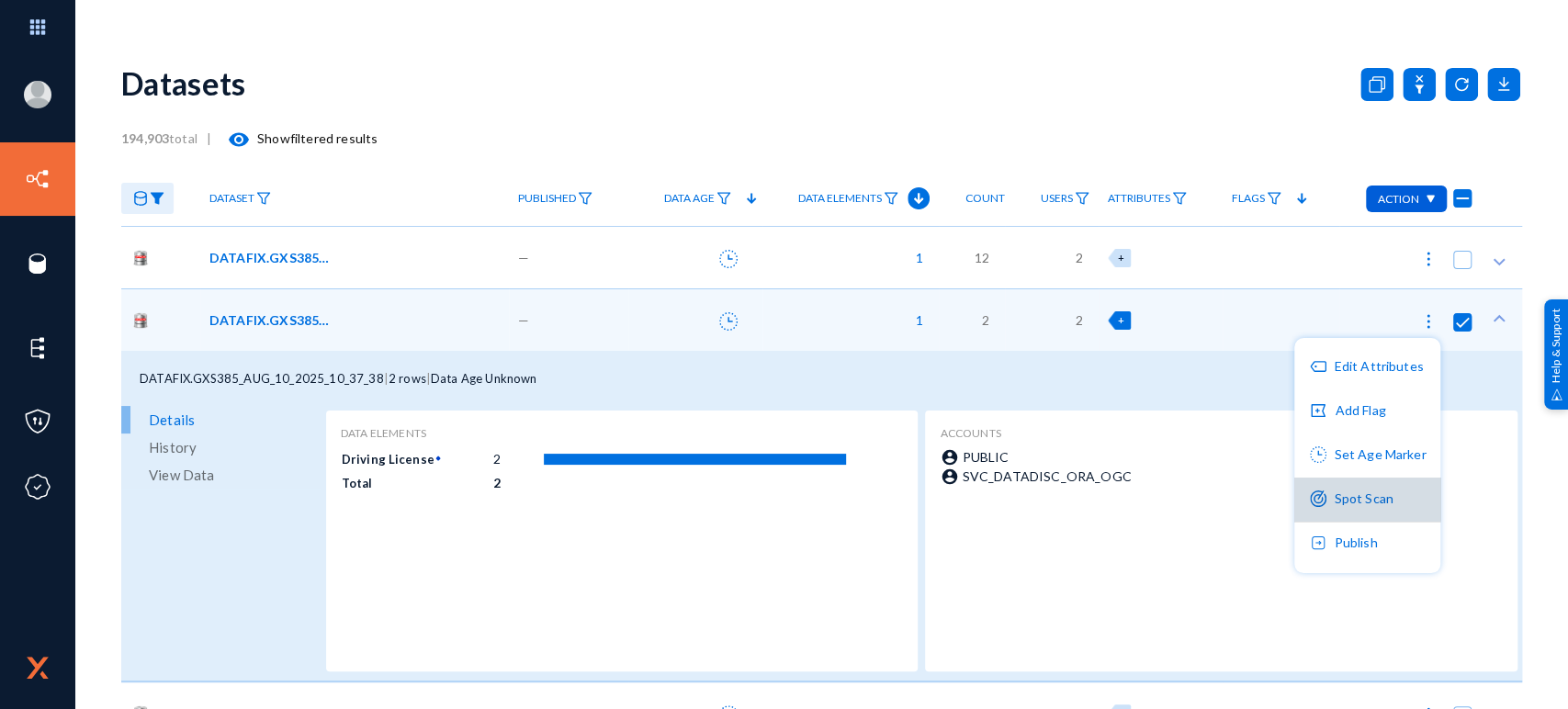
click at [1347, 498] on button "Spot Scan" at bounding box center [1368, 500] width 146 height 44
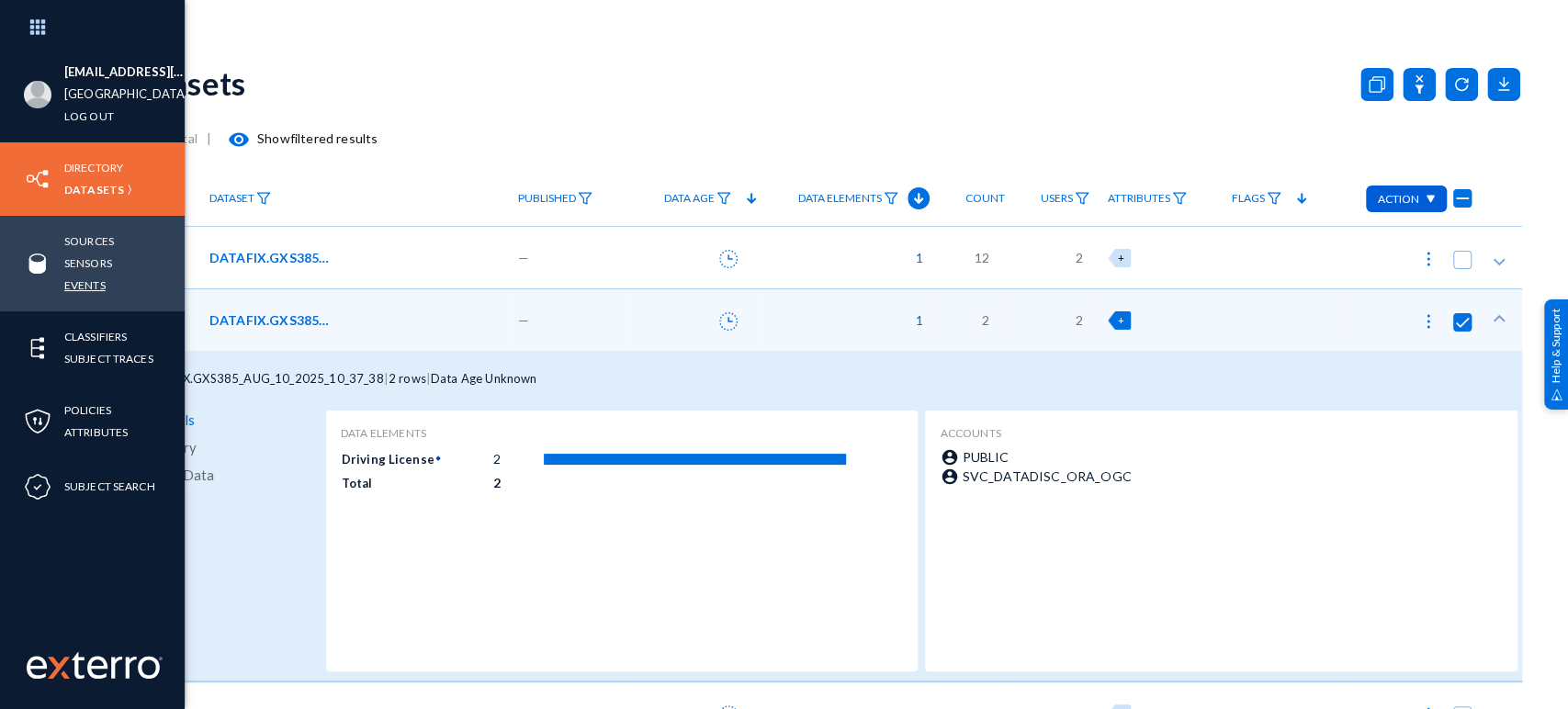
click at [90, 282] on link "Events" at bounding box center [85, 285] width 42 height 21
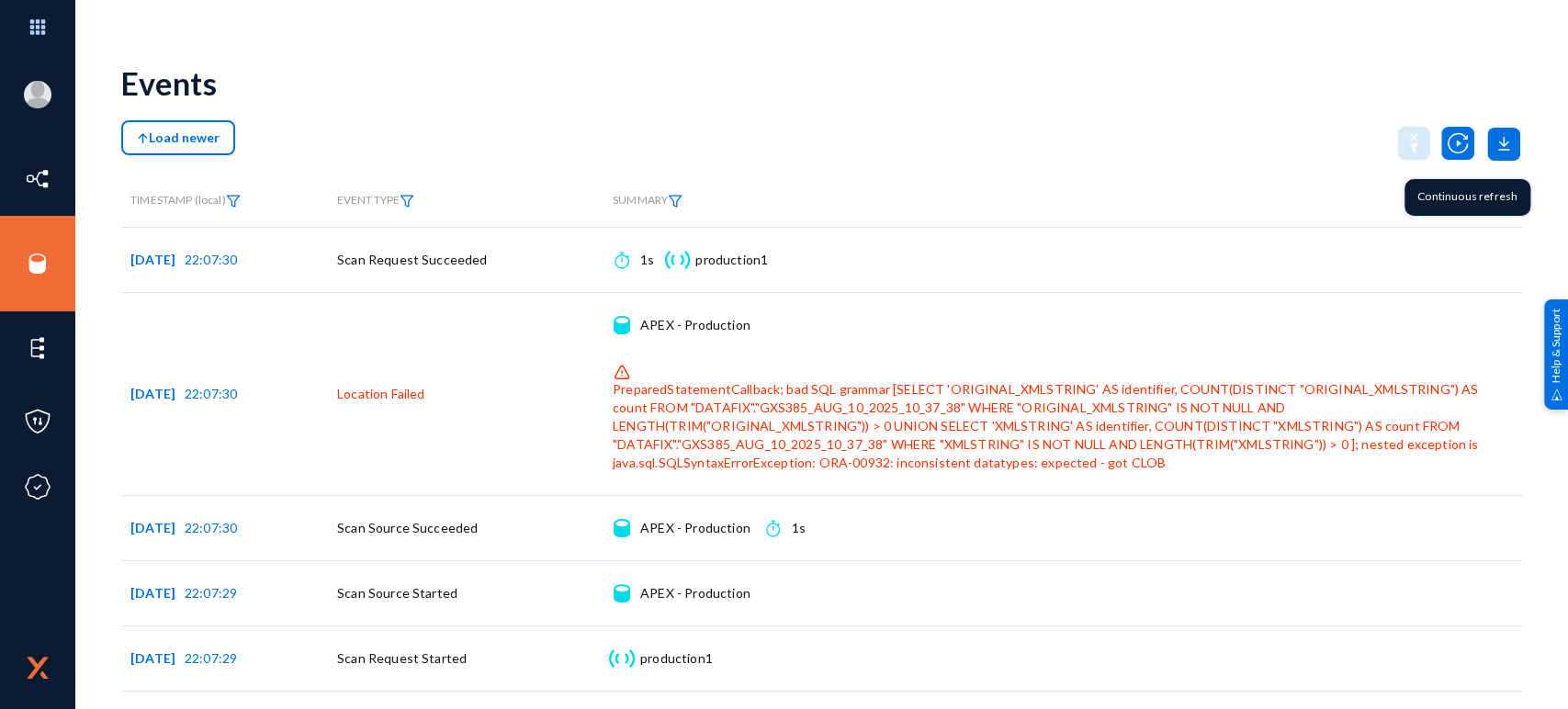
click at [1442, 145] on img at bounding box center [1458, 143] width 33 height 33
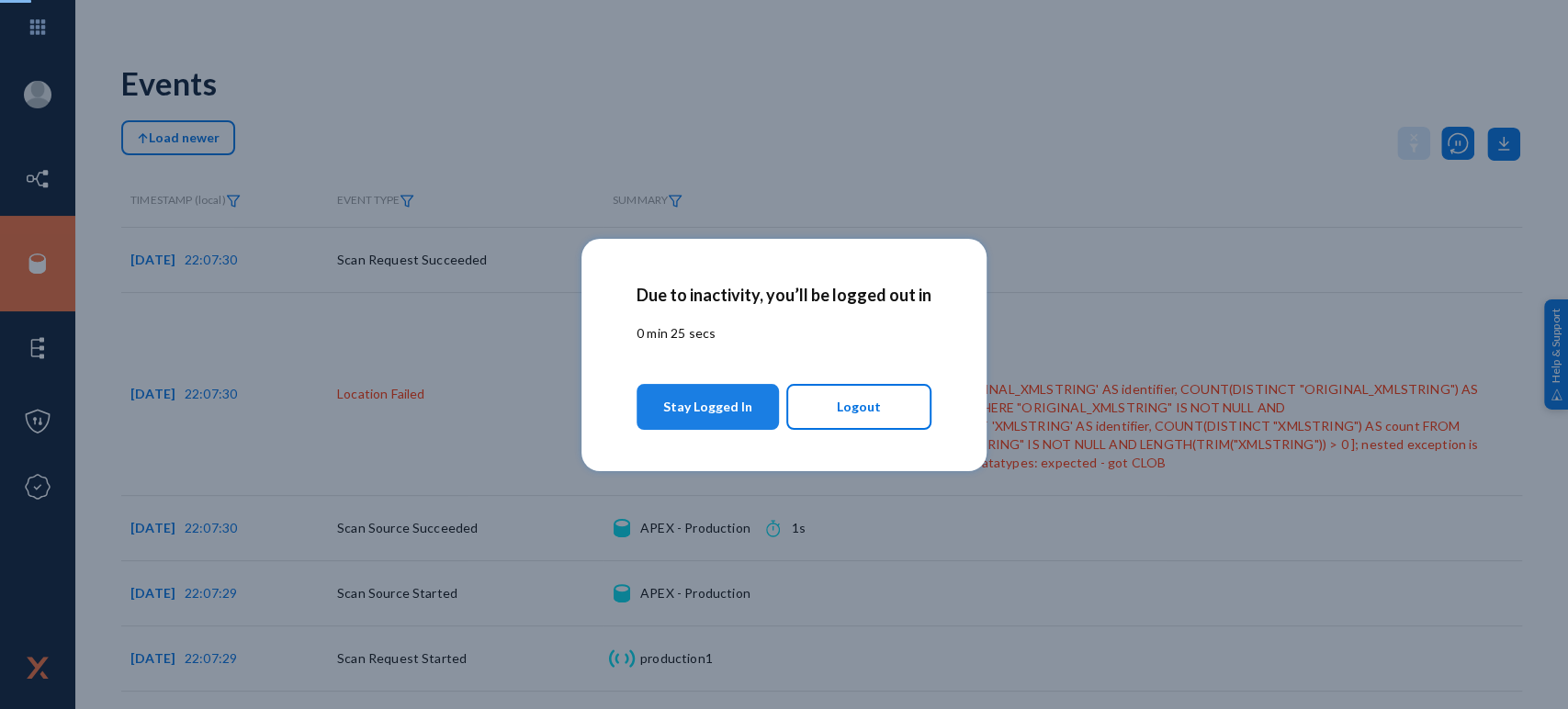
click at [707, 422] on span "Stay Logged In" at bounding box center [707, 407] width 89 height 33
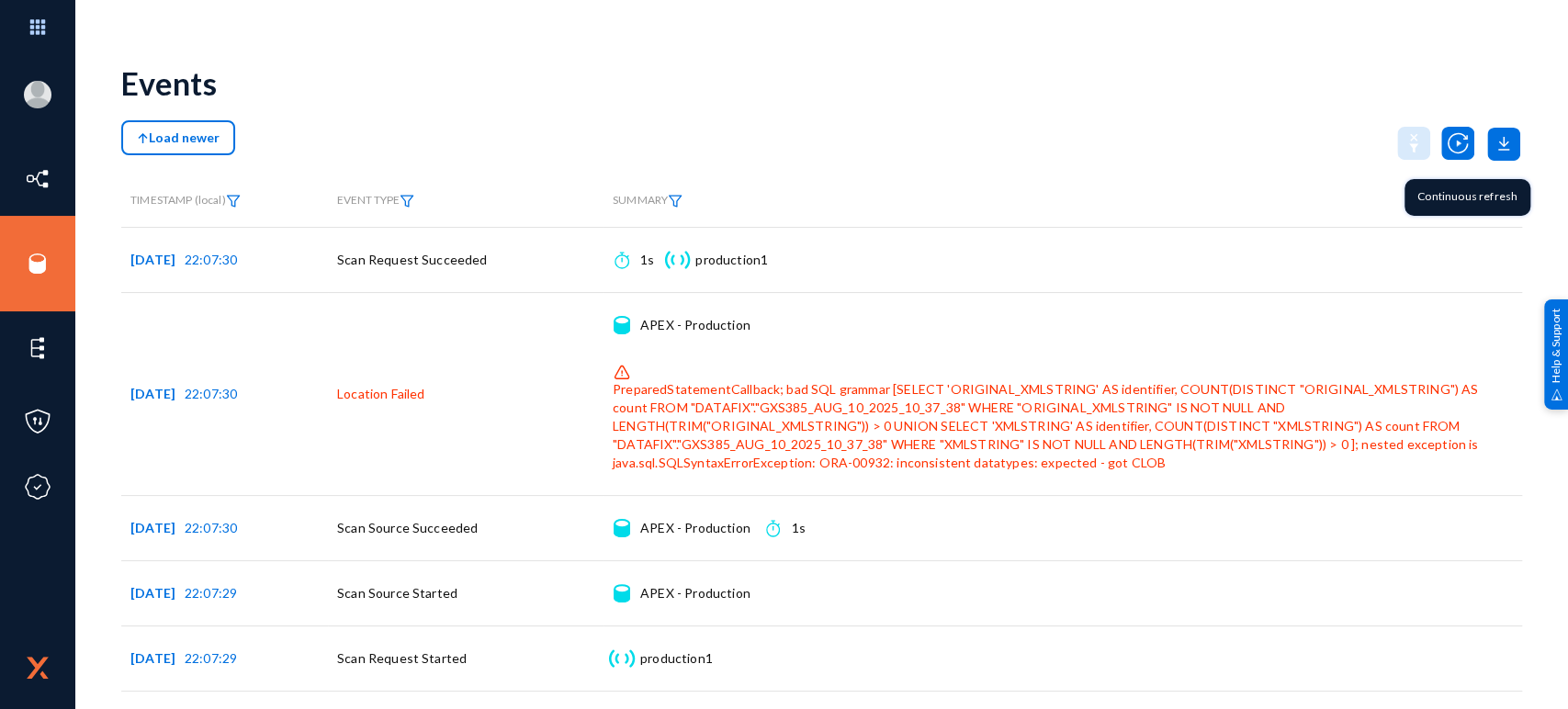
click at [1450, 136] on img at bounding box center [1458, 143] width 33 height 33
click at [1284, 140] on div "Load newer" at bounding box center [821, 143] width 1401 height 46
click at [1286, 138] on div "Load newer" at bounding box center [821, 143] width 1401 height 46
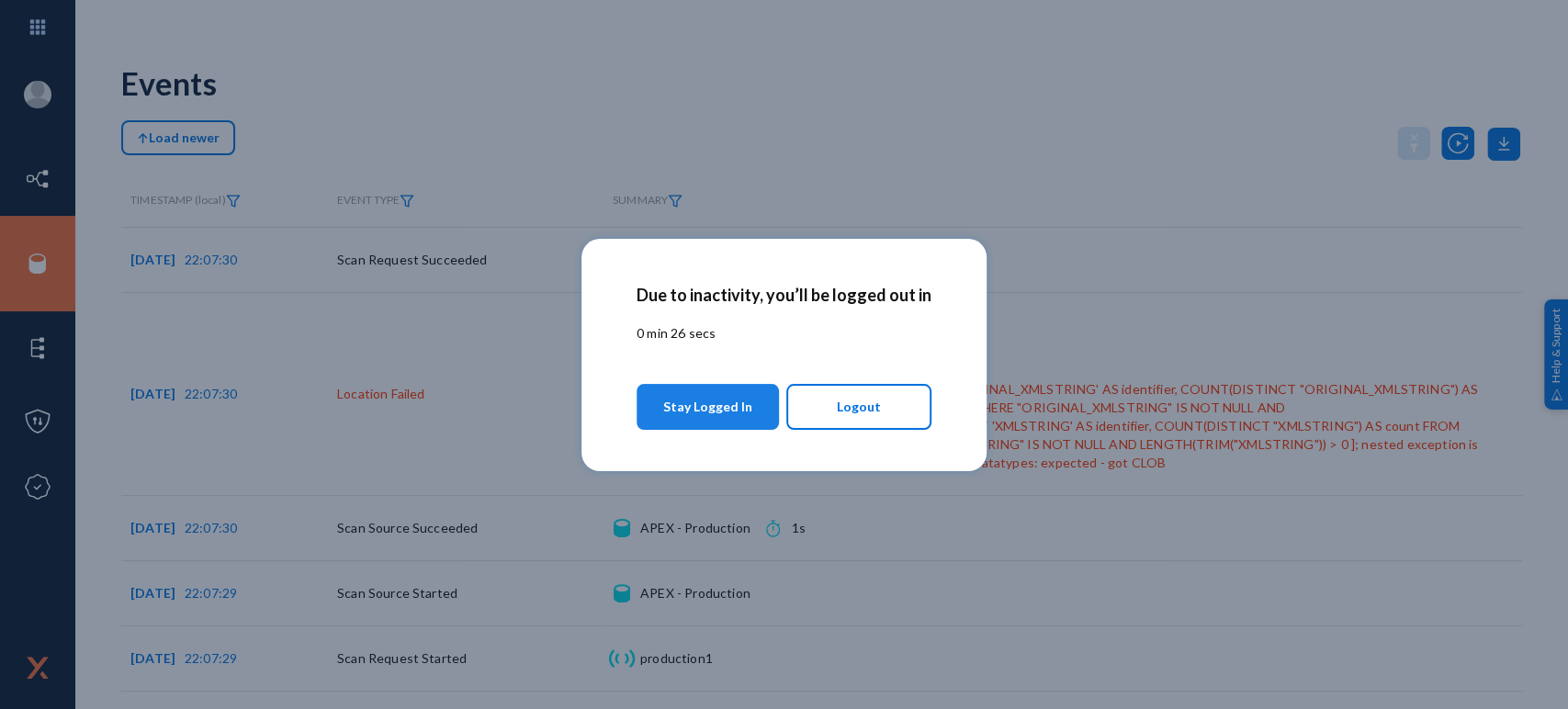
click at [758, 397] on button "Stay Logged In" at bounding box center [707, 407] width 142 height 46
